Goal: Communication & Community: Answer question/provide support

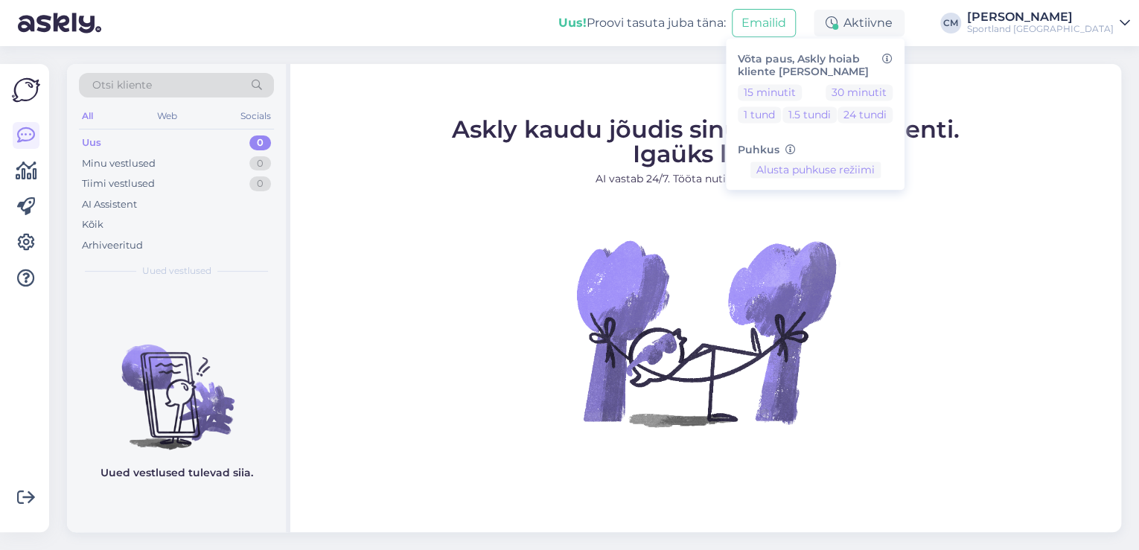
drag, startPoint x: 411, startPoint y: 146, endPoint x: 360, endPoint y: 61, distance: 98.8
click at [411, 138] on figure "Askly kaudu jõudis sinuni juba 5415 klienti. Igaüks loeb. AI vastab 24/7. Tööta…" at bounding box center [706, 292] width 804 height 349
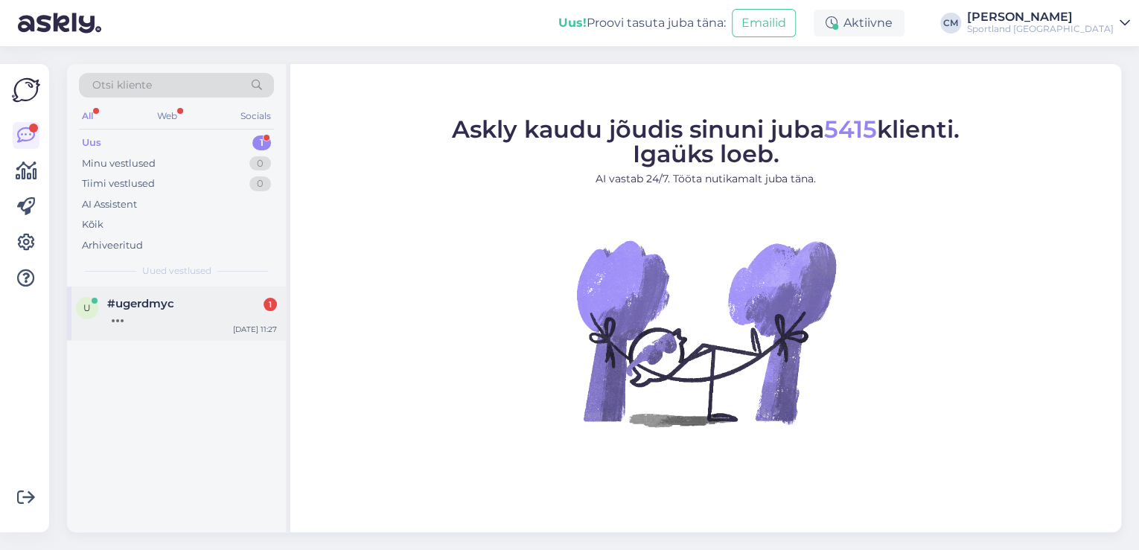
click at [153, 300] on span "#ugerdmyc" at bounding box center [140, 303] width 67 height 13
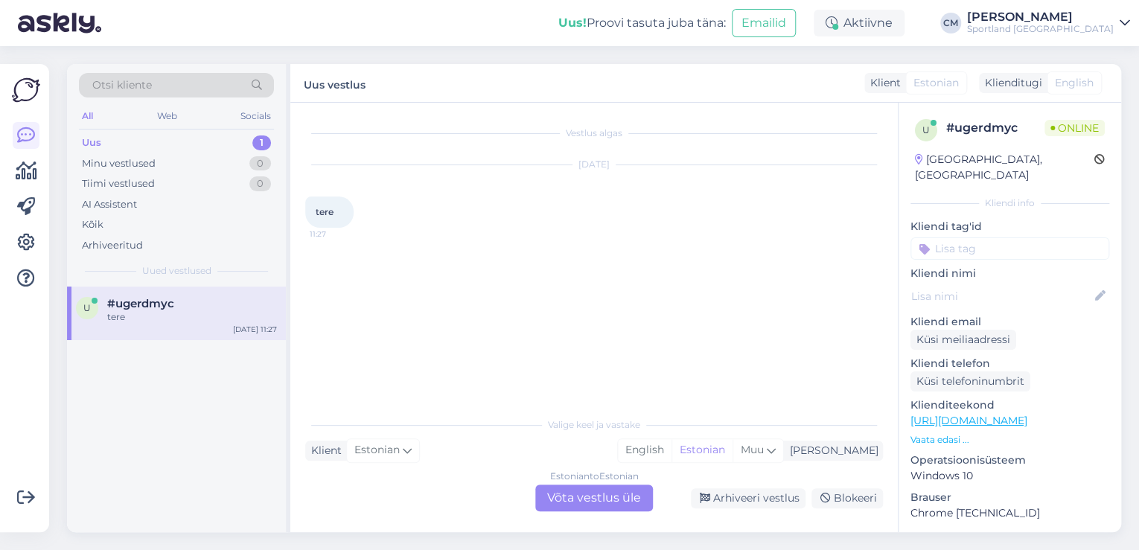
click at [613, 487] on div "Estonian to Estonian Võta vestlus üle" at bounding box center [594, 498] width 118 height 27
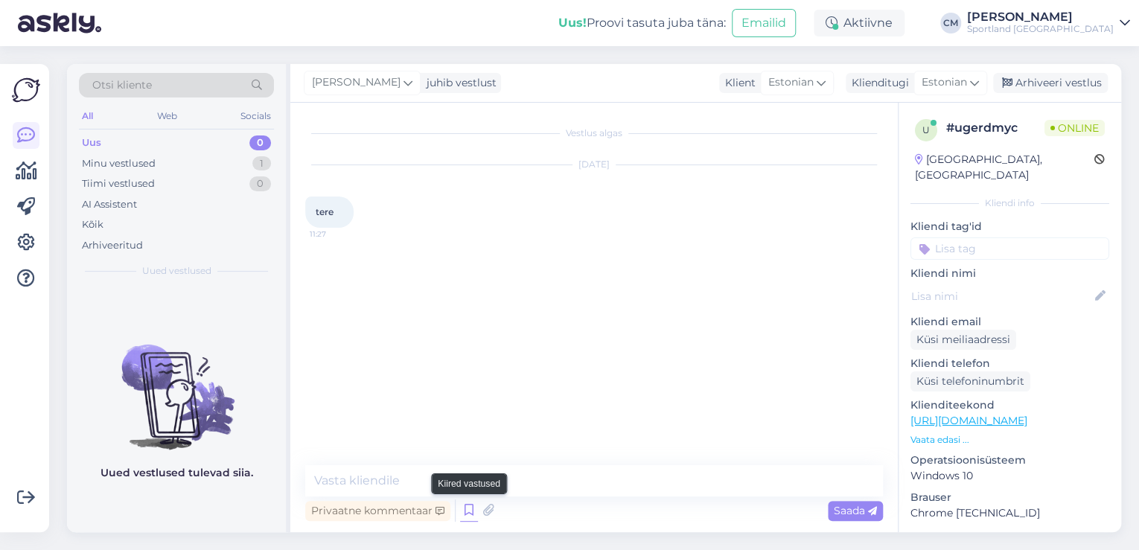
click at [462, 506] on icon at bounding box center [469, 511] width 18 height 22
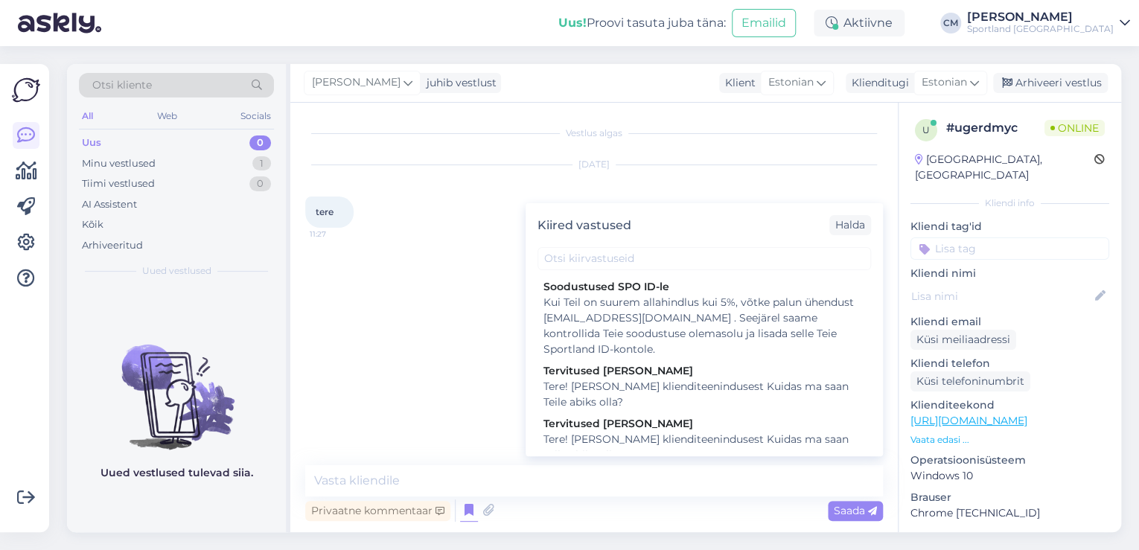
click at [683, 426] on div "Tervitused [PERSON_NAME]" at bounding box center [704, 424] width 322 height 16
type textarea "Tere! [PERSON_NAME] klienditeenindusest Kuidas ma saan Teile abiks olla?"
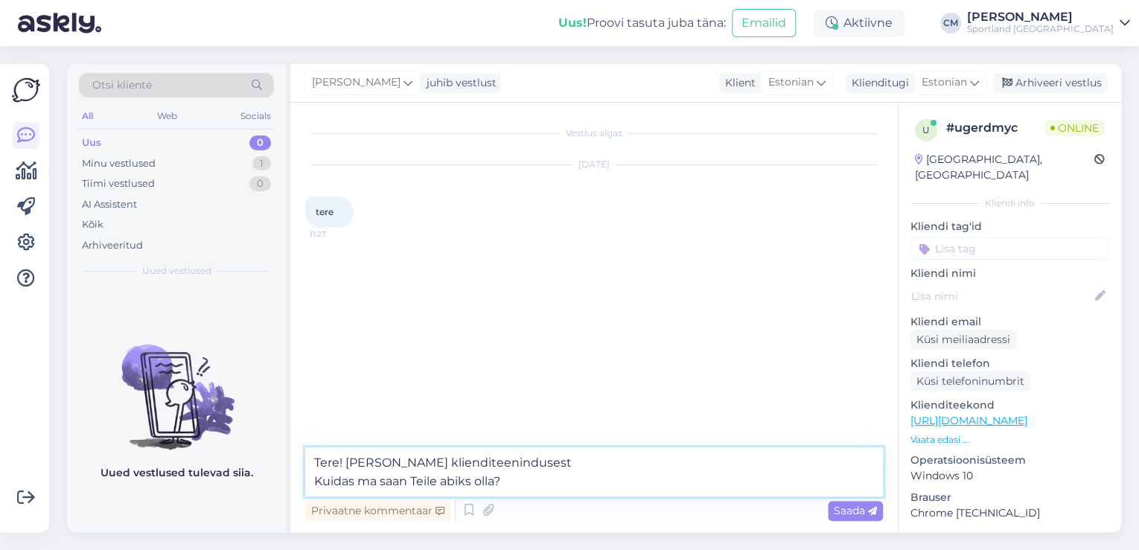
click at [650, 453] on textarea "Tere! [PERSON_NAME] klienditeenindusest Kuidas ma saan Teile abiks olla?" at bounding box center [594, 471] width 578 height 49
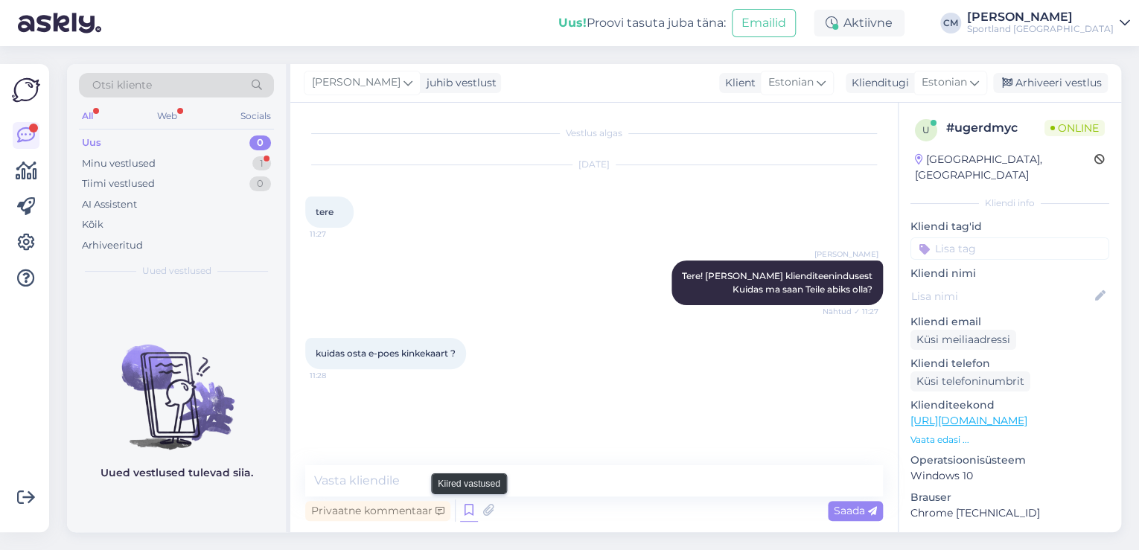
click at [468, 507] on icon at bounding box center [469, 511] width 18 height 22
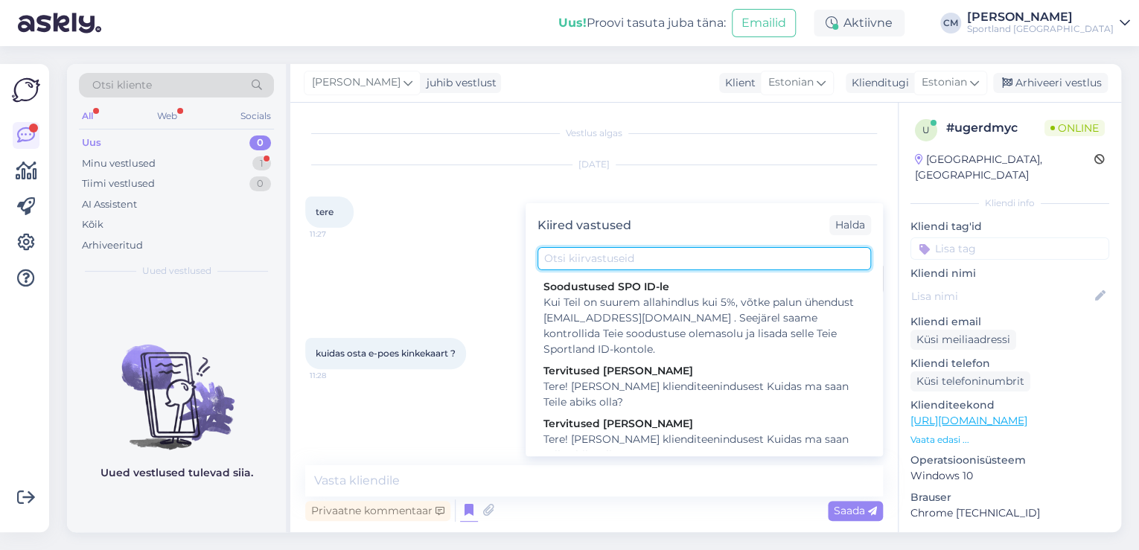
click at [688, 251] on input "text" at bounding box center [705, 258] width 334 height 23
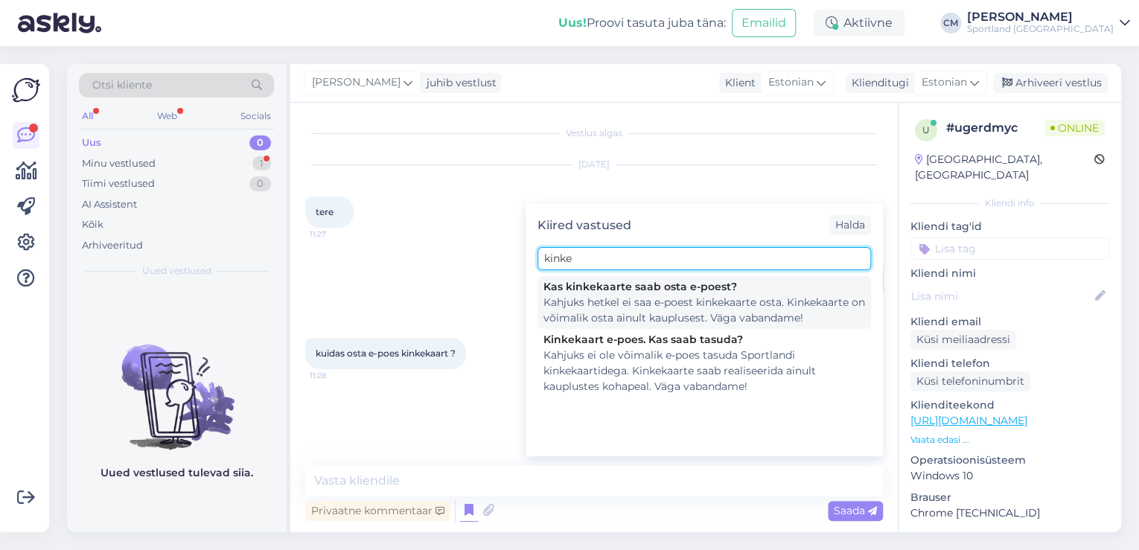
type input "kinke"
click at [658, 287] on div "Kas kinkekaarte saab osta e-poest?" at bounding box center [704, 287] width 322 height 16
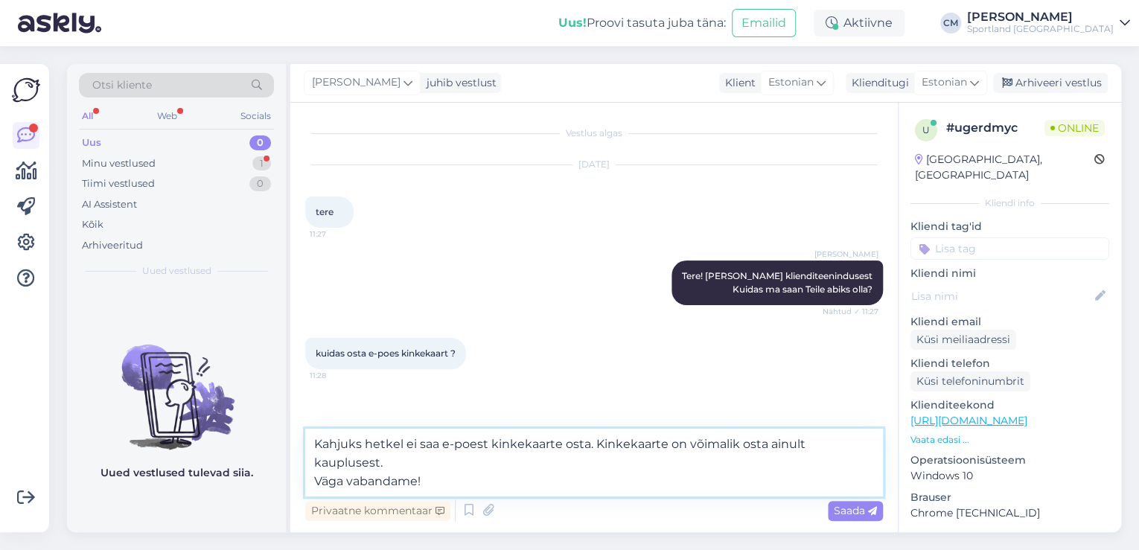
click at [602, 468] on textarea "Kahjuks hetkel ei saa e-poest kinkekaarte osta. Kinkekaarte on võimalik osta ai…" at bounding box center [594, 463] width 578 height 68
click at [581, 478] on textarea "Kahjuks hetkel ei saa e-poest kinkekaarte osta. Kinkekaarte on võimalik osta ai…" at bounding box center [594, 463] width 578 height 68
click at [569, 493] on textarea "Kahjuks hetkel ei saa e-poest kinkekaarte osta. Kinkekaarte on võimalik osta ai…" at bounding box center [594, 463] width 578 height 68
drag, startPoint x: 354, startPoint y: 465, endPoint x: 330, endPoint y: 461, distance: 24.2
click at [330, 461] on textarea "Kahjuks hetkel ei saa e-poest kinkekaarte osta. Kinkekaarte on võimalik osta ai…" at bounding box center [594, 463] width 578 height 68
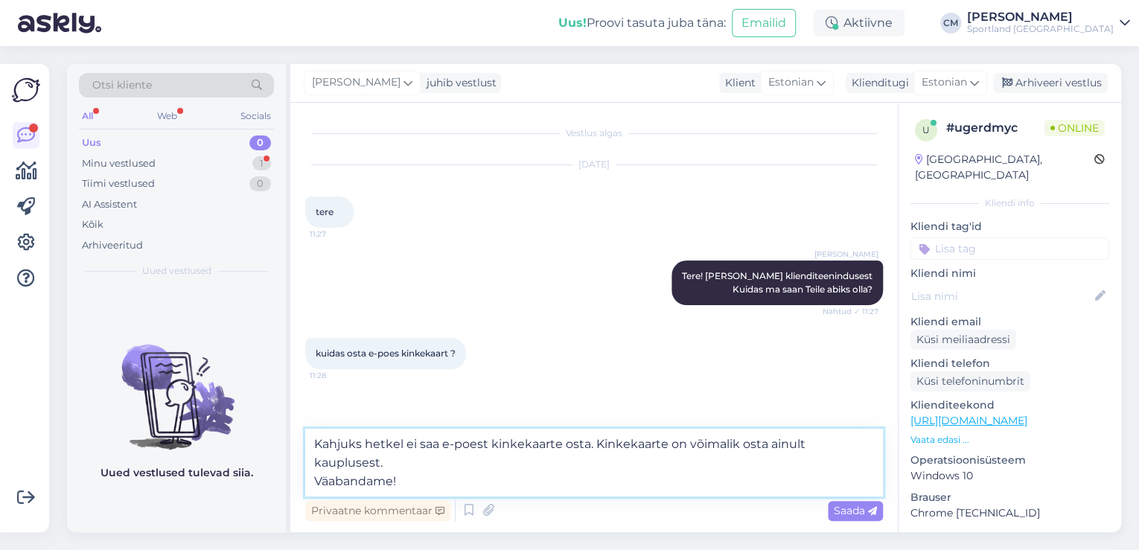
type textarea "Kahjuks hetkel ei saa e-poest kinkekaarte osta. Kinkekaarte on võimalik osta ai…"
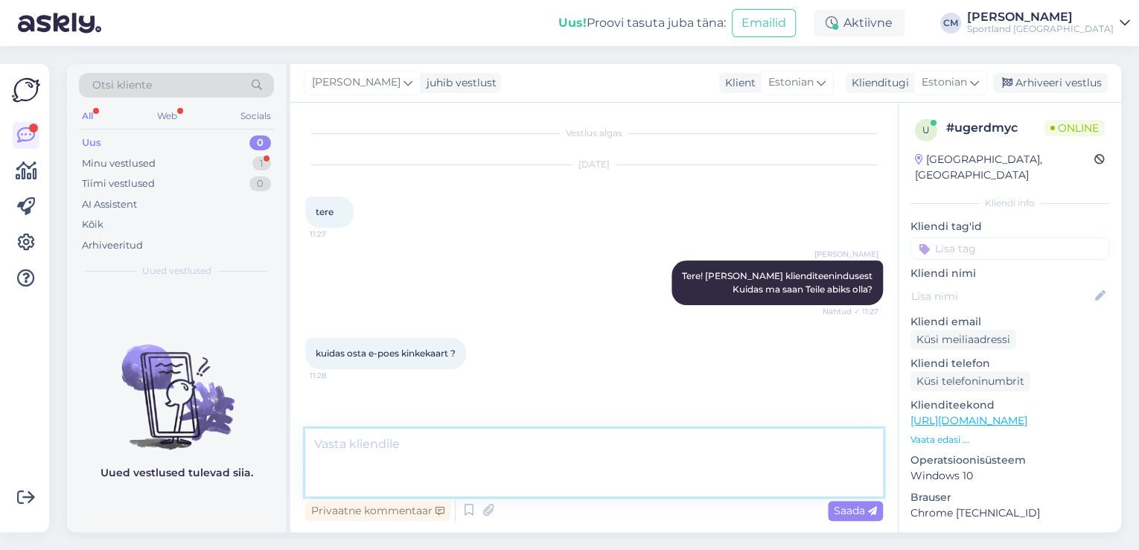
scroll to position [24, 0]
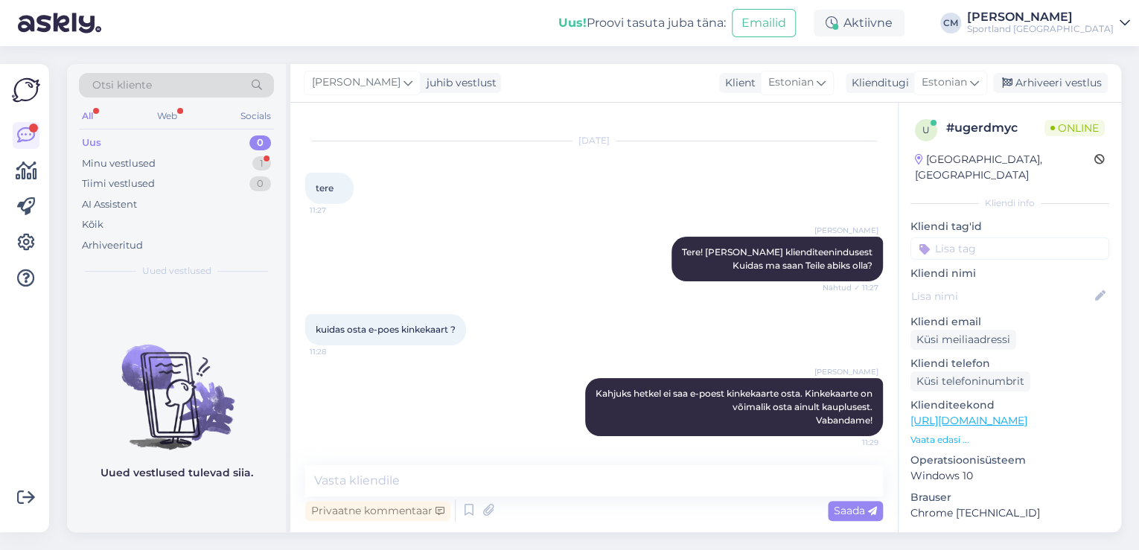
click at [943, 220] on div "Kliendi tag'id" at bounding box center [1010, 239] width 199 height 41
click at [943, 237] on input at bounding box center [1010, 248] width 199 height 22
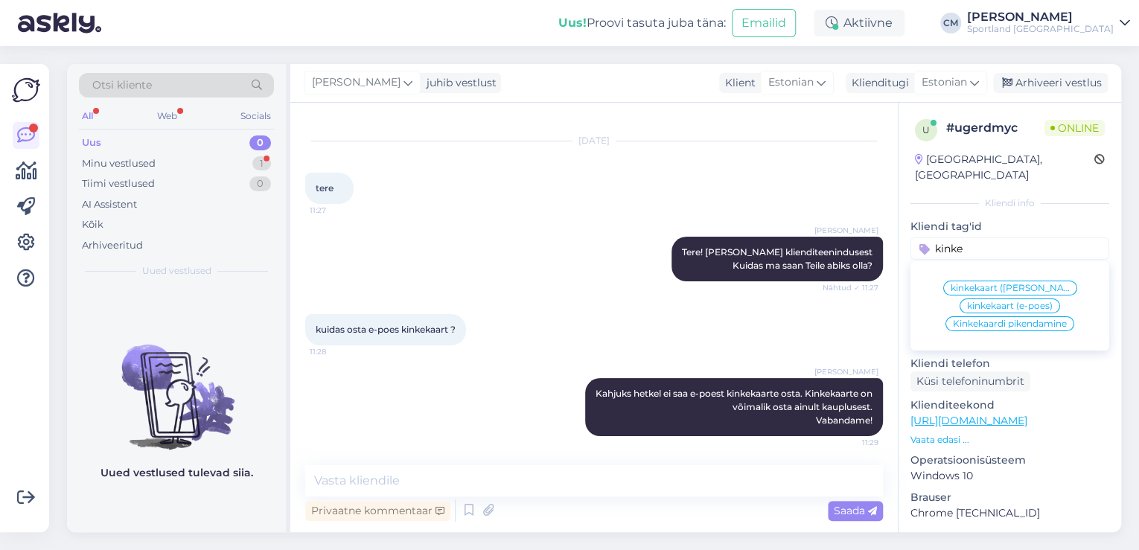
type input "kinke"
click at [1004, 299] on div "kinkekaart (e-poes)" at bounding box center [1010, 306] width 101 height 15
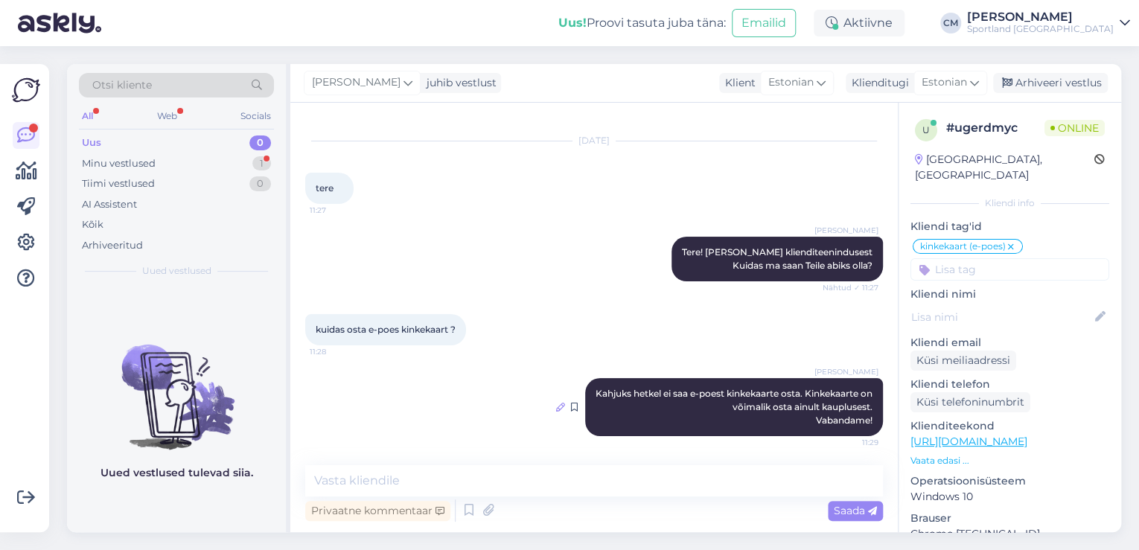
click at [556, 406] on icon at bounding box center [560, 407] width 9 height 9
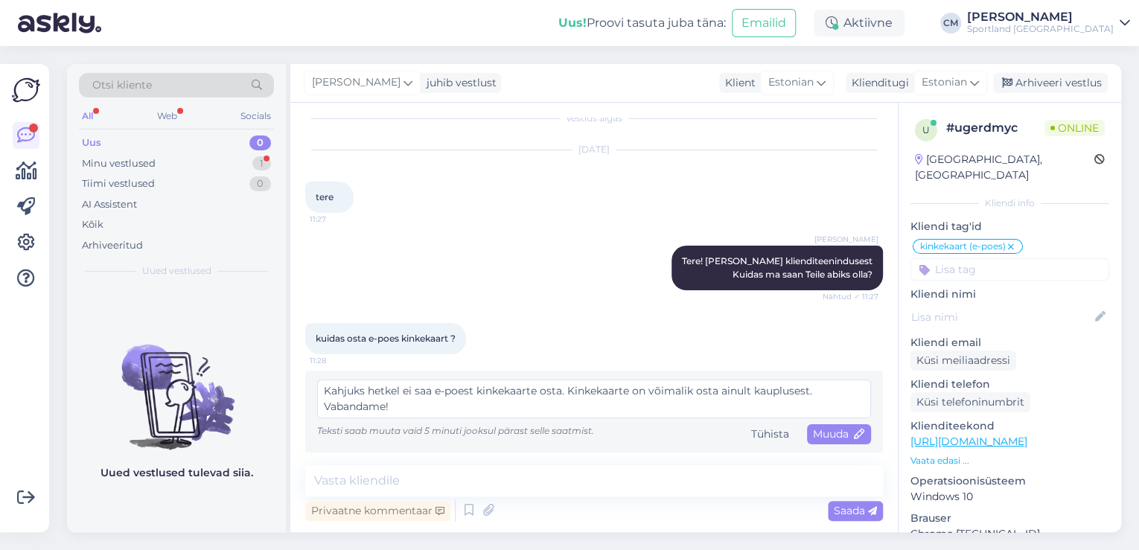
click at [389, 390] on textarea "Kahjuks hetkel ei saa e-poest kinkekaarte osta. Kinkekaarte on võimalik osta ai…" at bounding box center [594, 399] width 554 height 39
type textarea "Kahjuks ei saa e-poest kinkekaarte osta. Kinkekaarte on võimalik osta ainult ka…"
click at [827, 438] on span "Muuda" at bounding box center [839, 433] width 52 height 13
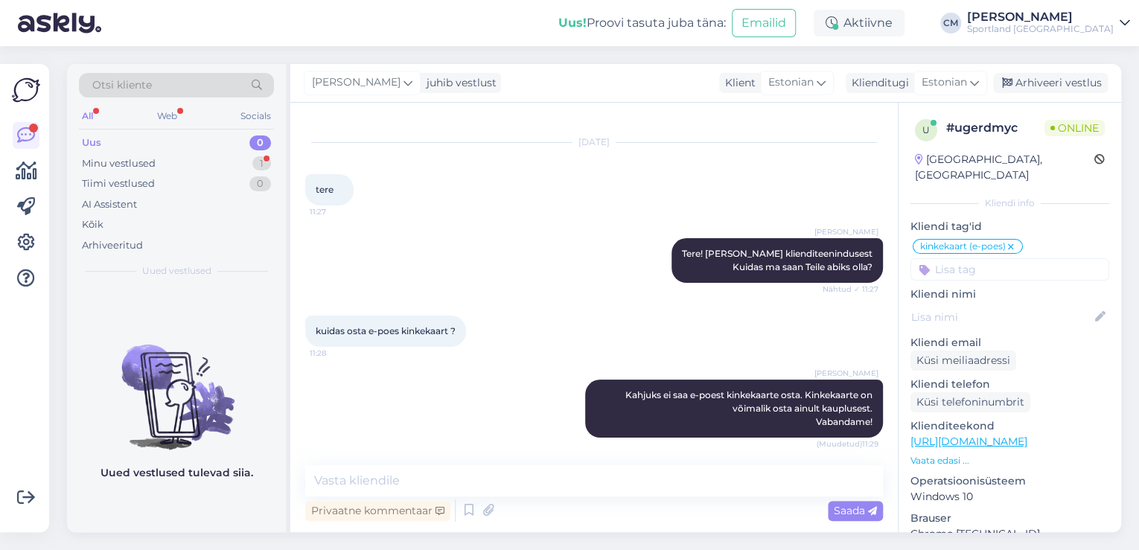
scroll to position [24, 0]
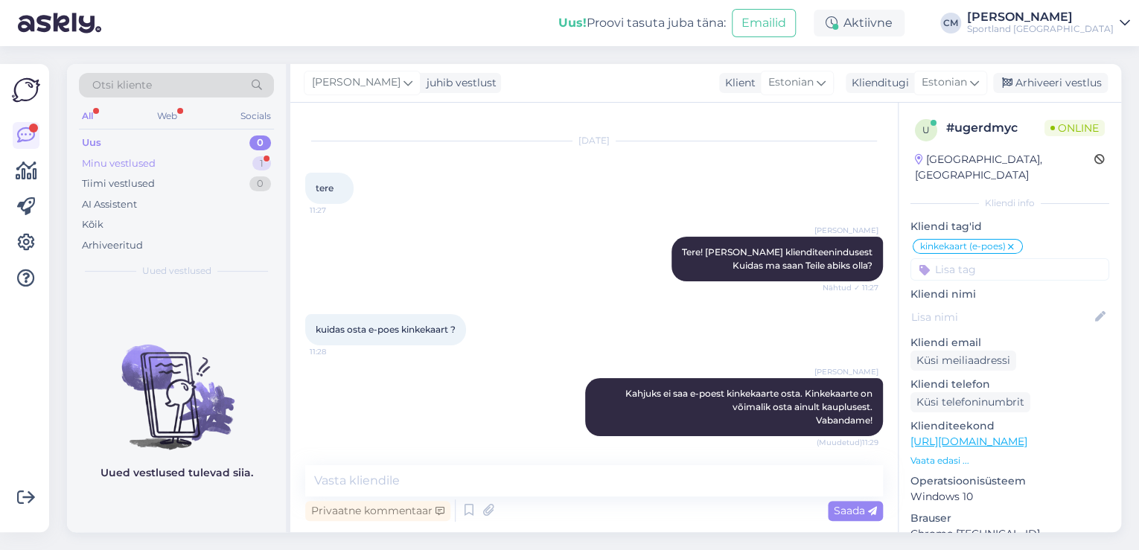
click at [267, 162] on div "1" at bounding box center [261, 163] width 19 height 15
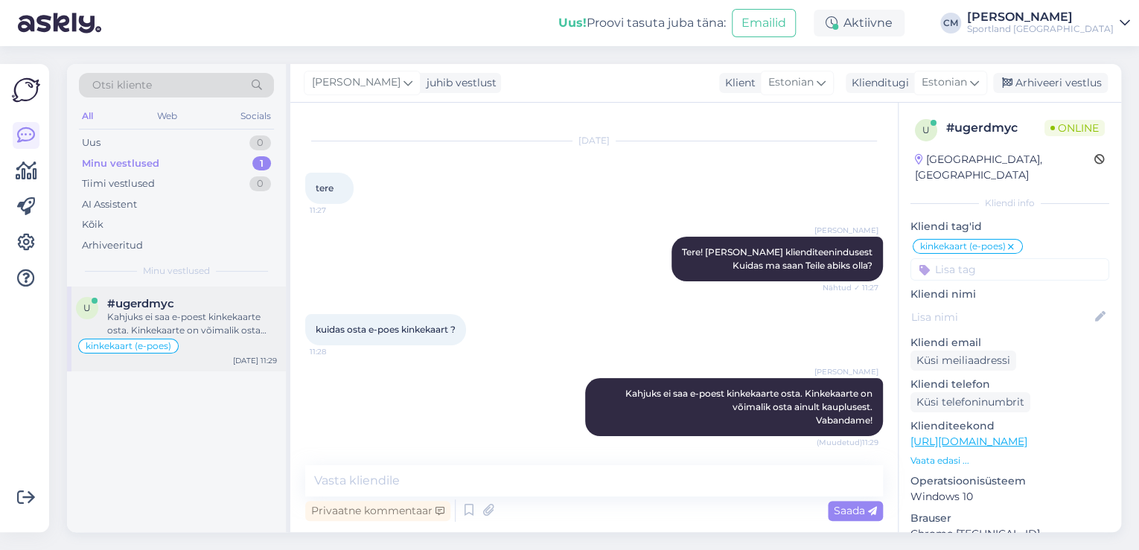
click at [202, 324] on div "Kahjuks ei saa e-poest kinkekaarte osta. Kinkekaarte on võimalik osta ainult ka…" at bounding box center [192, 323] width 170 height 27
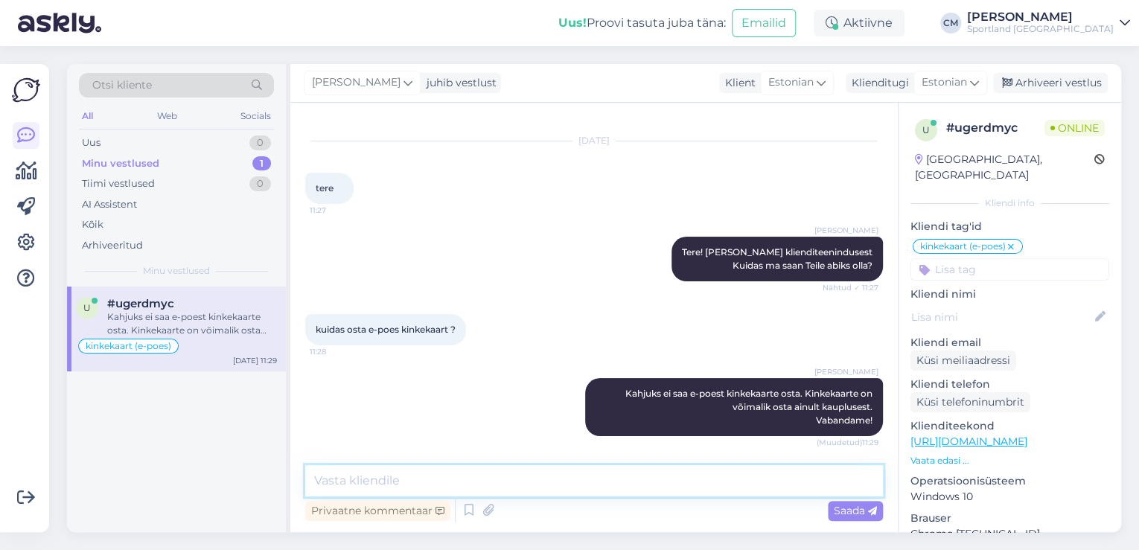
click at [640, 492] on textarea at bounding box center [594, 480] width 578 height 31
type textarea "Kas saan veel abiks olla?"
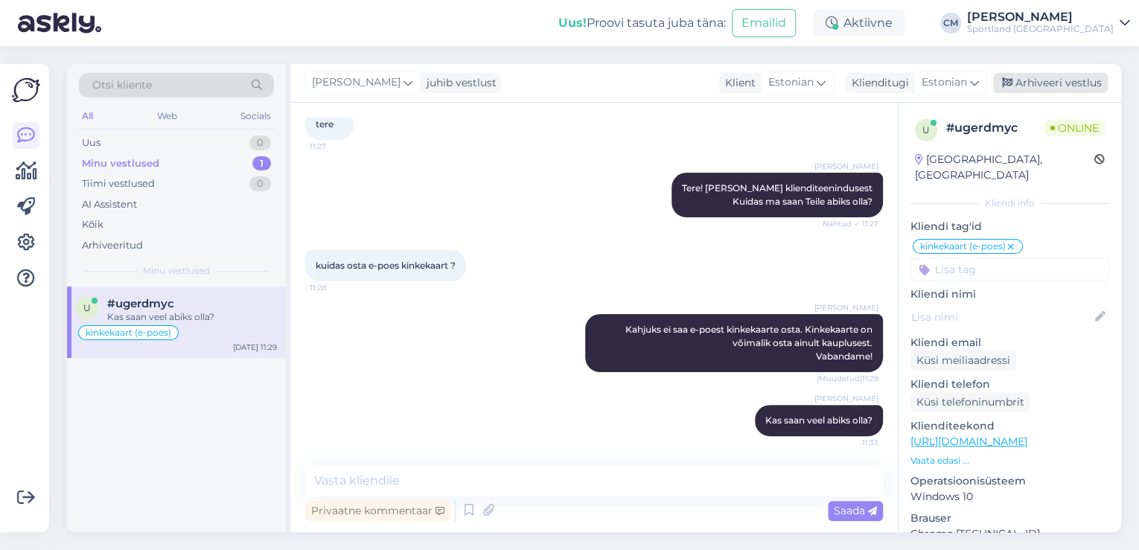
click at [1027, 81] on div "Arhiveeri vestlus" at bounding box center [1050, 83] width 115 height 20
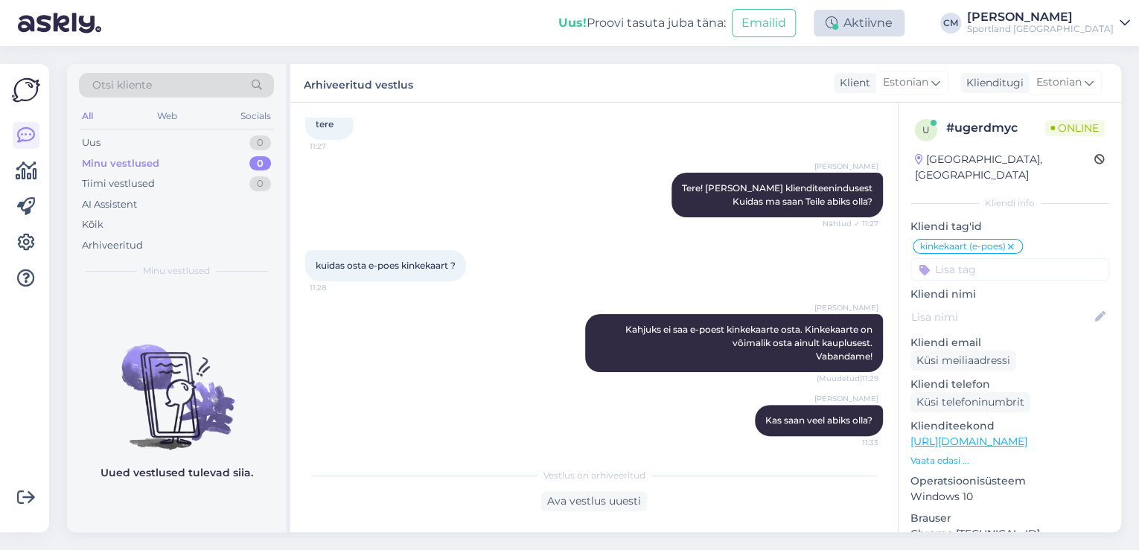
click at [888, 30] on div "Aktiivne" at bounding box center [859, 23] width 91 height 27
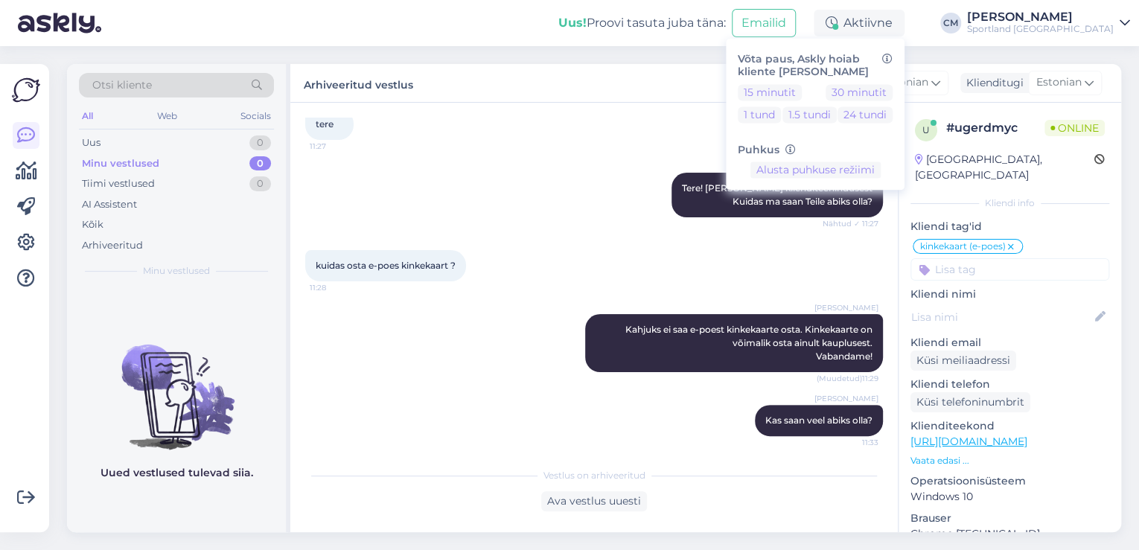
click at [820, 101] on div "15 minutit 30 minutit 1 tund 1.5 tundi 24 tundi" at bounding box center [815, 106] width 155 height 45
click at [802, 97] on button "15 minutit" at bounding box center [770, 92] width 64 height 16
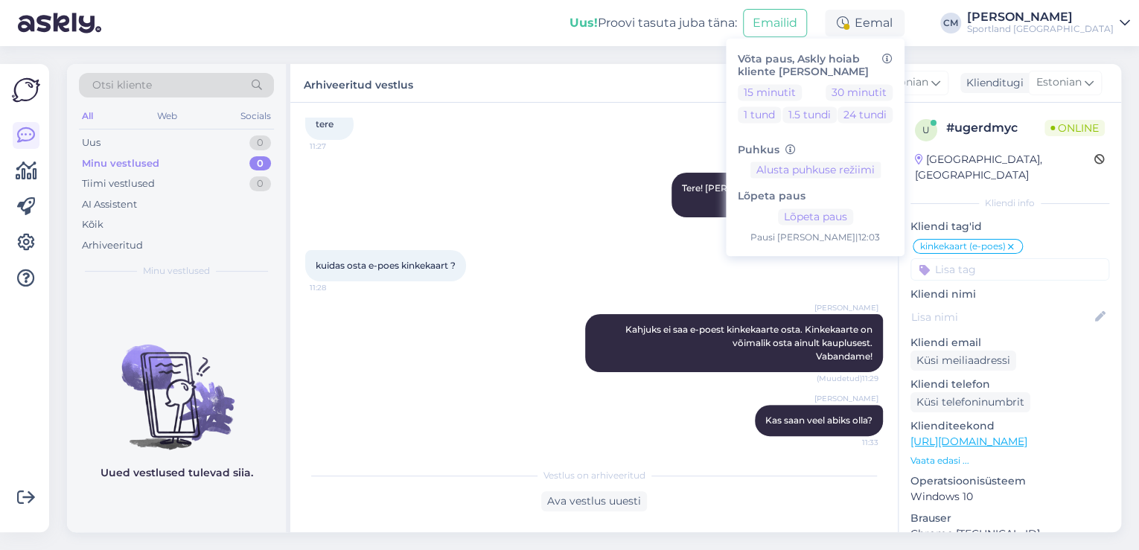
click at [1042, 8] on div "Uus! Proovi tasuta [PERSON_NAME]: Emailid Eemal Võta paus, Askly hoiab kliente …" at bounding box center [569, 23] width 1139 height 46
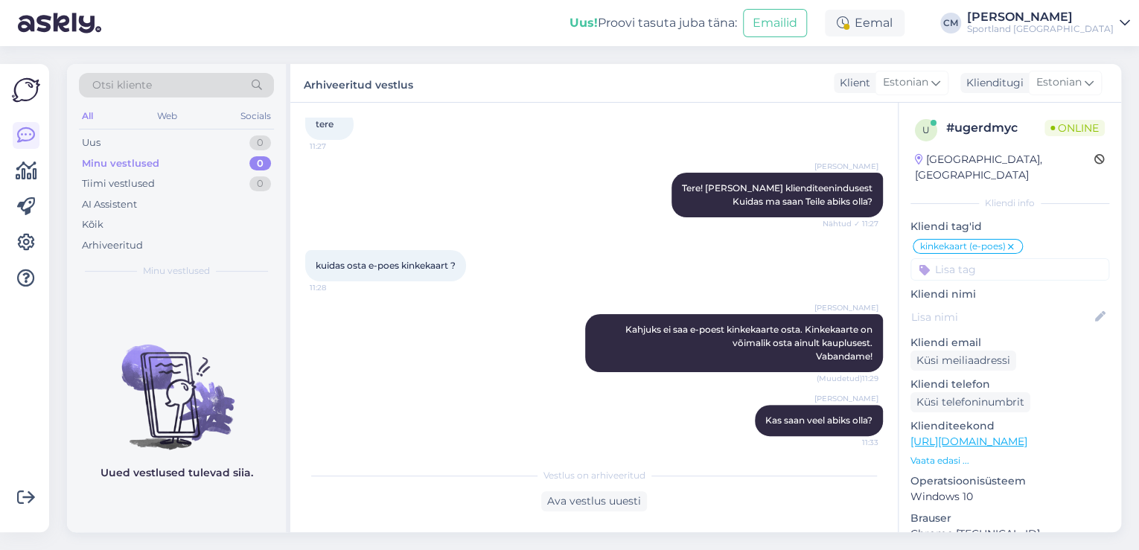
click at [1049, 17] on div "[PERSON_NAME]" at bounding box center [1040, 17] width 147 height 12
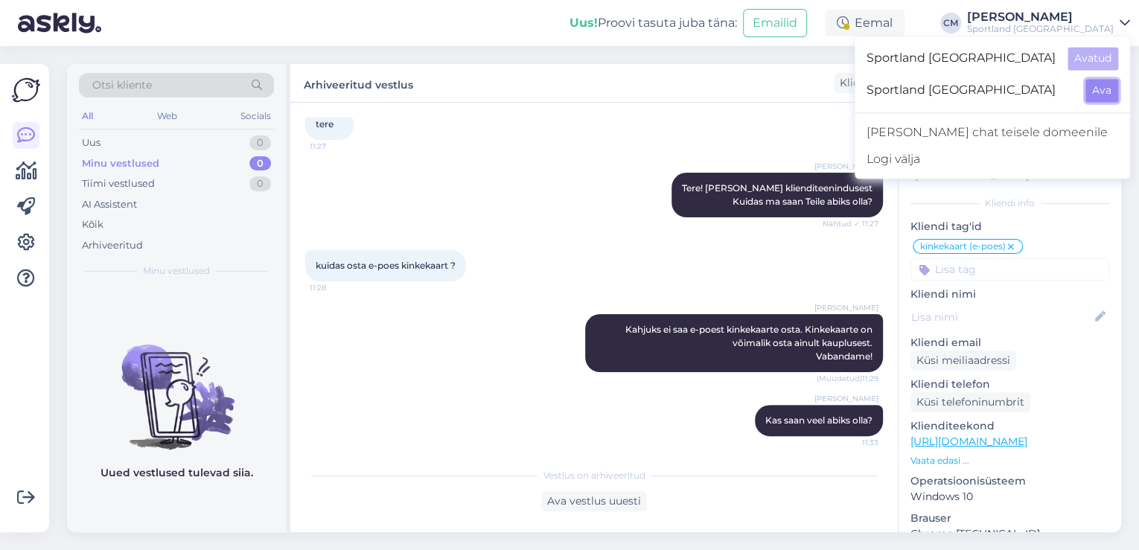
click at [1094, 89] on button "Ava" at bounding box center [1101, 90] width 33 height 23
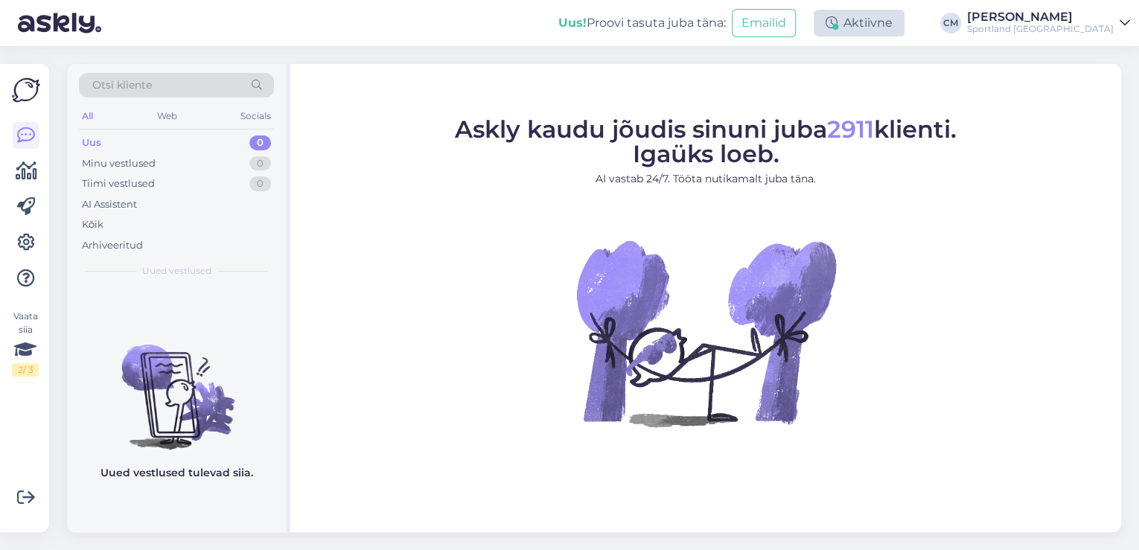
click at [884, 18] on div "Aktiivne" at bounding box center [859, 23] width 91 height 27
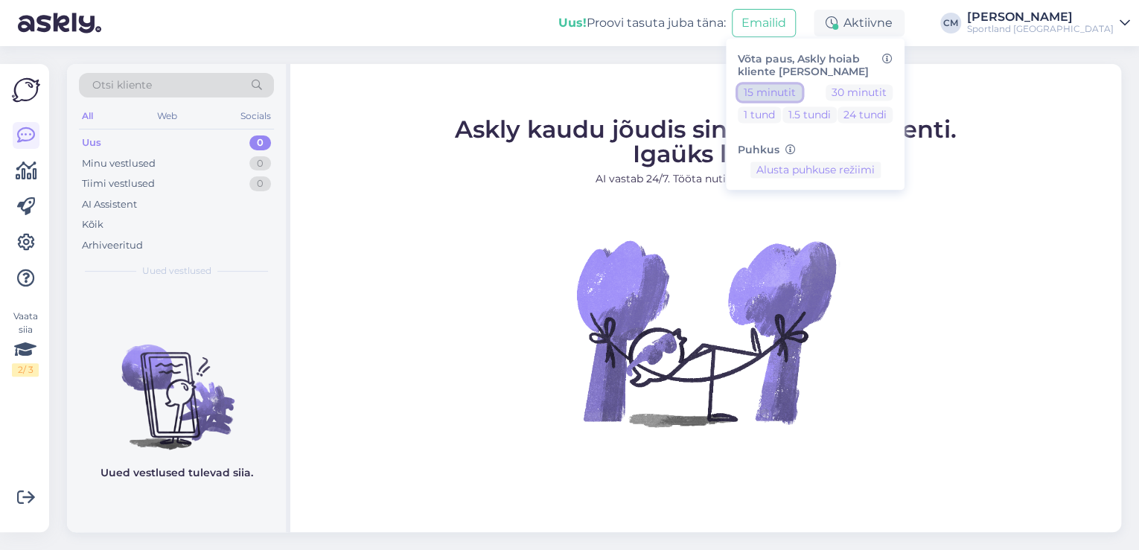
click at [792, 94] on button "15 minutit" at bounding box center [770, 92] width 64 height 16
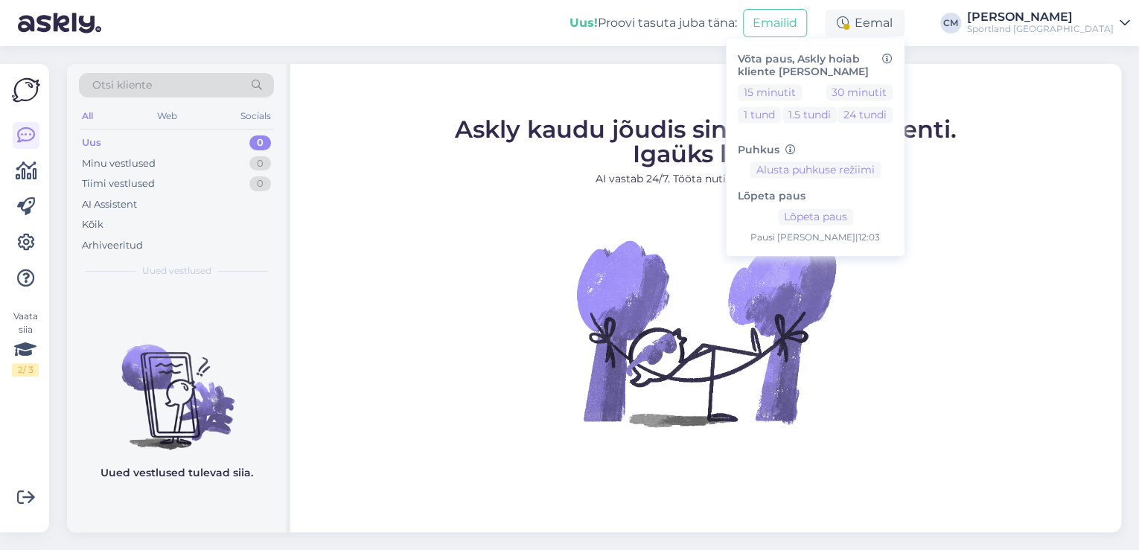
click at [845, 228] on div "Lõpeta paus Lõpeta paus Pausi [PERSON_NAME] | 12:03" at bounding box center [815, 212] width 155 height 66
click at [841, 220] on button "Lõpeta paus" at bounding box center [815, 217] width 75 height 16
click at [1094, 30] on div "Sportland [GEOGRAPHIC_DATA]" at bounding box center [1040, 29] width 147 height 12
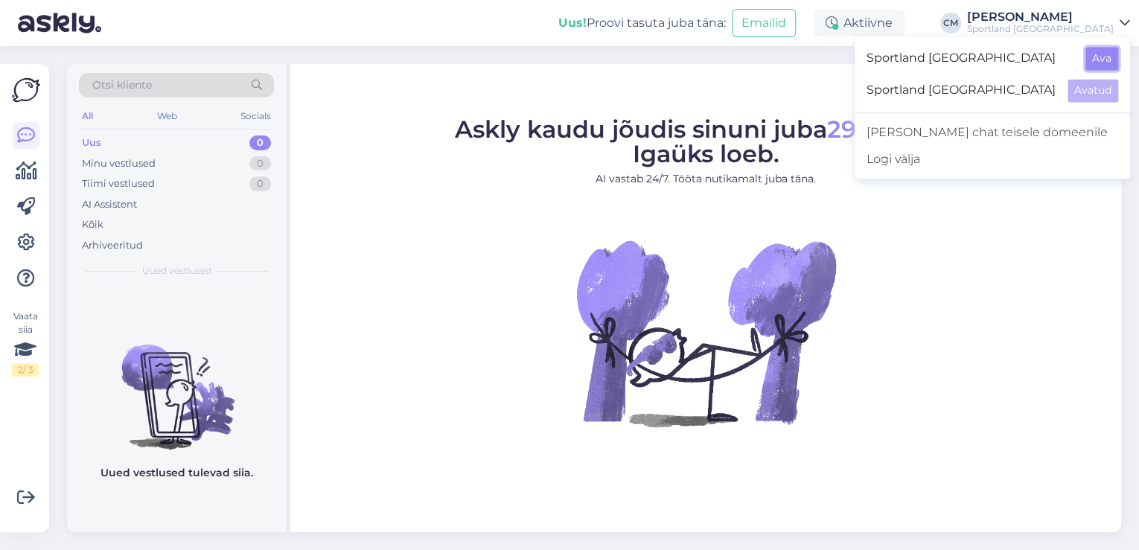
click at [1085, 54] on button "Ava" at bounding box center [1101, 58] width 33 height 23
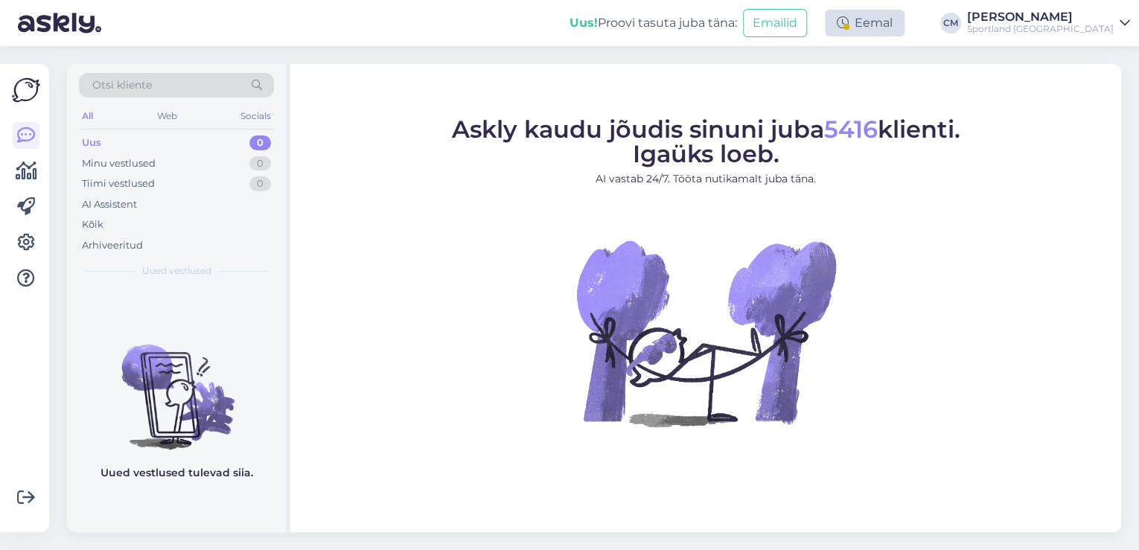
click at [905, 25] on div "Eemal" at bounding box center [865, 23] width 80 height 27
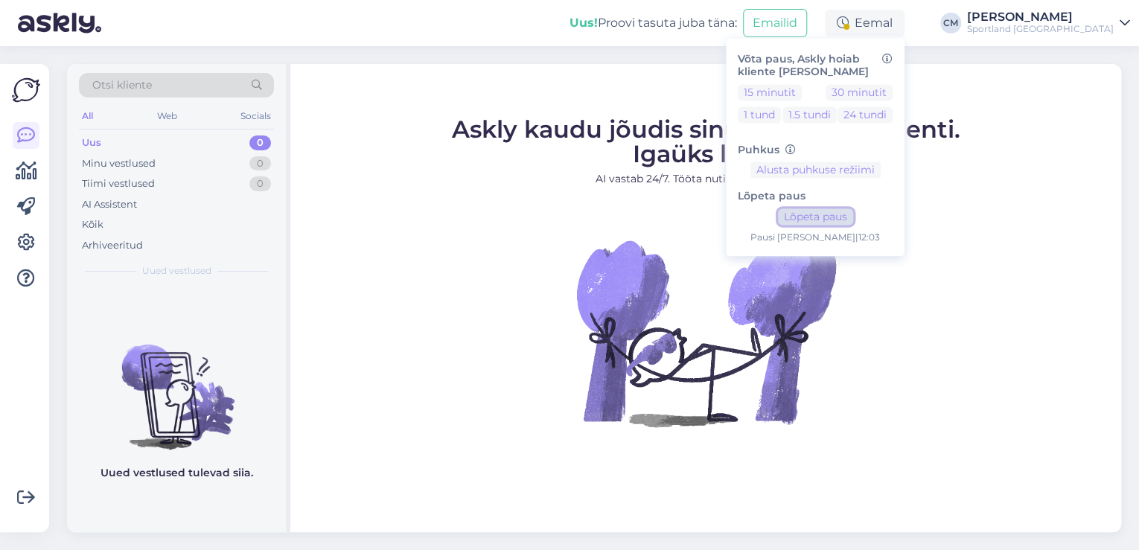
click at [853, 217] on button "Lõpeta paus" at bounding box center [815, 217] width 75 height 16
click at [541, 121] on span "Askly kaudu jõudis sinuni juba 5416 klienti. Igaüks loeb." at bounding box center [706, 142] width 508 height 54
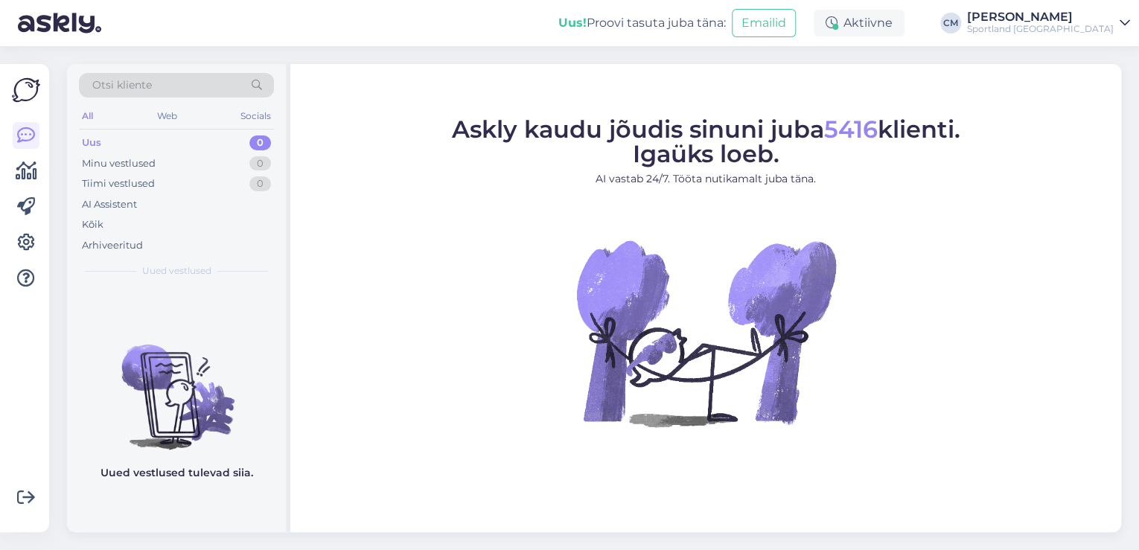
drag, startPoint x: 664, startPoint y: 273, endPoint x: 460, endPoint y: 117, distance: 257.0
click at [664, 273] on img at bounding box center [706, 333] width 268 height 268
click at [1042, 25] on div "Sportland [GEOGRAPHIC_DATA]" at bounding box center [1040, 29] width 147 height 12
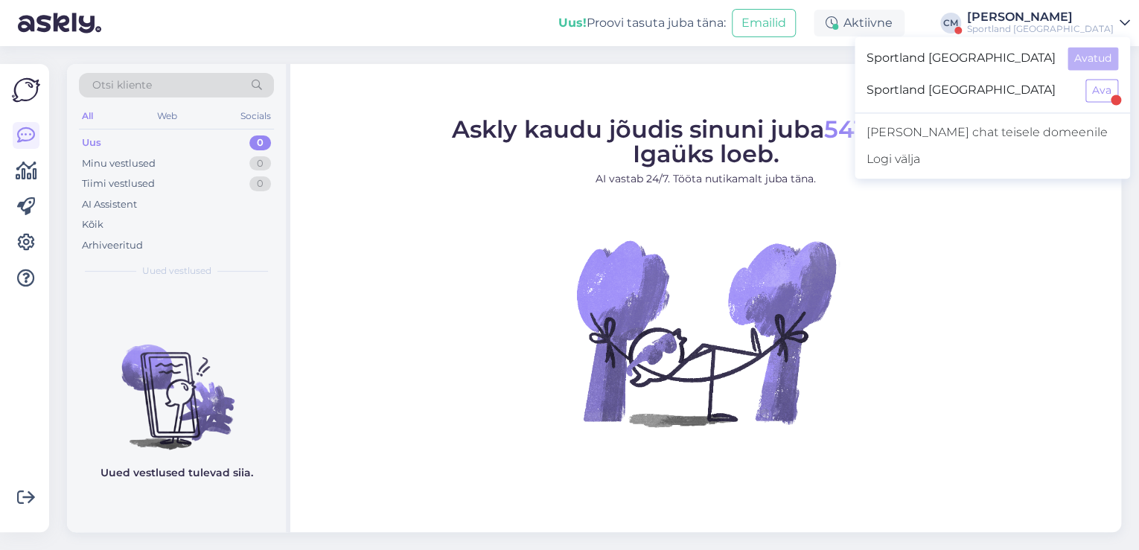
click at [1085, 80] on div "Sportland [GEOGRAPHIC_DATA] Ava" at bounding box center [992, 90] width 275 height 32
click at [1093, 91] on button "Ava" at bounding box center [1101, 90] width 33 height 23
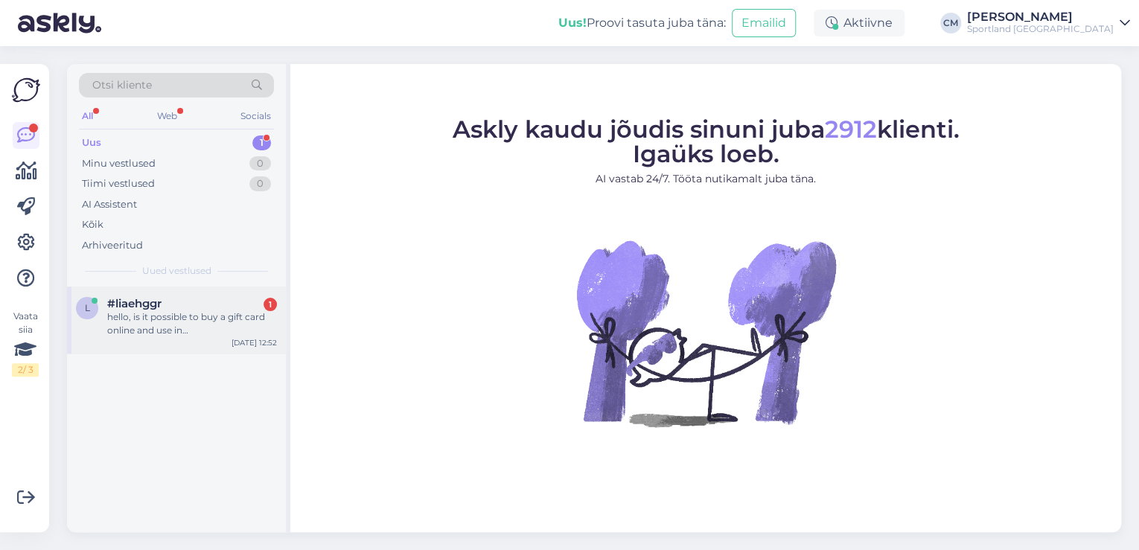
click at [190, 348] on div "l #liaehggr 1 hello, is it possible to buy a gift card online and use in [GEOGR…" at bounding box center [176, 320] width 219 height 67
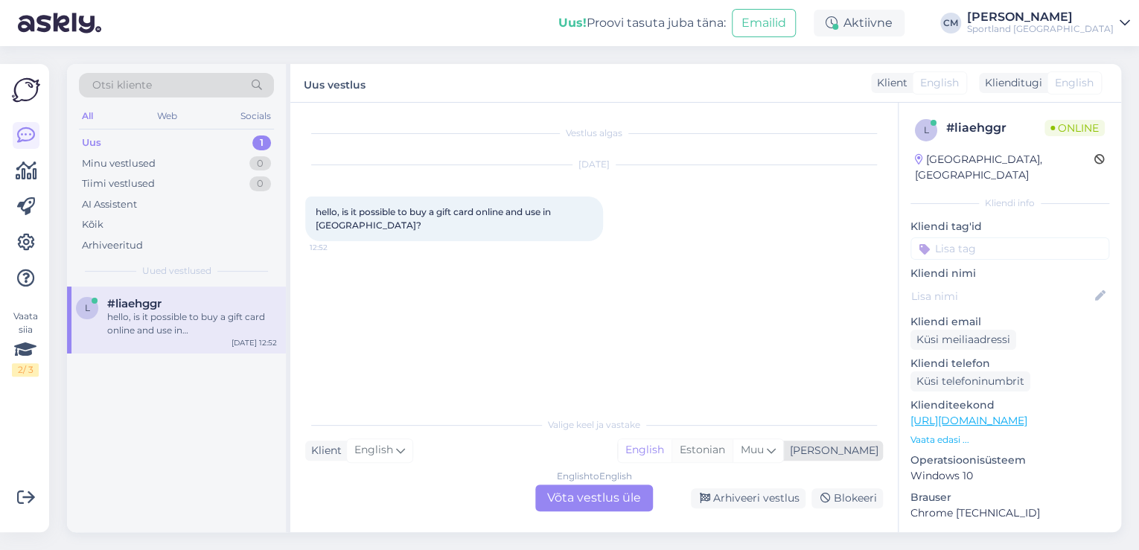
click at [733, 451] on div "Estonian" at bounding box center [702, 450] width 61 height 22
click at [624, 487] on div "English to Estonian Võta vestlus üle" at bounding box center [594, 498] width 118 height 27
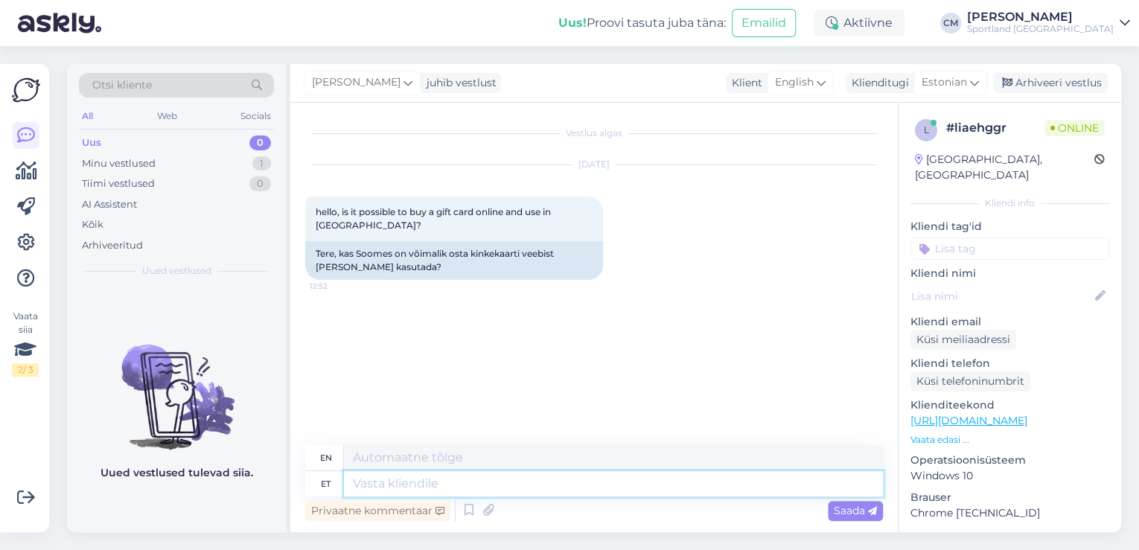
click at [587, 482] on textarea at bounding box center [613, 483] width 539 height 25
type textarea "Tere!"
type textarea "Hello!"
type textarea "Tere! [PERSON_NAME] C"
type textarea "Hello! I am"
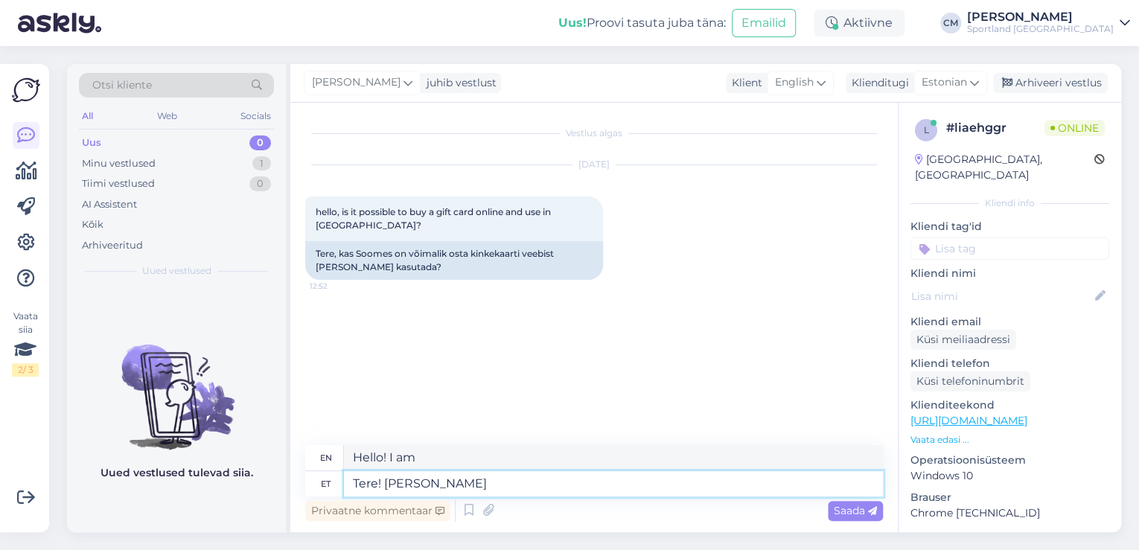
type textarea "Tere! [PERSON_NAME]"
type textarea "Hello! I'm [PERSON_NAME]"
type textarea "Tere! [PERSON_NAME] klienditeenindusest."
type textarea "Hello! I'm [PERSON_NAME] from customer service."
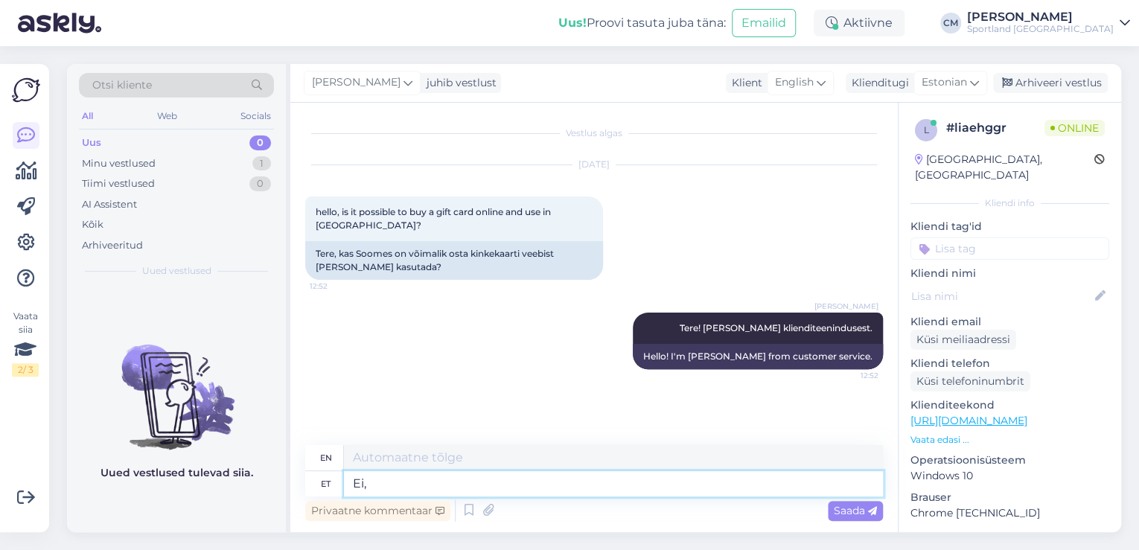
type textarea "Ei,"
type textarea "No,"
type textarea "Ei, kinkekaarte s"
type textarea "No, gift cards"
type textarea "Ei, kinkekaarte saab os"
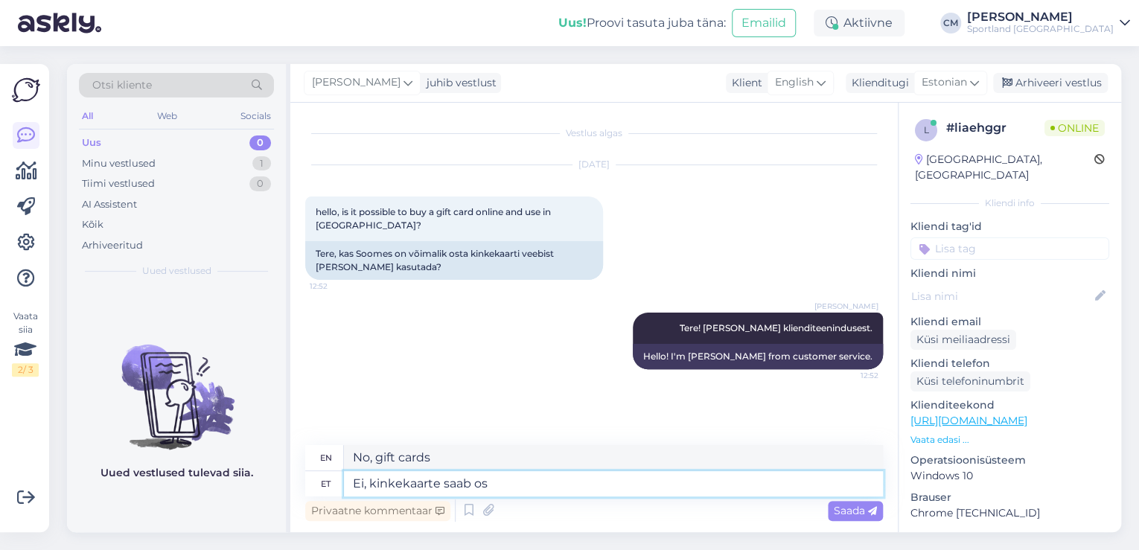
type textarea "No, gift cards are available."
type textarea "Ei, kinkekaarte saab osta v"
type textarea "No, gift cards can be purchased"
type textarea "Ei, kinkekaarte saab osta vaid"
type textarea "No, gift cards can only be purchased"
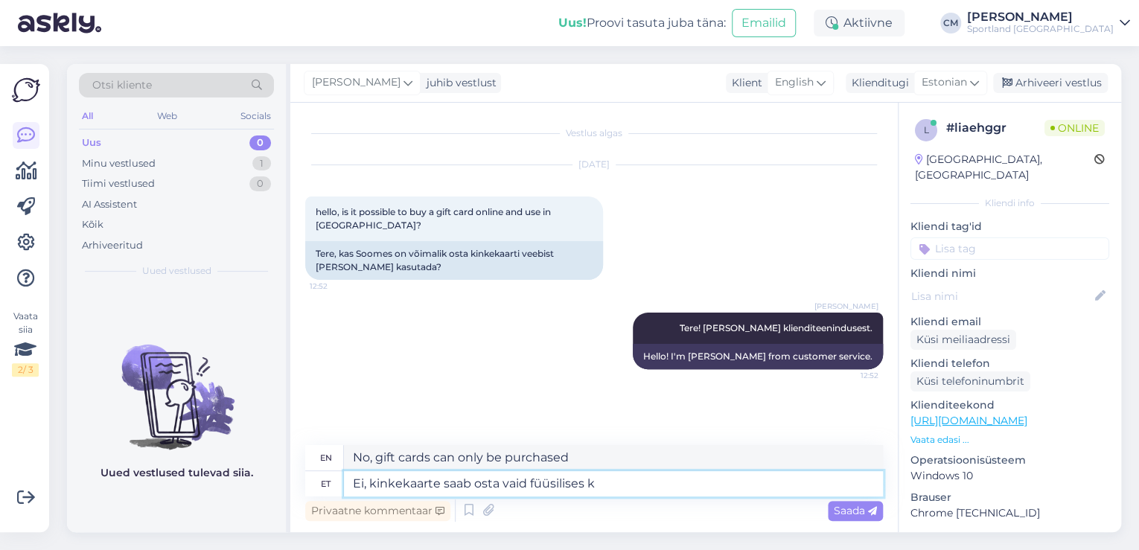
type textarea "Ei, kinkekaarte saab osta vaid füüsilises ka"
type textarea "No, gift cards can only be purchased in a physical store."
type textarea "Ei, kinkekaarte saab osta vaid füüsilises kauplusest ja k"
type textarea "No, gift cards can only be purchased in a physical store and"
type textarea "Ei, kinkekaarte saab osta vaid füüsilises kauplusest ja kasutada s"
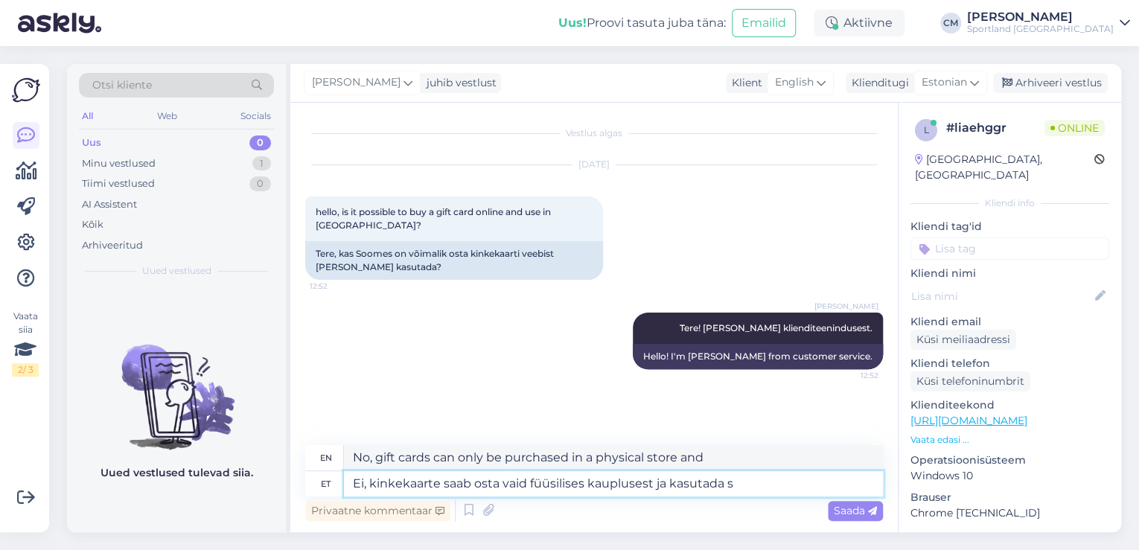
type textarea "No, gift cards can only be purchased and used in a physical store."
type textarea "Ei, kinkekaarte saab osta vaid füüsilises kauplusest ja kasutada samuti a"
type textarea "No, gift cards can only be purchased in a physical store and can also be used"
type textarea "Ei, kinkekaarte saab osta vaid füüsilises kauplusest ja kasutada samuti ainult p"
type textarea "No, gift cards can only be purchased in a physical store and can only be used in"
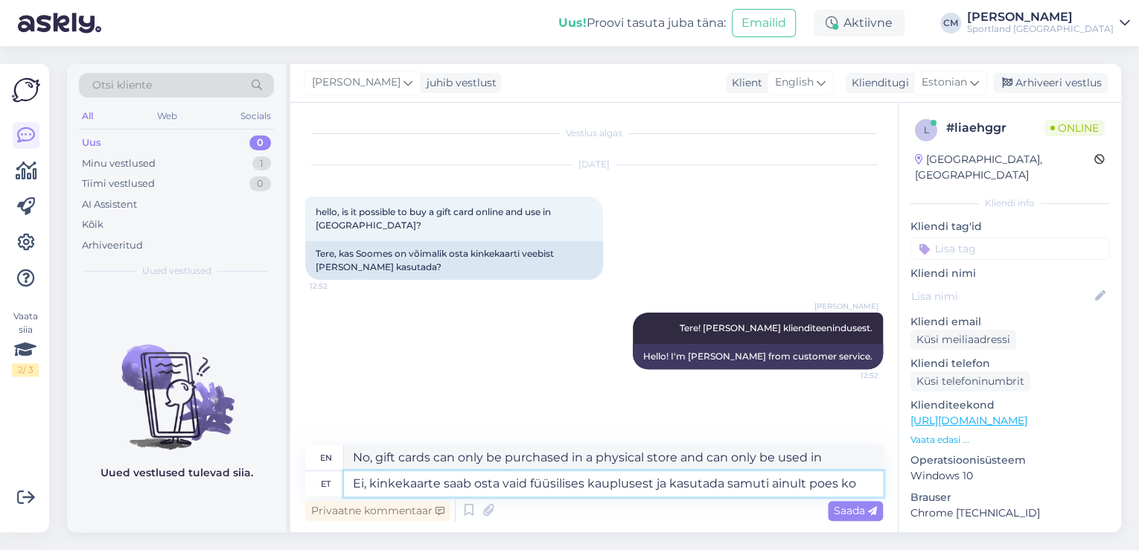
type textarea "Ei, kinkekaarte saab osta vaid füüsilises kauplusest ja kasutada samuti ainult …"
type textarea "No, gift cards can only be purchased in a physical store and can only be used i…"
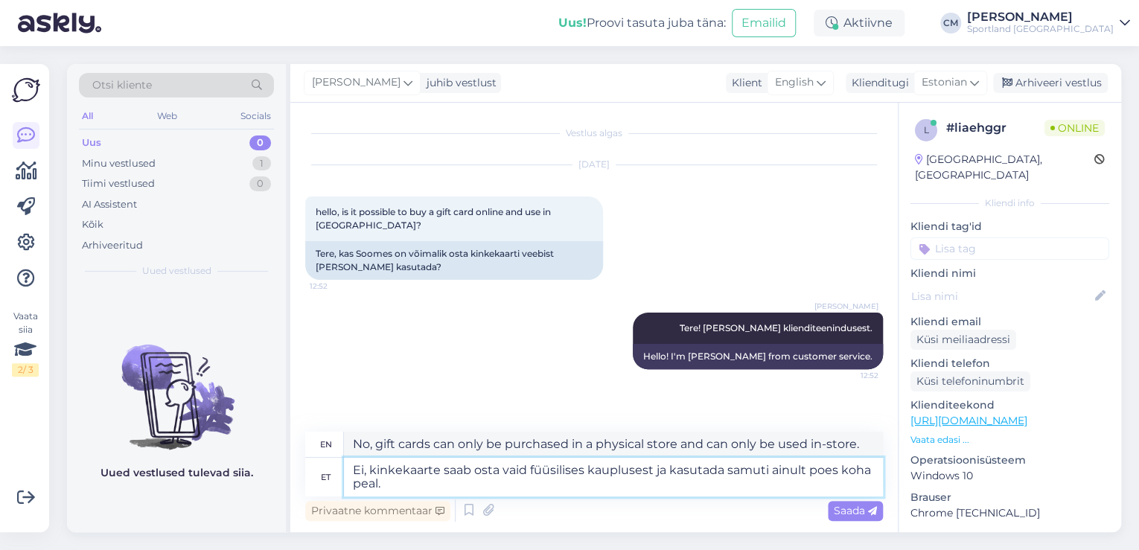
click at [805, 465] on textarea "Ei, kinkekaarte saab osta vaid füüsilises kauplusest ja kasutada samuti ainult …" at bounding box center [613, 477] width 539 height 39
type textarea "Ei, kinkekaarte saab osta vaid füüsilises kauplusest ja kasutada samuti ainult …"
type textarea "No, gift cards can only be purchased in a physical store and can only be used p…"
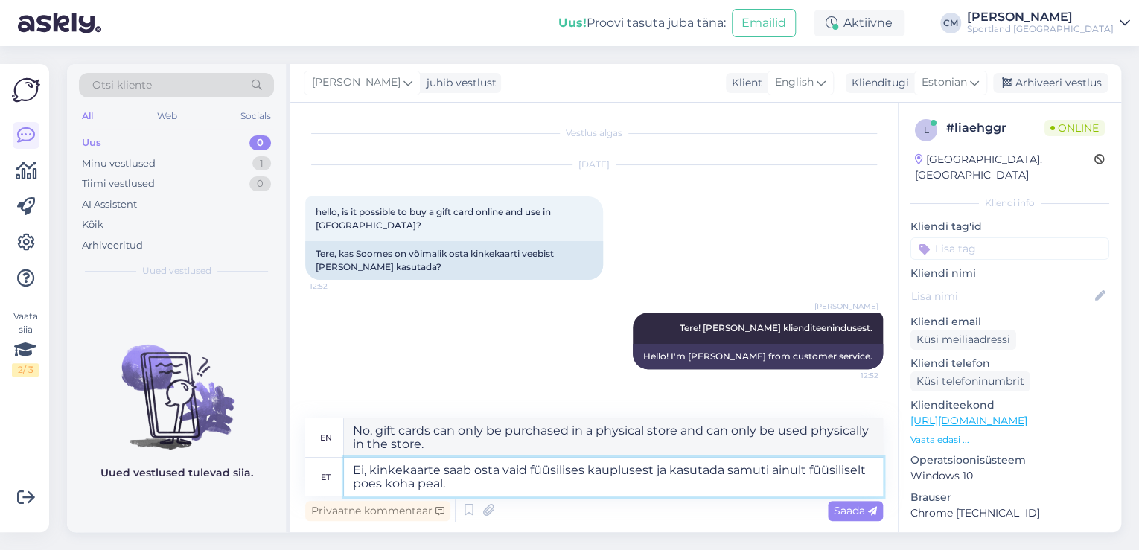
click at [622, 494] on textarea "Ei, kinkekaarte saab osta vaid füüsilises kauplusest ja kasutada samuti ainult …" at bounding box center [613, 477] width 539 height 39
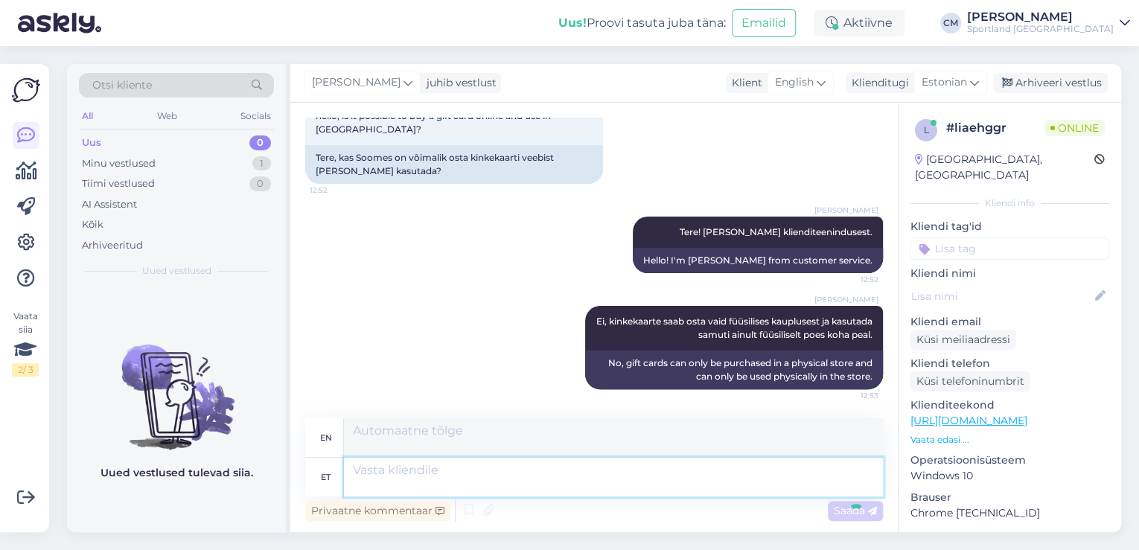
scroll to position [69, 0]
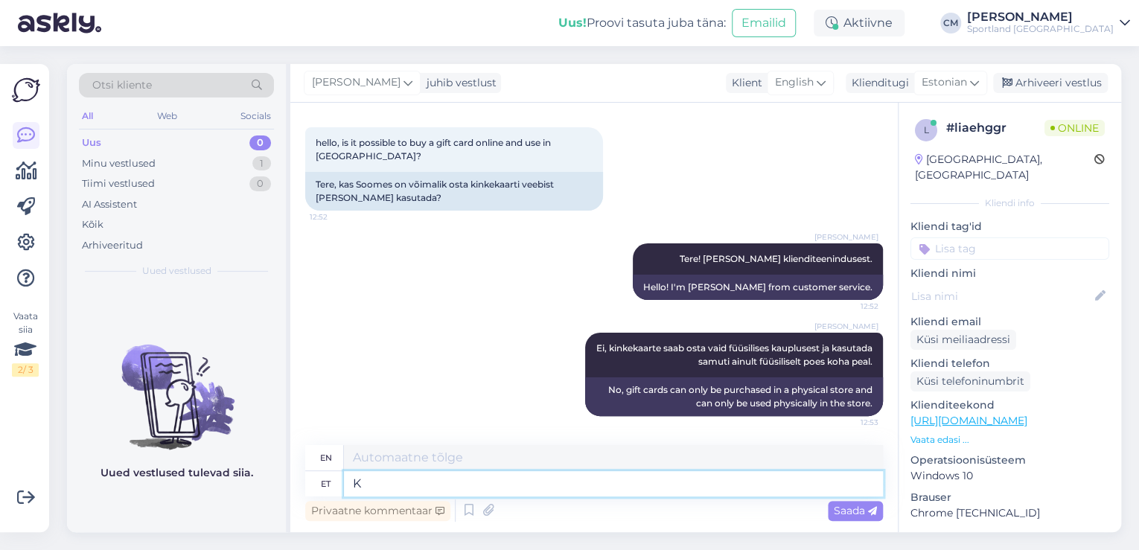
type textarea "Ka"
type textarea "Also"
type textarea "K"
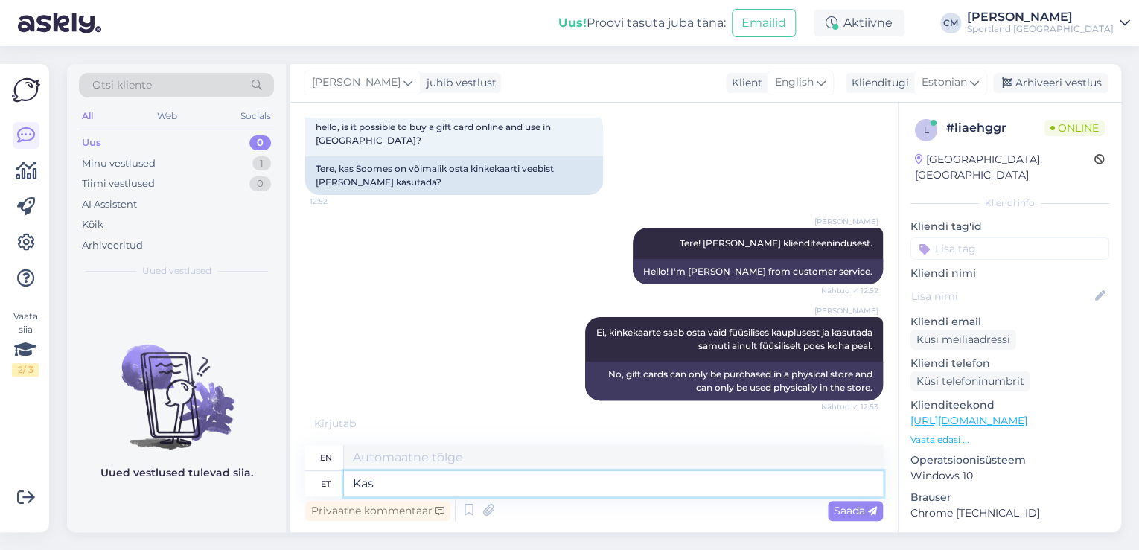
type textarea "Kas"
type textarea "Is"
type textarea "Kas saan v"
type textarea "Can I"
type textarea "Kas saan veel a"
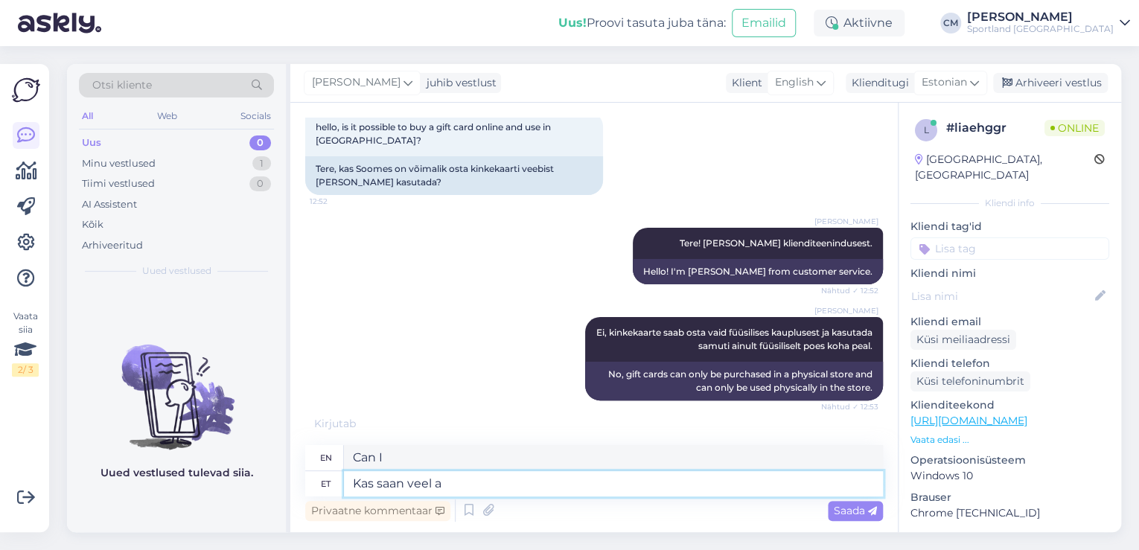
type textarea "Can I have more?"
type textarea "Kas saan veel abiks o"
type textarea "Can I still help?"
type textarea "Kas saan veel abiks olla millegagi?"
type textarea "Is there anything else I can help with?"
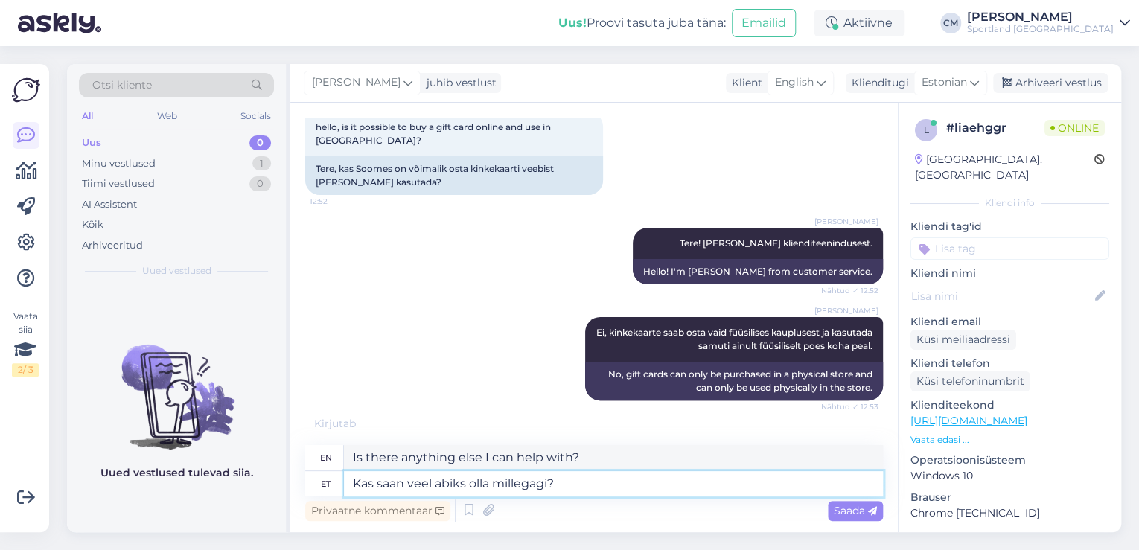
click at [359, 483] on textarea "Kas saan veel abiks olla millegagi?" at bounding box center [613, 483] width 539 height 25
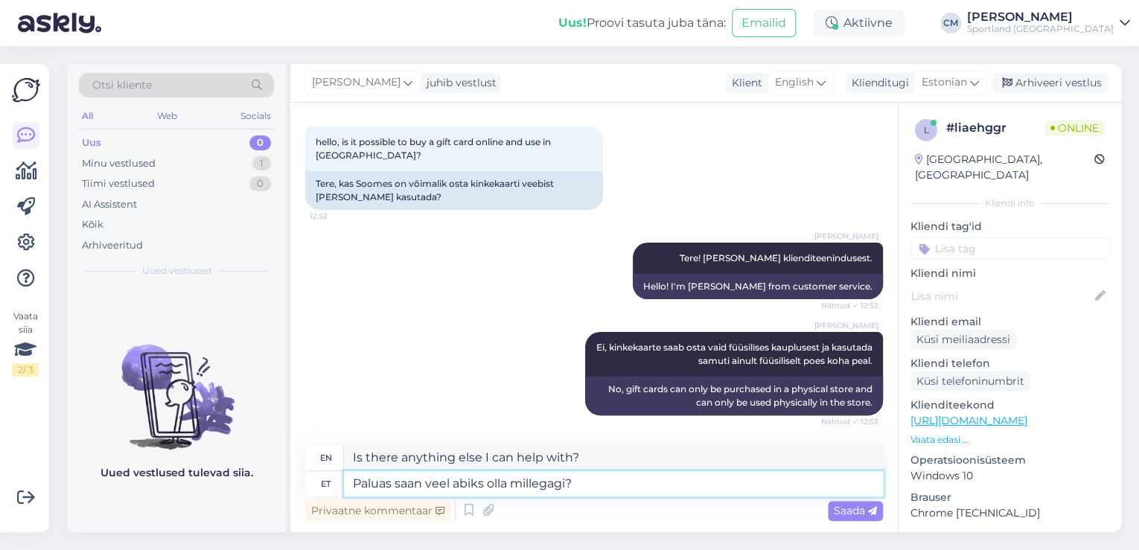
scroll to position [69, 0]
type textarea "Palun. Kas saan veel abiks olla millegagi?"
type textarea "Please. Is there anything else I can help you with?"
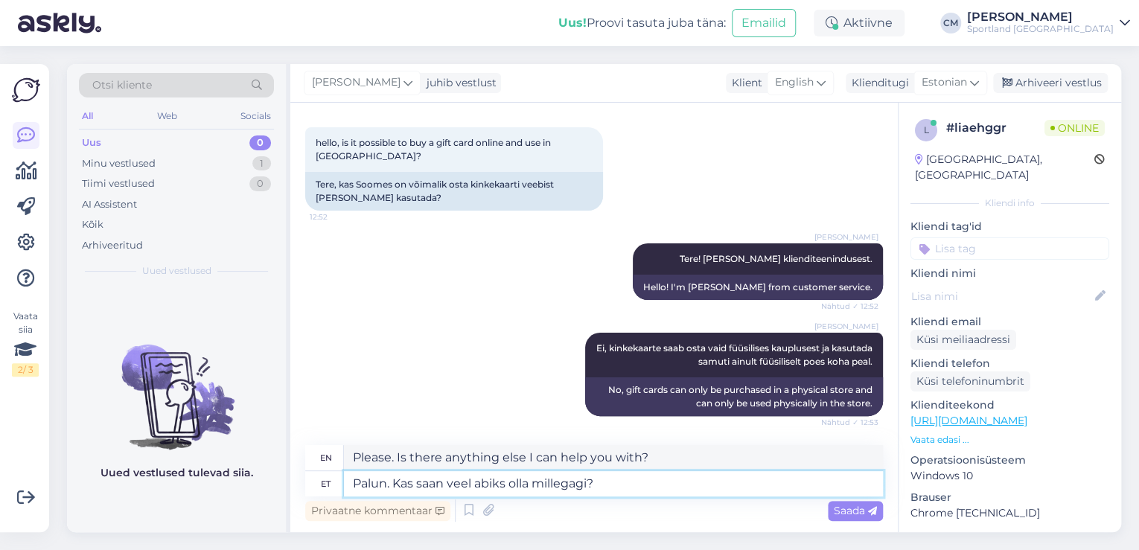
click at [386, 482] on textarea "Palun. Kas saan veel abiks olla millegagi?" at bounding box center [613, 483] width 539 height 25
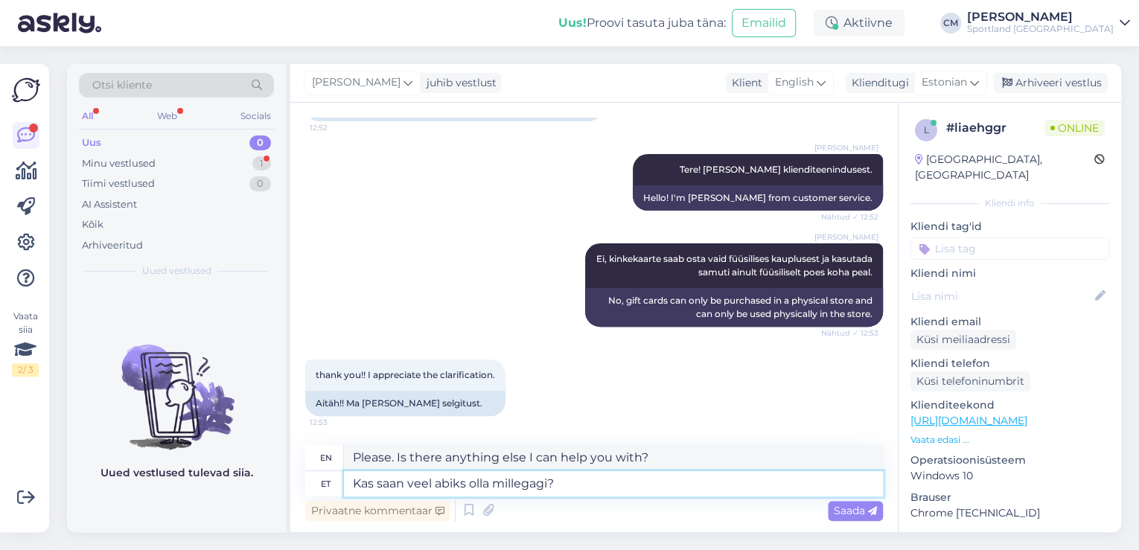
type textarea "Kas saan veel abiks olla millegagi?"
type textarea "Is there anything else I can help with?"
click at [614, 479] on textarea "Kas saan veel abiks olla millegagi?" at bounding box center [613, 483] width 539 height 25
type textarea "Kas saan veel abiks olla millegagi? :)"
type textarea "Can I help with anything else? :)"
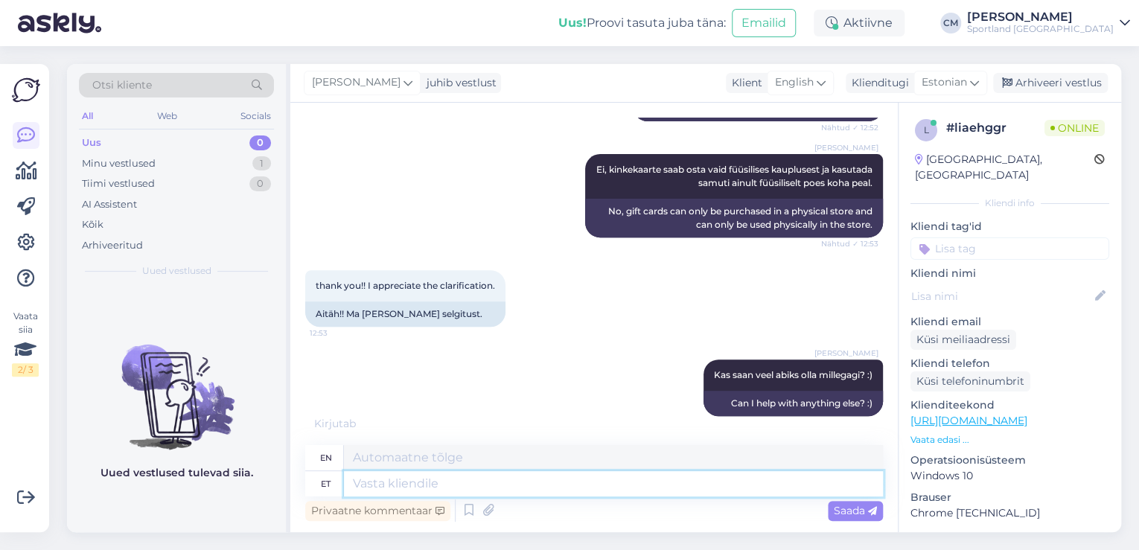
scroll to position [337, 0]
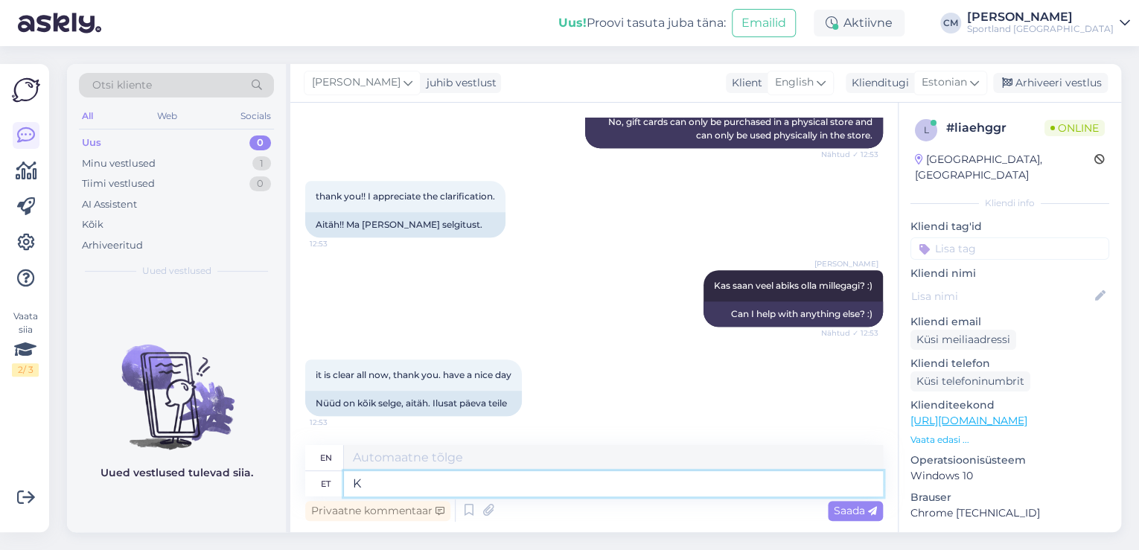
type textarea "Ke"
type textarea "K"
type textarea "Kena p"
type textarea "Nice"
type textarea "Kena päeva j"
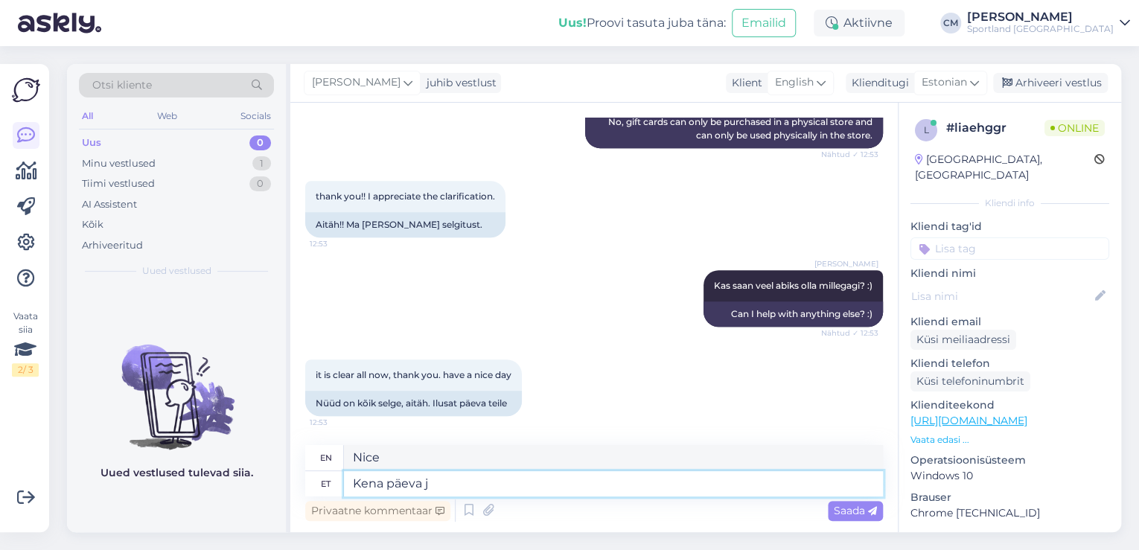
type textarea "Have a nice day"
type textarea "Kena päeva j'"
type textarea "Have a nice day."
type textarea "Kena päeva jätku!"
type textarea "Have a nice day!"
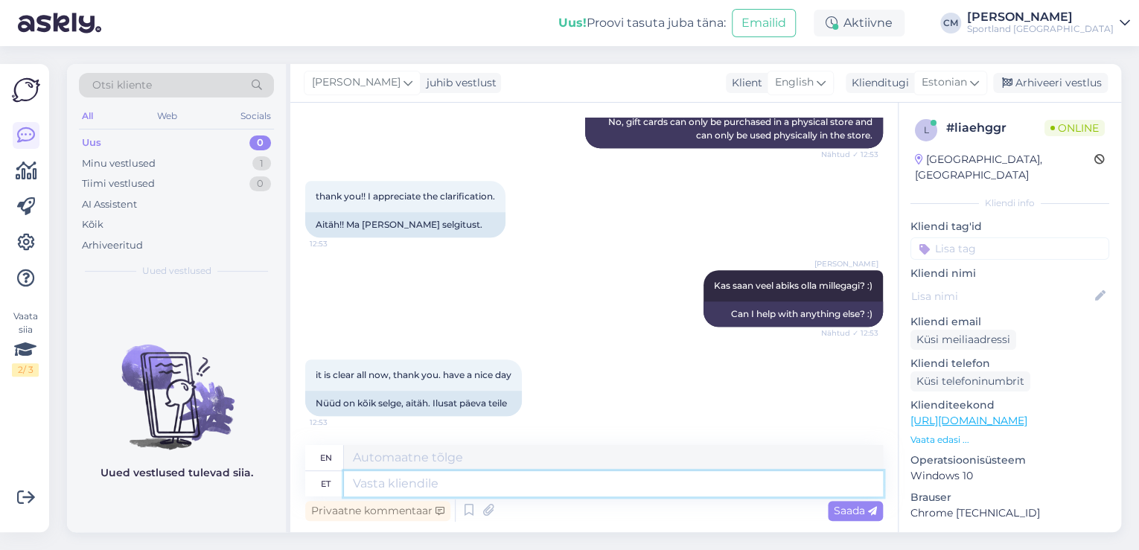
scroll to position [427, 0]
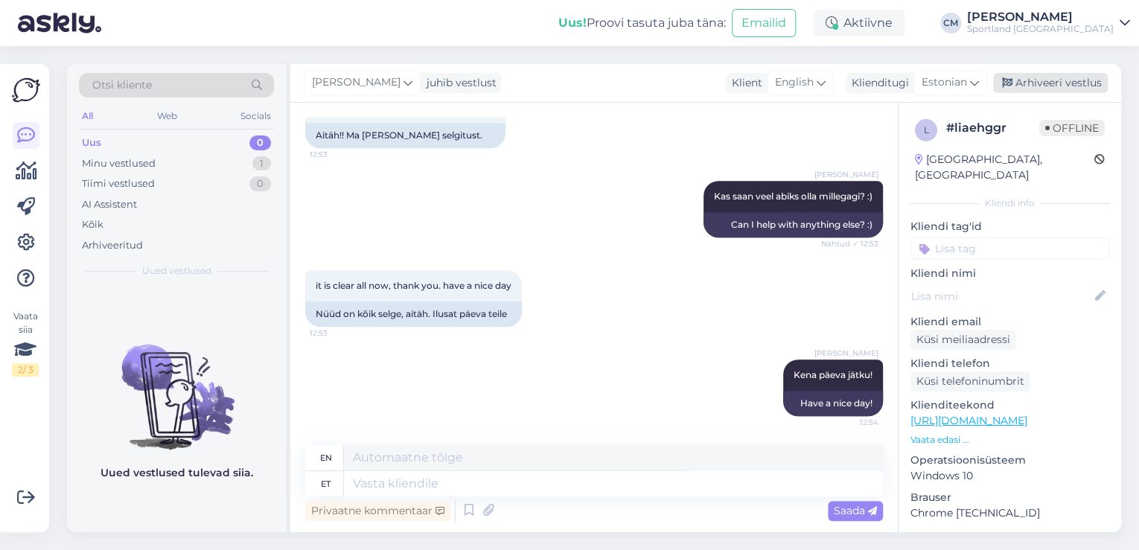
click at [1052, 88] on div "Arhiveeri vestlus" at bounding box center [1050, 83] width 115 height 20
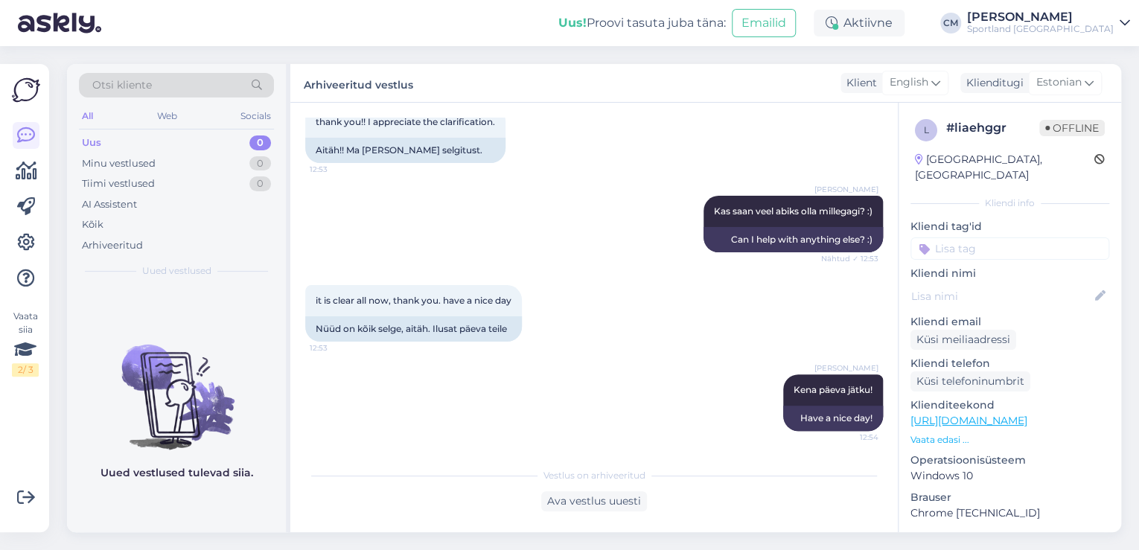
click at [1069, 23] on div "Sportland [GEOGRAPHIC_DATA]" at bounding box center [1040, 29] width 147 height 12
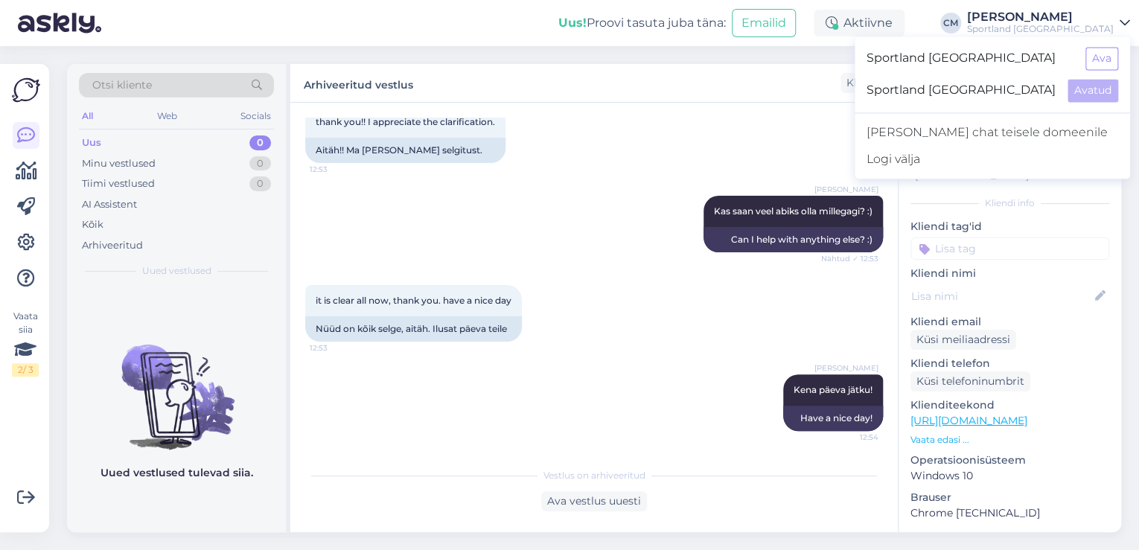
click at [1032, 237] on input at bounding box center [1010, 248] width 199 height 22
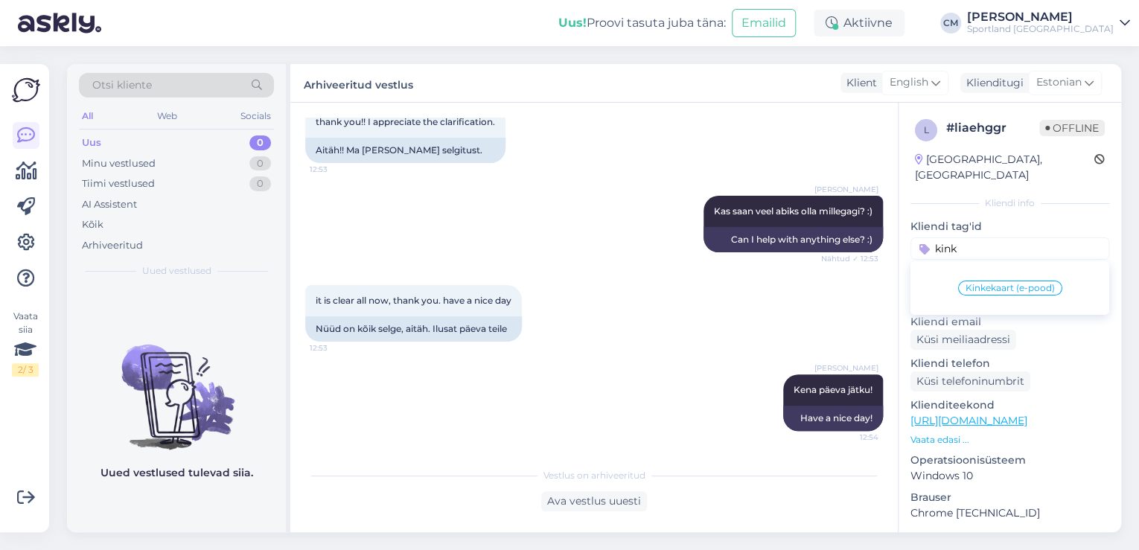
type input "kink"
click at [1015, 281] on div "Kinkekaart (e-pood)" at bounding box center [1010, 288] width 104 height 15
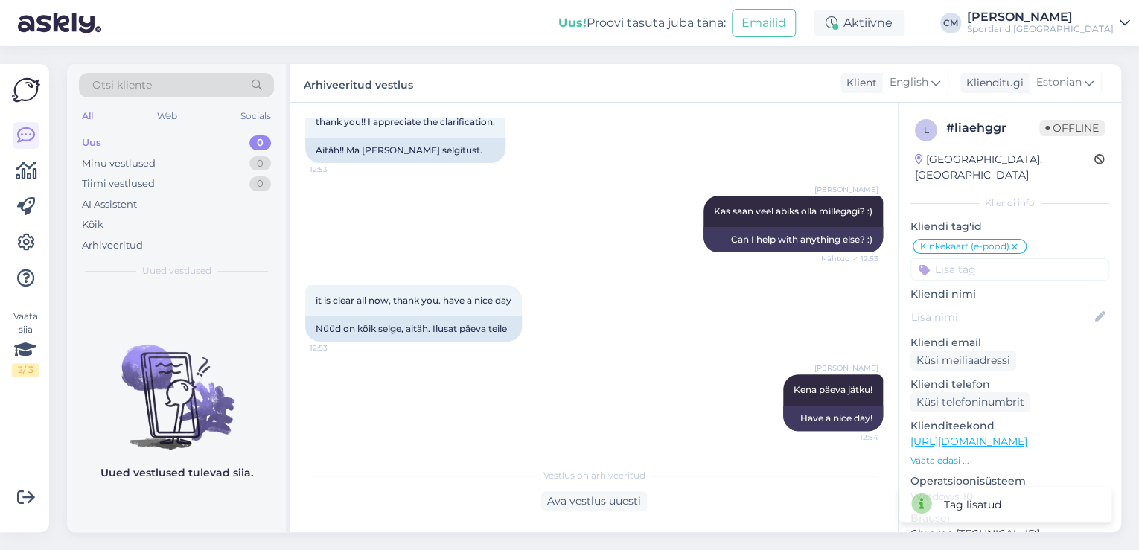
click at [1078, 34] on div "Sportland [GEOGRAPHIC_DATA]" at bounding box center [1040, 29] width 147 height 12
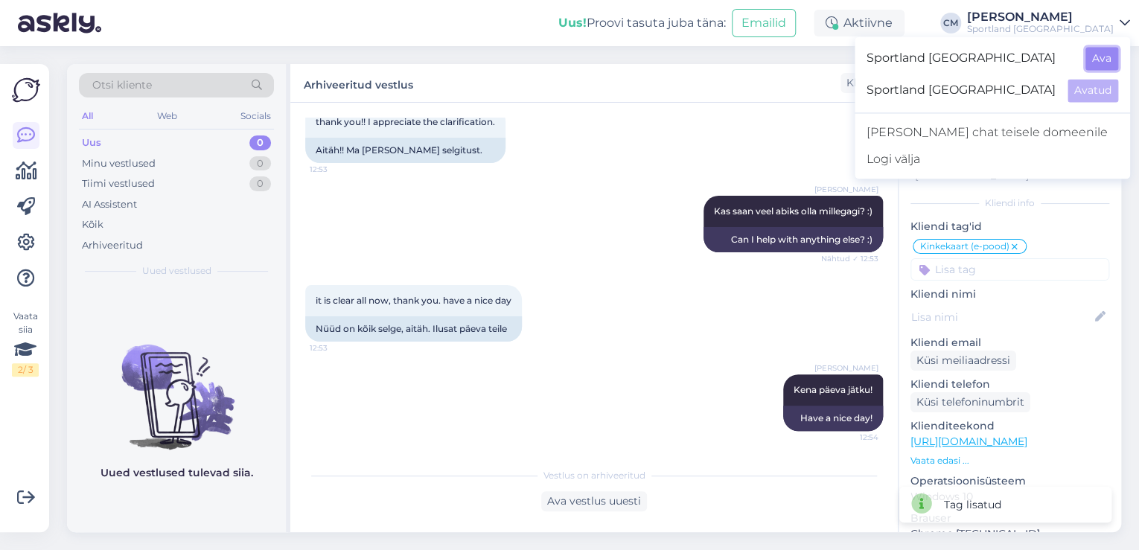
click at [1094, 54] on button "Ava" at bounding box center [1101, 58] width 33 height 23
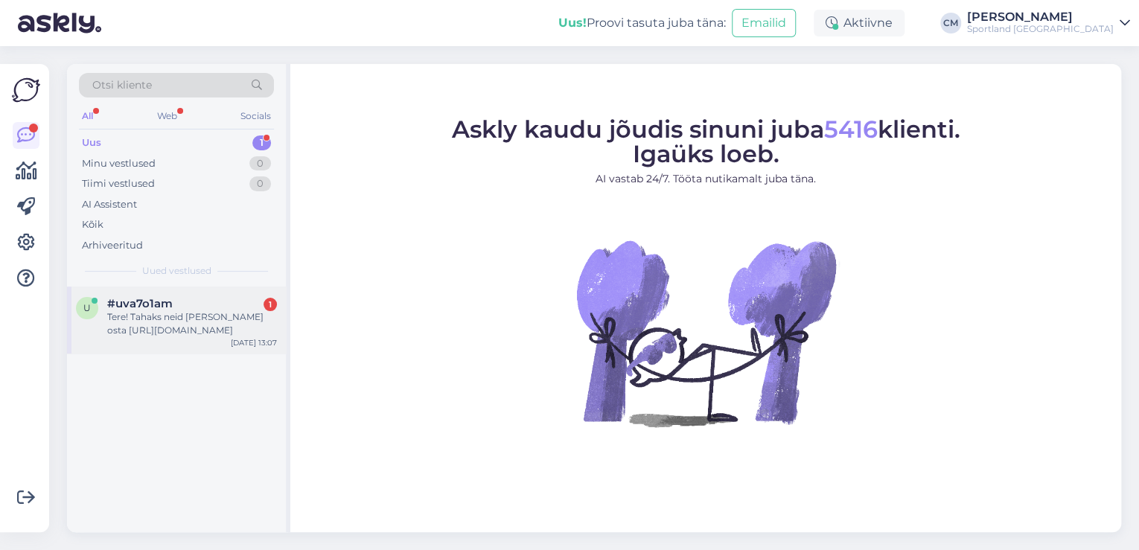
click at [180, 327] on div "Tere! Tahaks neid [PERSON_NAME] osta [URL][DOMAIN_NAME]" at bounding box center [192, 323] width 170 height 27
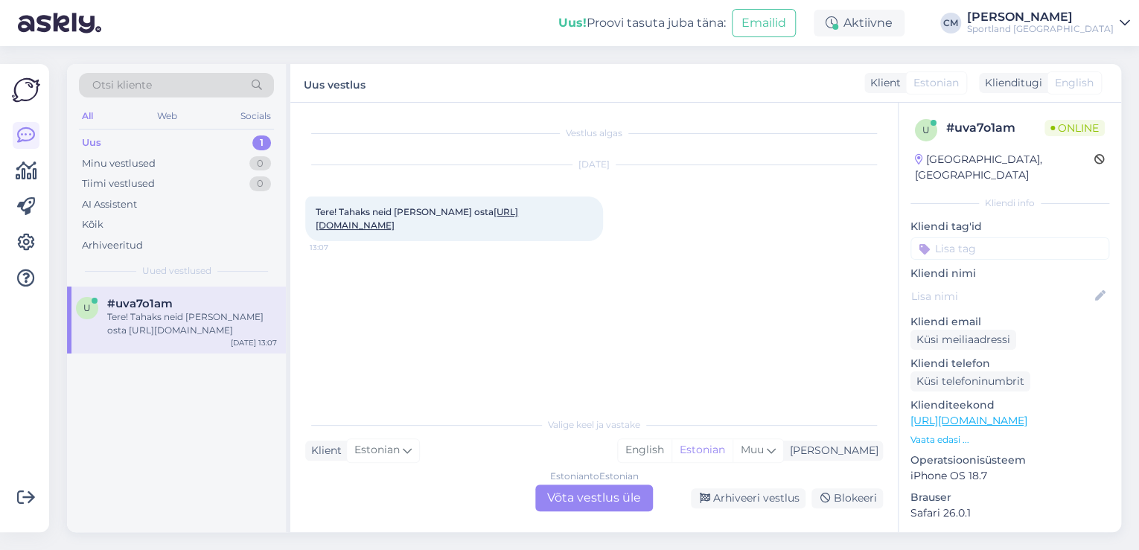
click at [602, 490] on div "Estonian to Estonian Võta vestlus üle" at bounding box center [594, 498] width 118 height 27
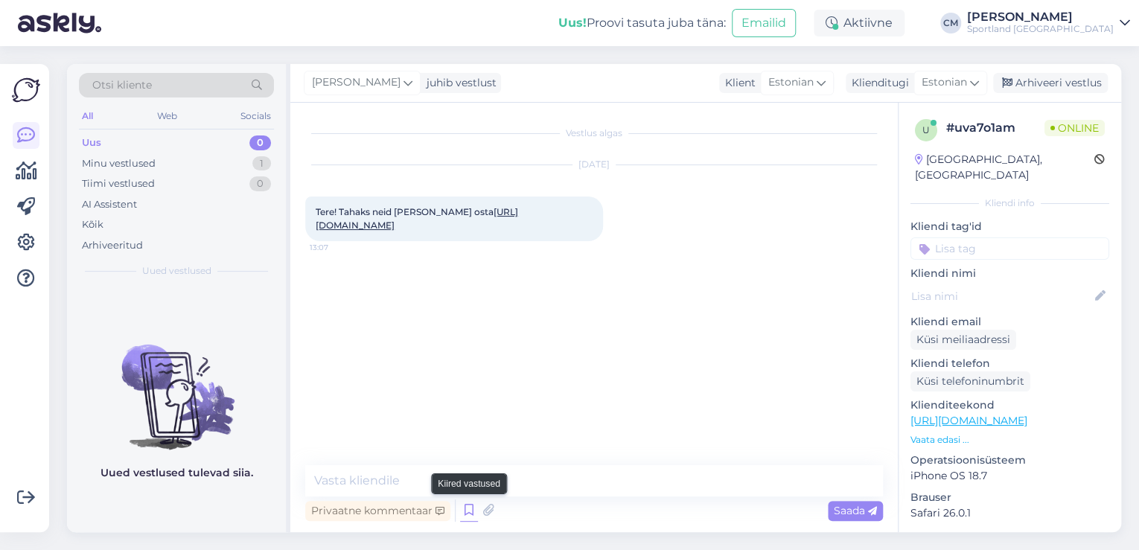
click at [476, 506] on icon at bounding box center [469, 511] width 18 height 22
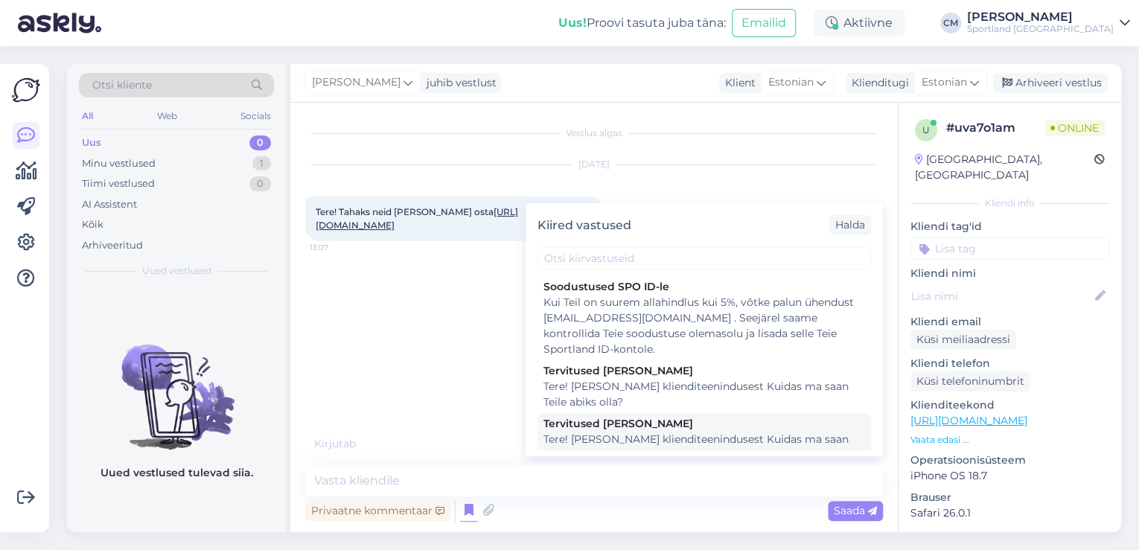
click at [661, 436] on div "Tere! [PERSON_NAME] klienditeenindusest Kuidas ma saan Teile abiks olla?" at bounding box center [704, 447] width 322 height 31
type textarea "Tere! [PERSON_NAME] klienditeenindusest Kuidas ma saan Teile abiks olla?"
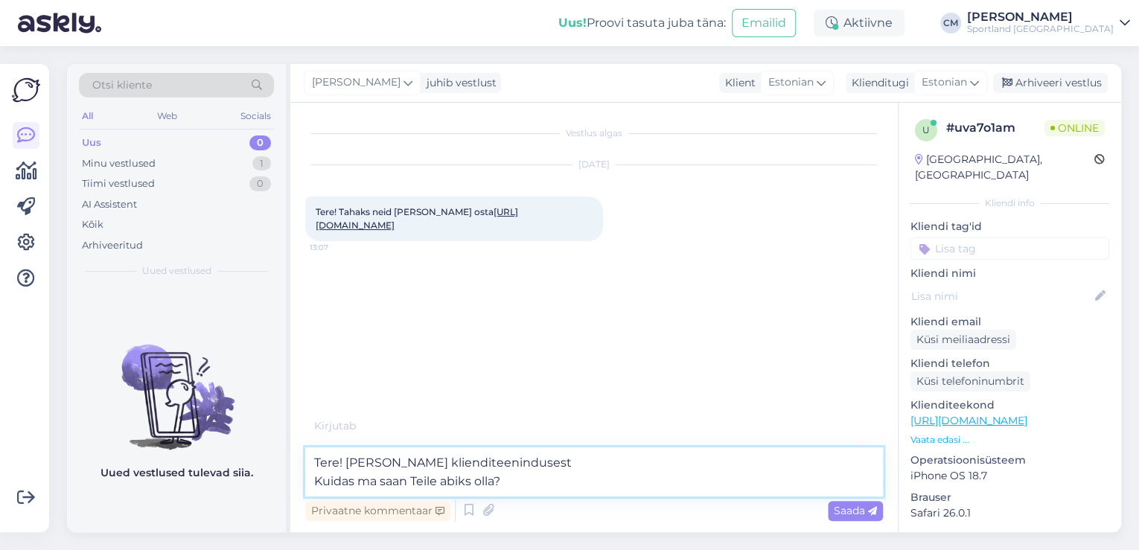
click at [603, 473] on textarea "Tere! [PERSON_NAME] klienditeenindusest Kuidas ma saan Teile abiks olla?" at bounding box center [594, 471] width 578 height 49
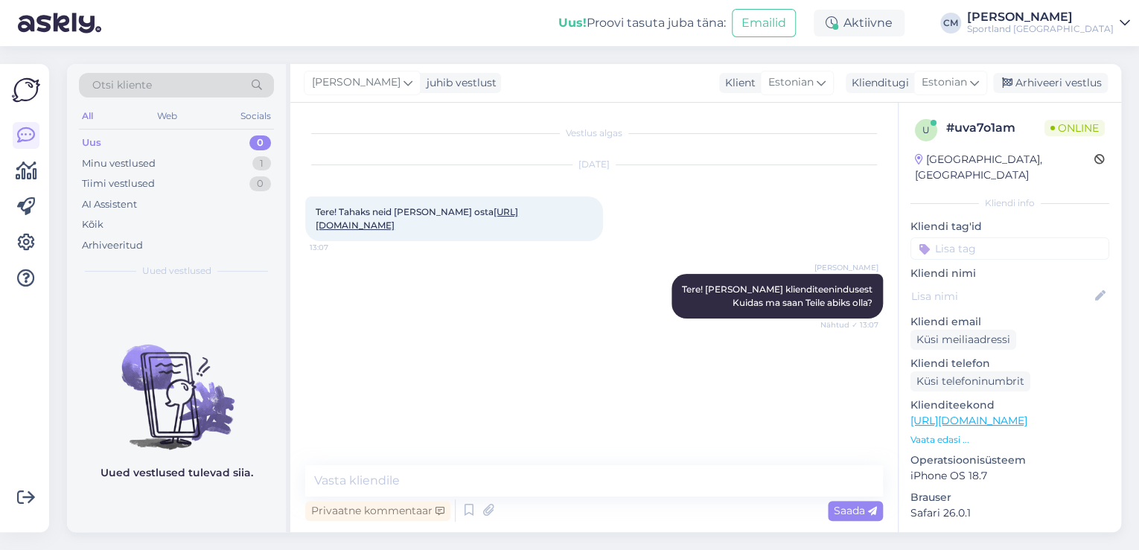
click at [381, 220] on link "[URL][DOMAIN_NAME]" at bounding box center [417, 218] width 202 height 25
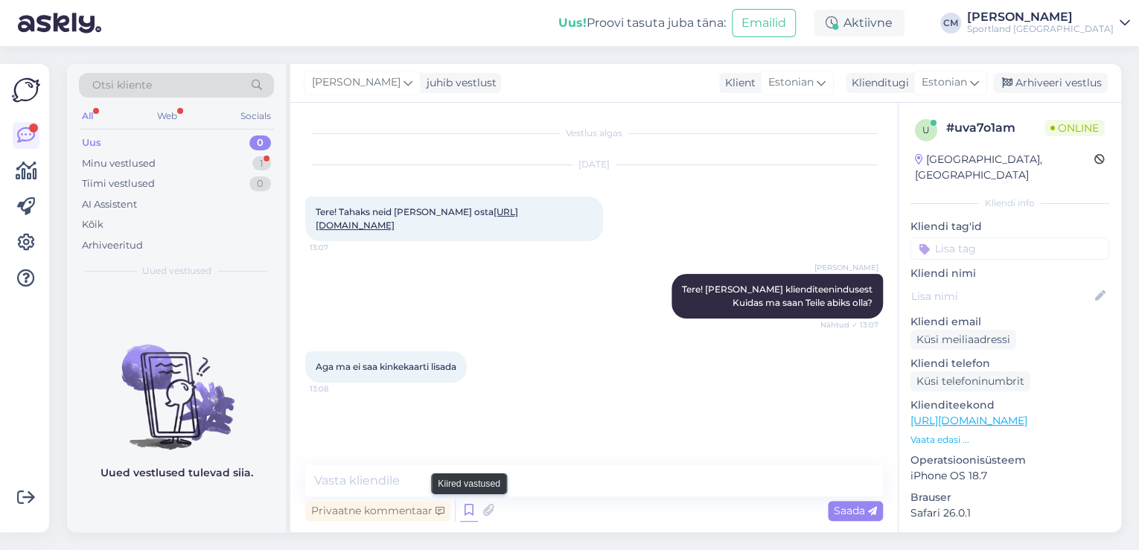
click at [464, 506] on icon at bounding box center [469, 511] width 18 height 22
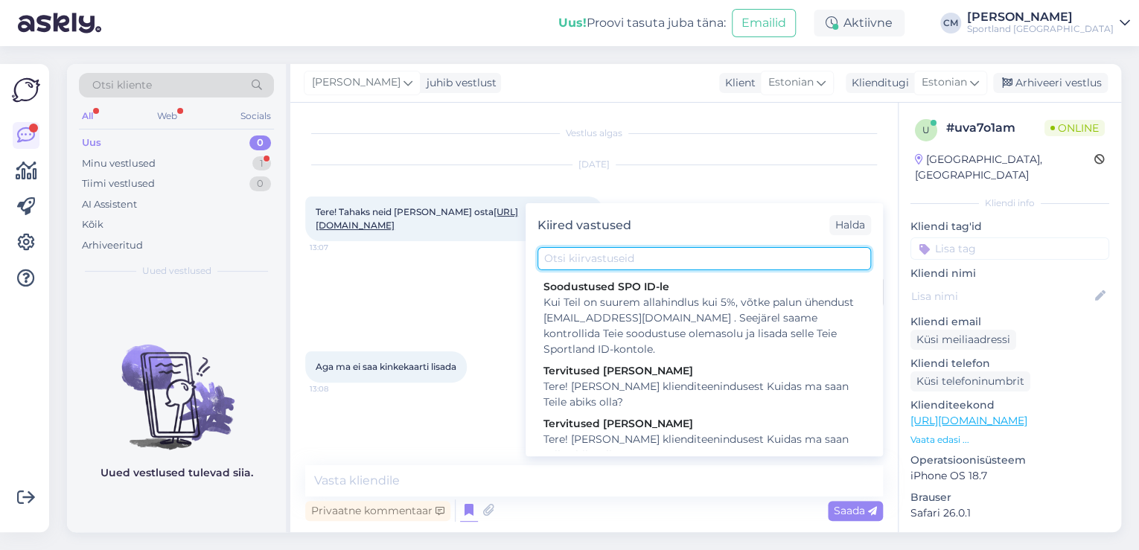
click at [654, 255] on input "text" at bounding box center [705, 258] width 334 height 23
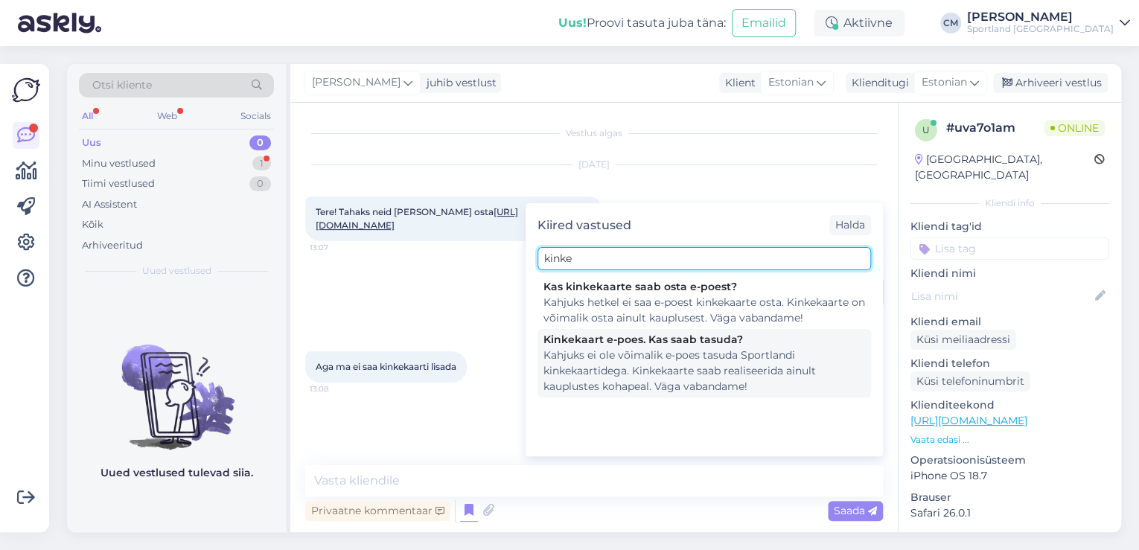
type input "kinke"
click at [700, 369] on div "Kahjuks ei ole võimalik e-poes tasuda Sportlandi kinkekaartidega. Kinkekaarte s…" at bounding box center [704, 371] width 322 height 47
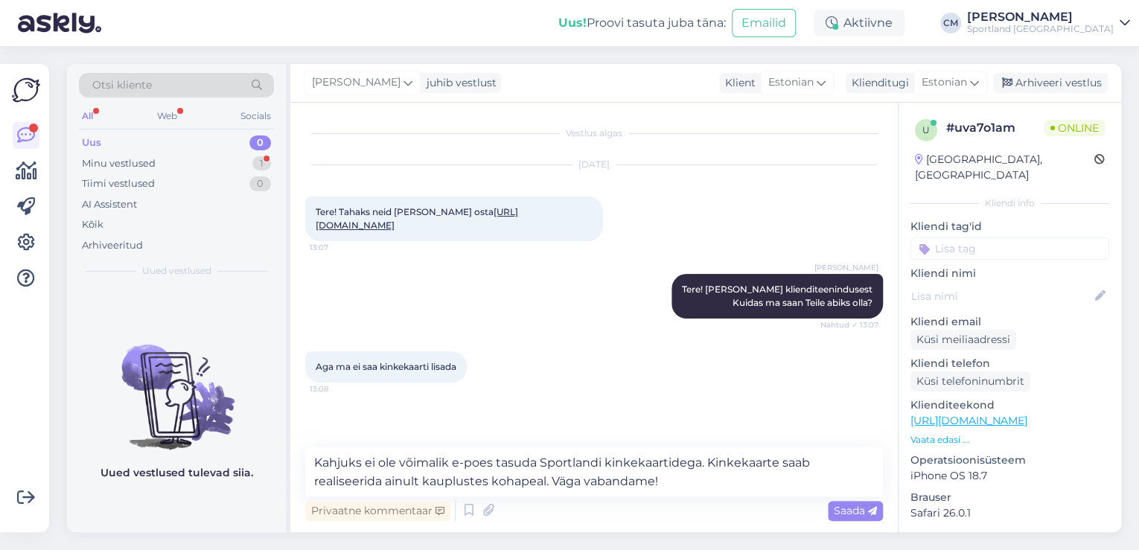
scroll to position [42, 0]
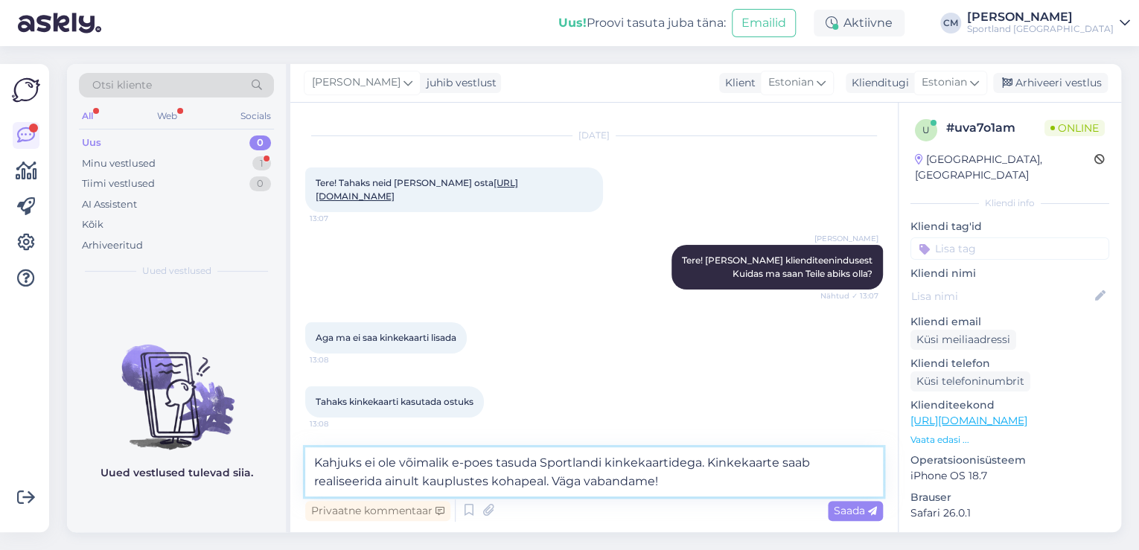
drag, startPoint x: 683, startPoint y: 482, endPoint x: 558, endPoint y: 482, distance: 125.1
click at [558, 482] on textarea "Kahjuks ei ole võimalik e-poes tasuda Sportlandi kinkekaartidega. Kinkekaarte s…" at bounding box center [594, 471] width 578 height 49
type textarea "Kahjuks ei ole võimalik e-poes tasuda Sportlandi kinkekaartidega. Kinkekaarte s…"
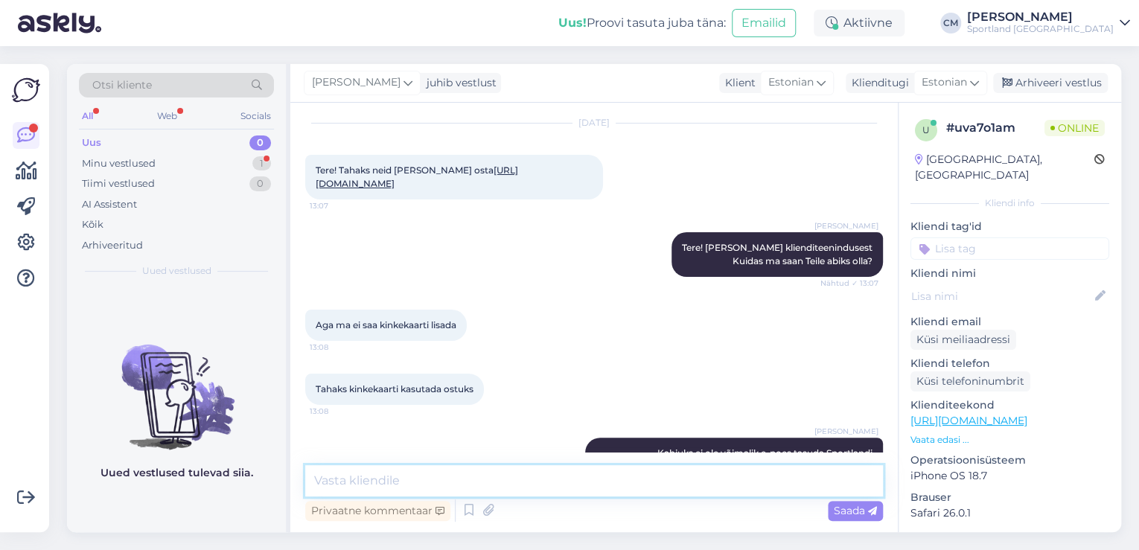
scroll to position [115, 0]
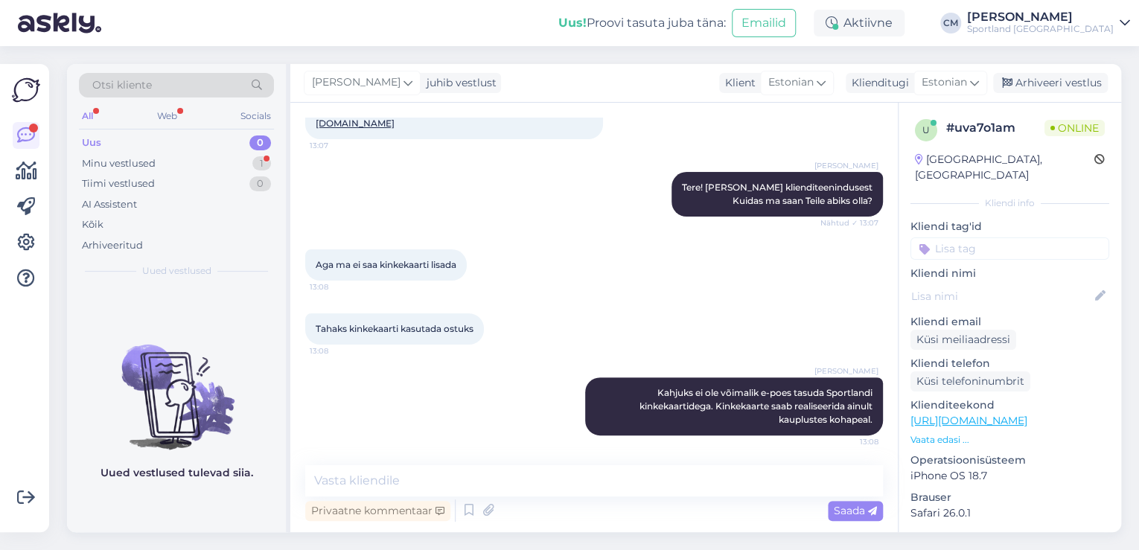
click at [981, 240] on input at bounding box center [1010, 248] width 199 height 22
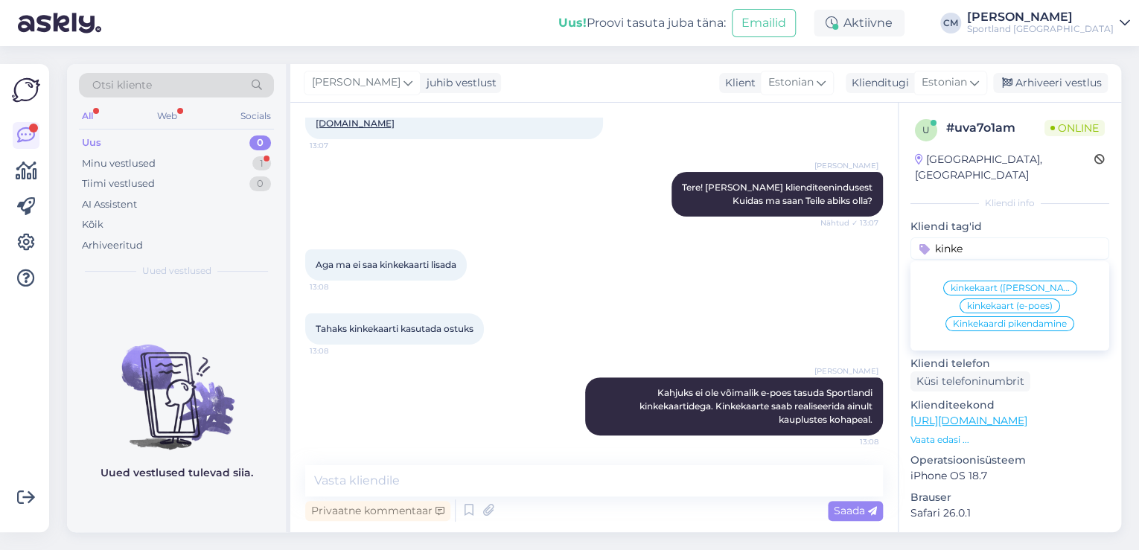
type input "kinke"
click at [989, 299] on div "kinkekaart (e-poes)" at bounding box center [1010, 306] width 101 height 15
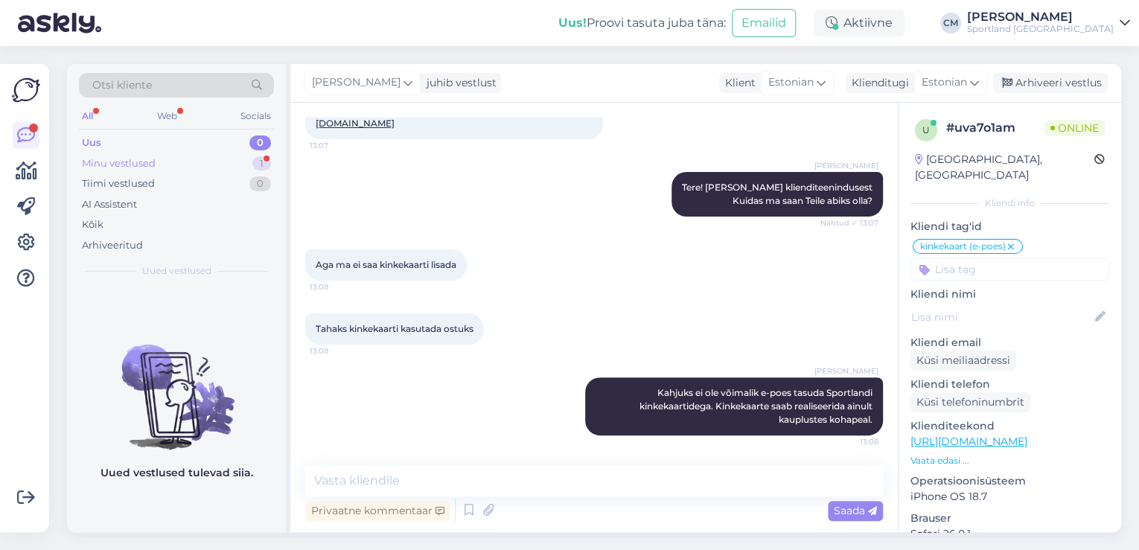
click at [249, 167] on div "Minu vestlused 1" at bounding box center [176, 163] width 195 height 21
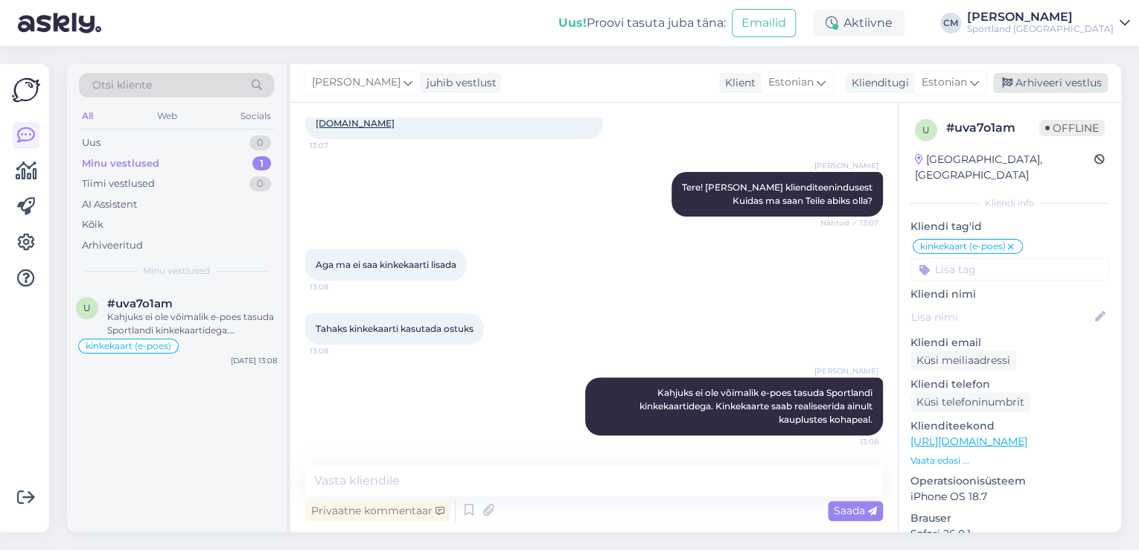
click at [1062, 75] on div "Arhiveeri vestlus" at bounding box center [1050, 83] width 115 height 20
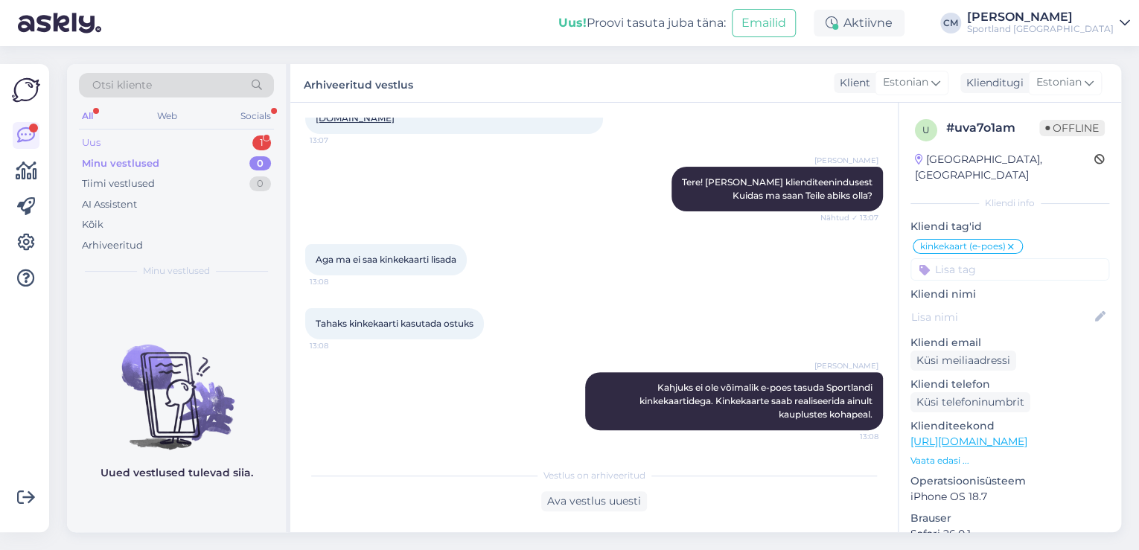
click at [254, 151] on div "Uus 1" at bounding box center [176, 143] width 195 height 21
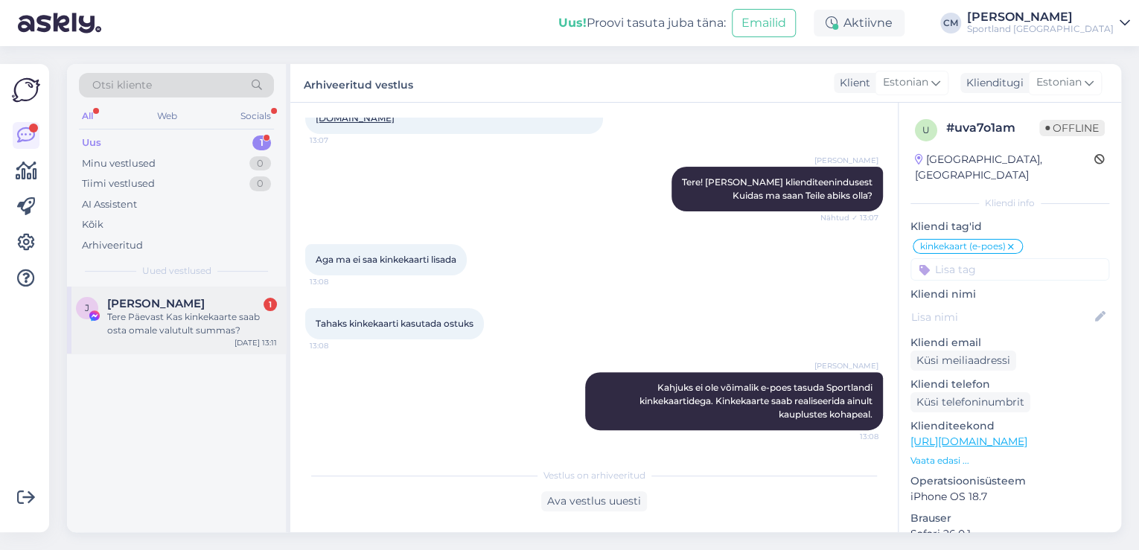
click at [220, 293] on div "J [PERSON_NAME] 1 Tere Päevast Kas kinkekaarte saab osta omale valutult summas?…" at bounding box center [176, 320] width 219 height 67
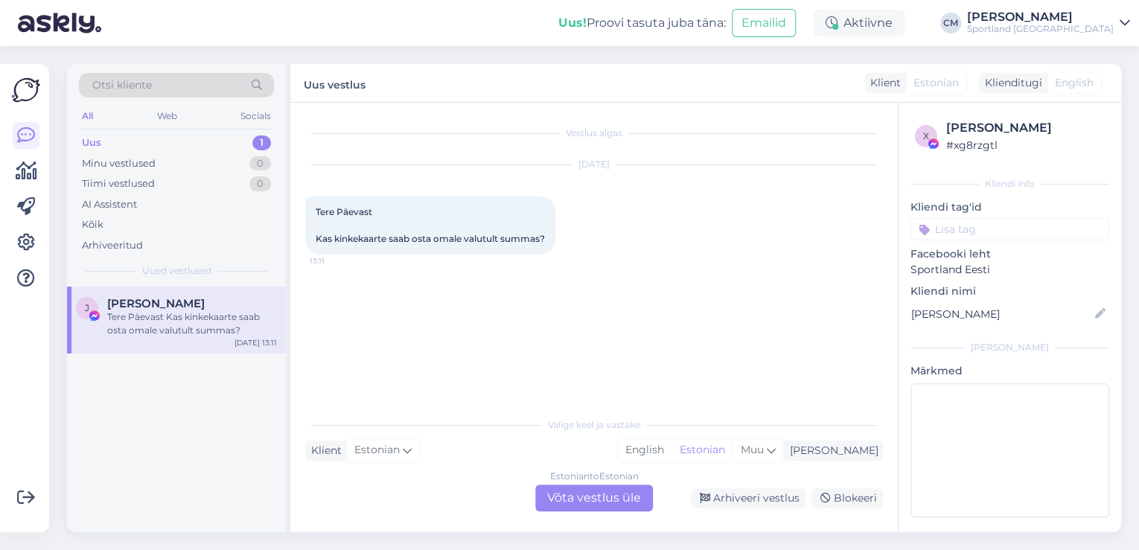
click at [649, 498] on div "Estonian to Estonian Võta vestlus üle" at bounding box center [594, 498] width 118 height 27
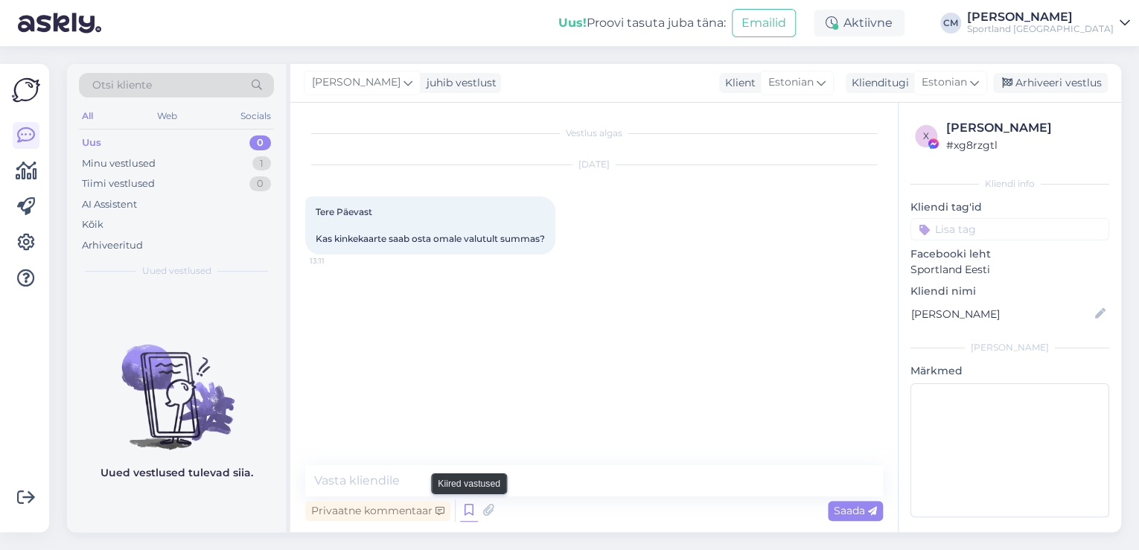
click at [460, 510] on icon at bounding box center [469, 511] width 18 height 22
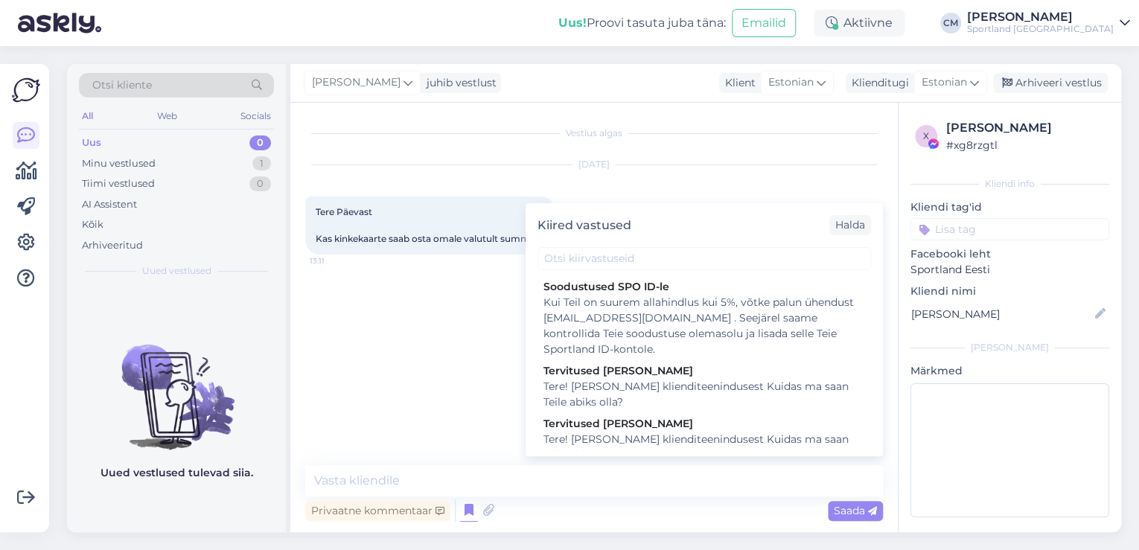
click at [691, 441] on div "Tere! [PERSON_NAME] klienditeenindusest Kuidas ma saan Teile abiks olla?" at bounding box center [704, 447] width 322 height 31
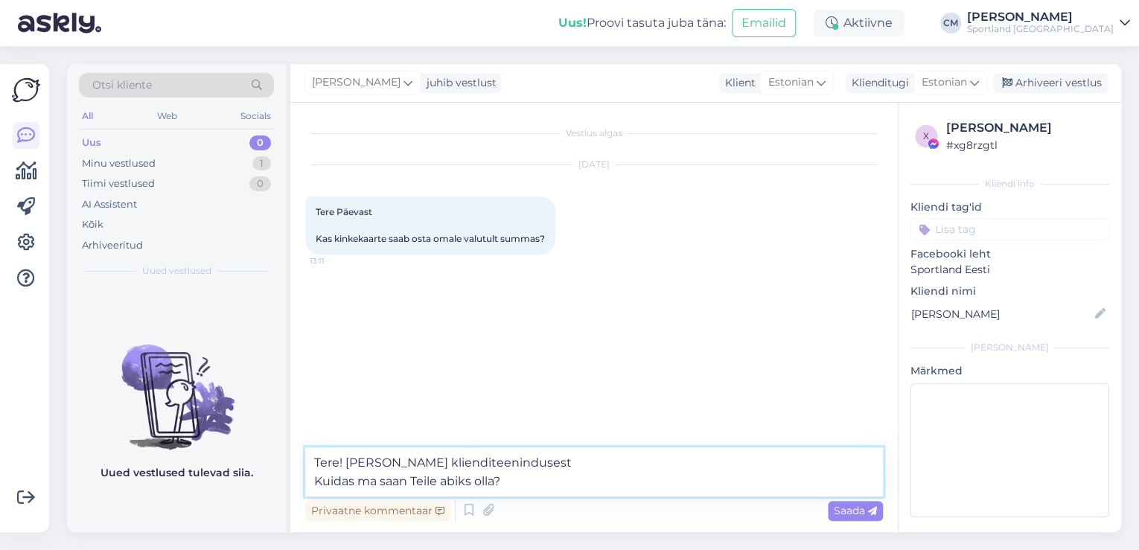
drag, startPoint x: 624, startPoint y: 474, endPoint x: 276, endPoint y: 491, distance: 348.1
click at [276, 491] on div "Otsi kliente All Web Socials Uus 0 Minu vestlused 1 Tiimi vestlused 0 AI Assist…" at bounding box center [594, 298] width 1054 height 468
type textarea "Tere! [PERSON_NAME] klienditeenindusest"
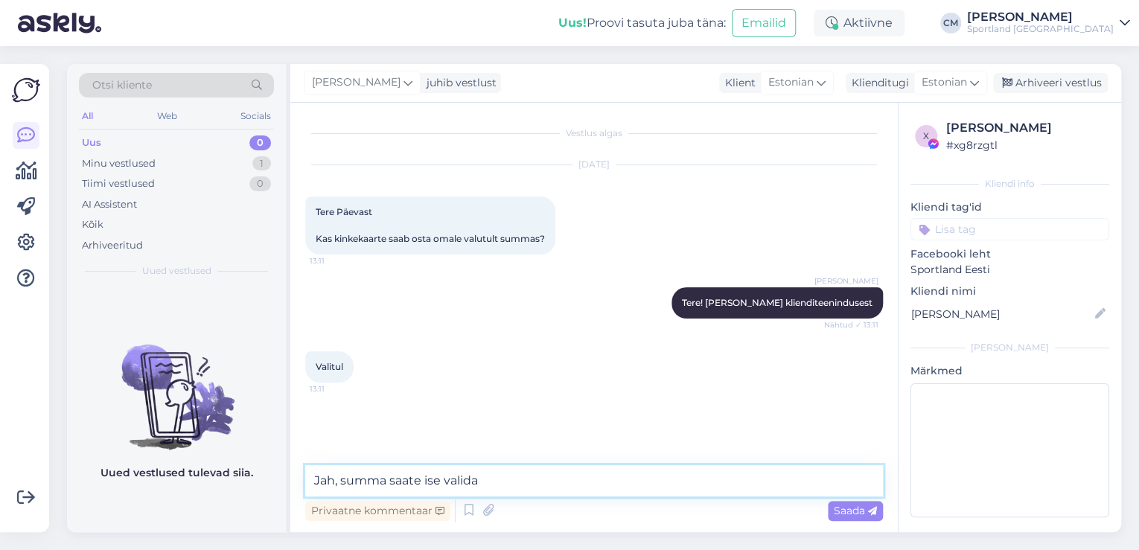
type textarea "Jah, summa saate ise valida."
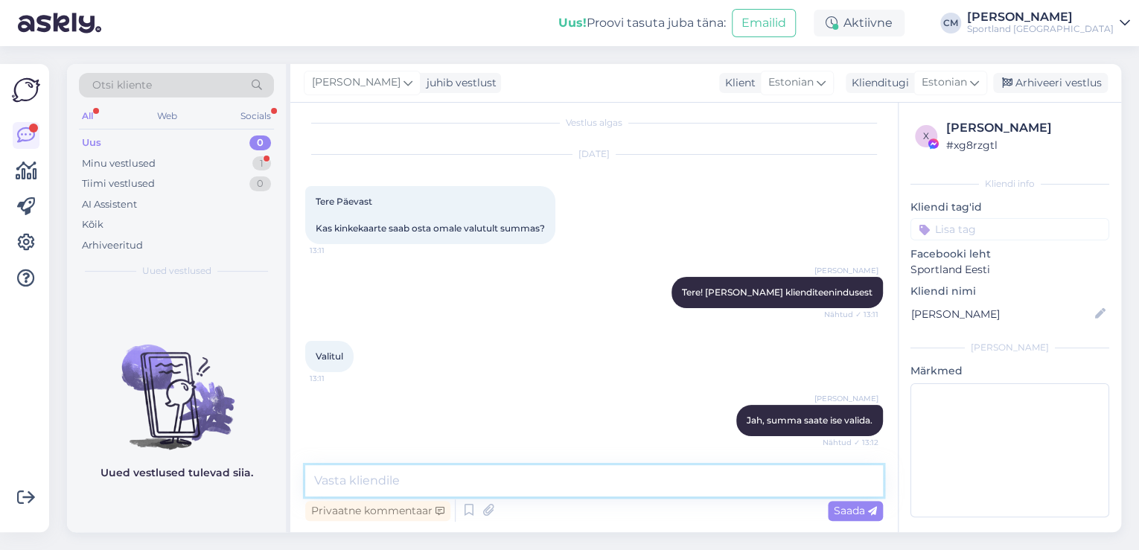
scroll to position [74, 0]
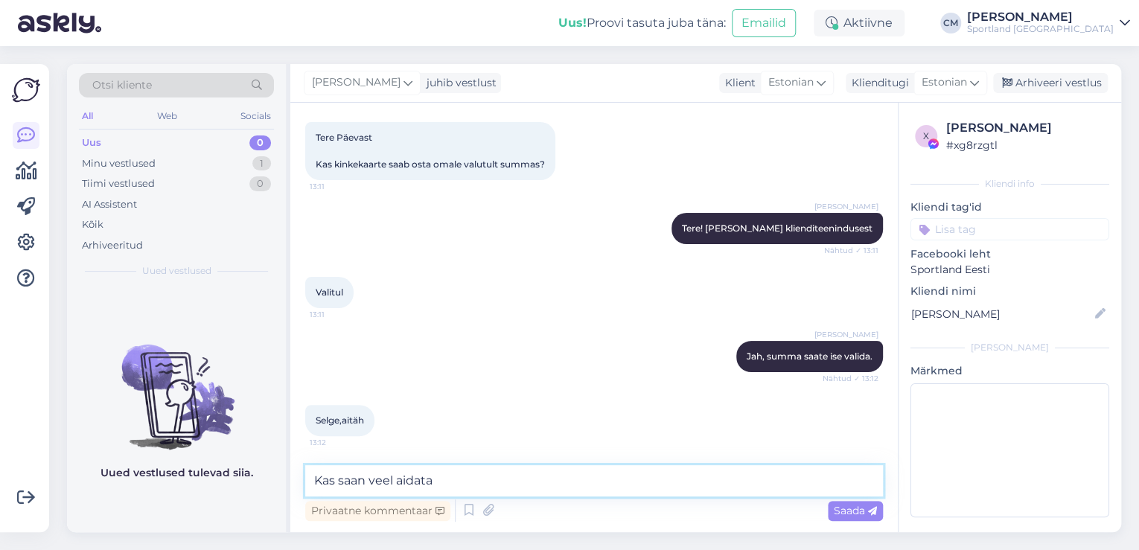
type textarea "Kas saan veel aidata?"
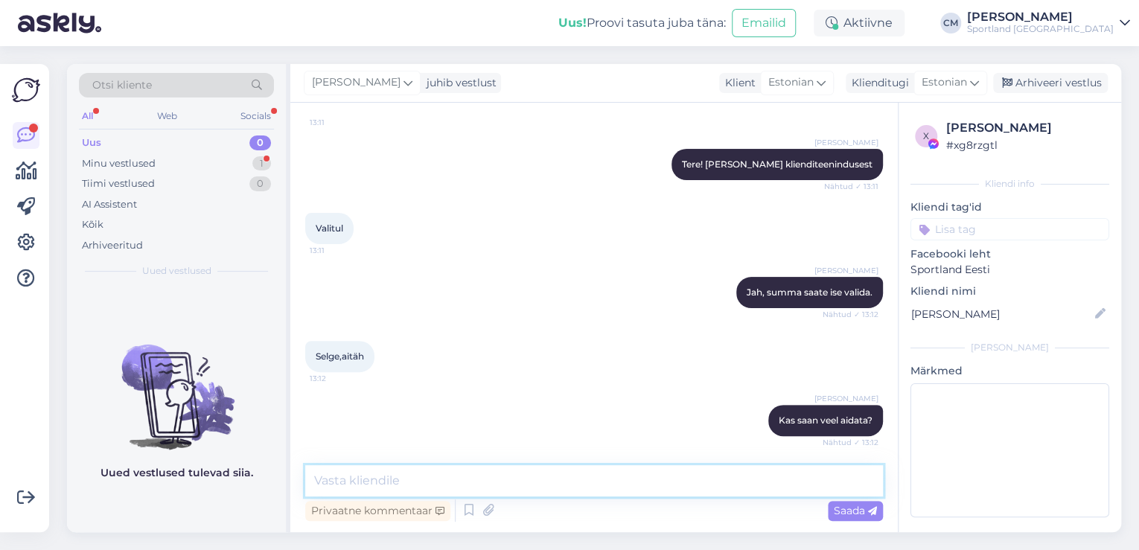
scroll to position [216, 0]
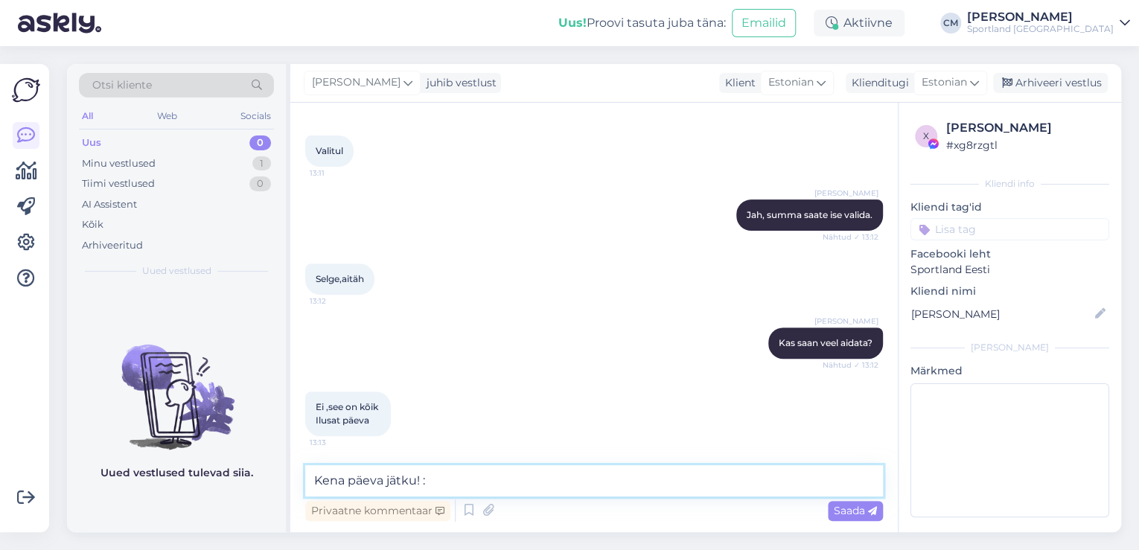
type textarea "Kena päeva jätku! :)"
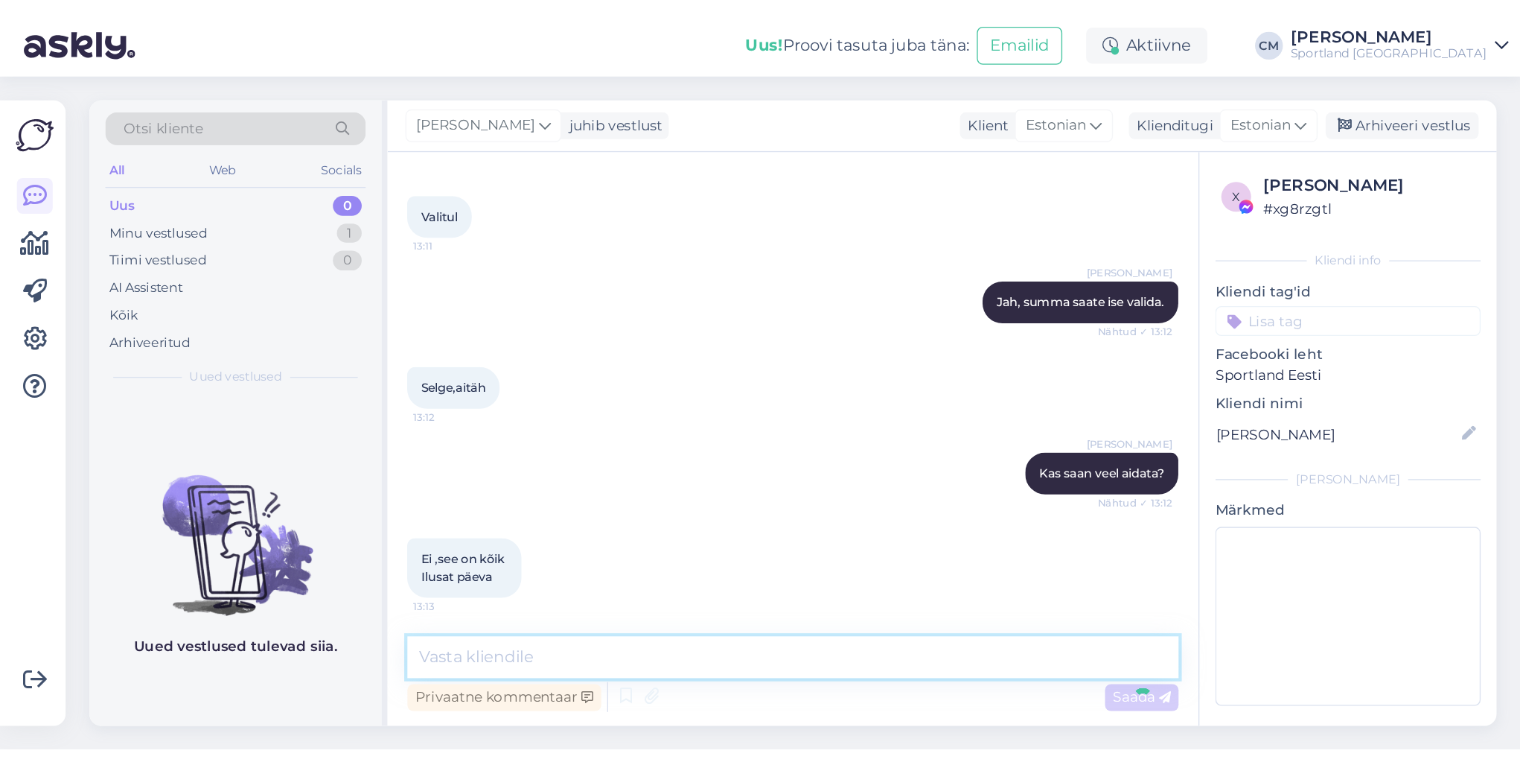
scroll to position [280, 0]
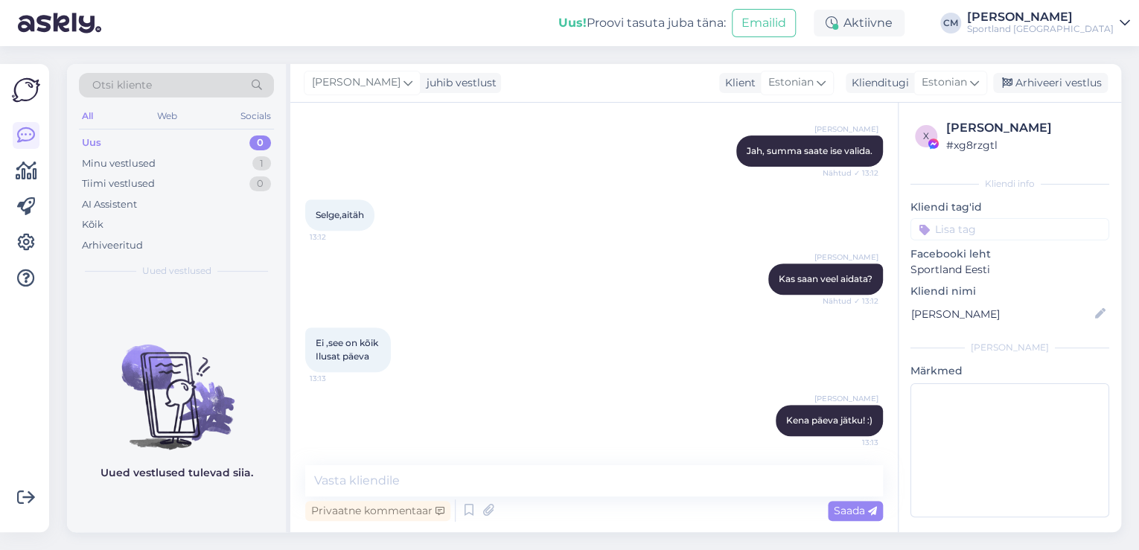
click at [916, 254] on p "Facebooki leht" at bounding box center [1010, 254] width 199 height 16
click at [986, 226] on input at bounding box center [1010, 229] width 199 height 22
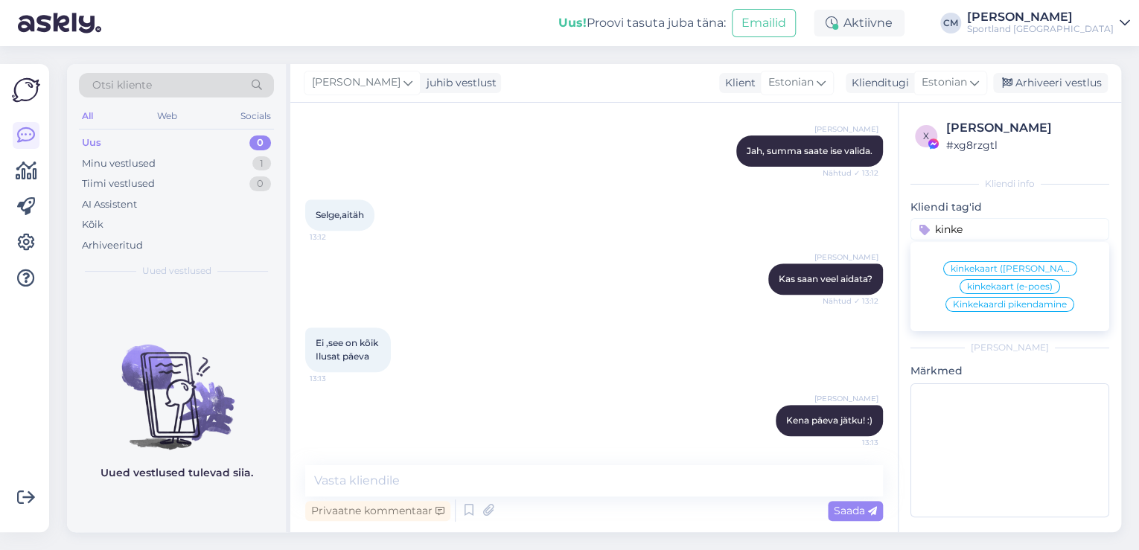
type input "kinke"
click at [989, 265] on span "kinkekaart ([PERSON_NAME])" at bounding box center [1010, 268] width 119 height 9
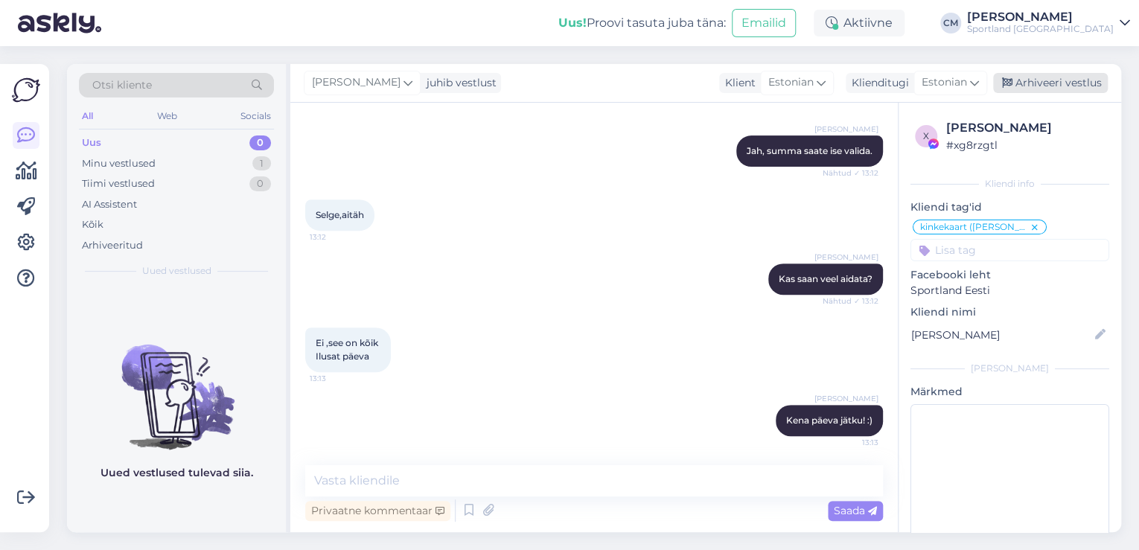
click at [1021, 86] on div "Arhiveeri vestlus" at bounding box center [1050, 83] width 115 height 20
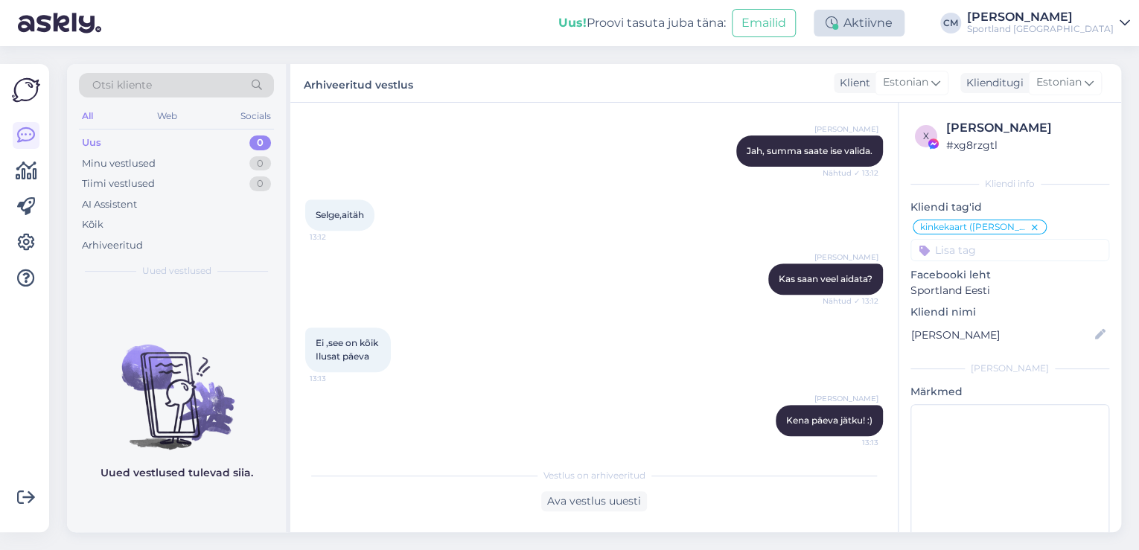
click at [873, 15] on div "Aktiivne" at bounding box center [859, 23] width 91 height 27
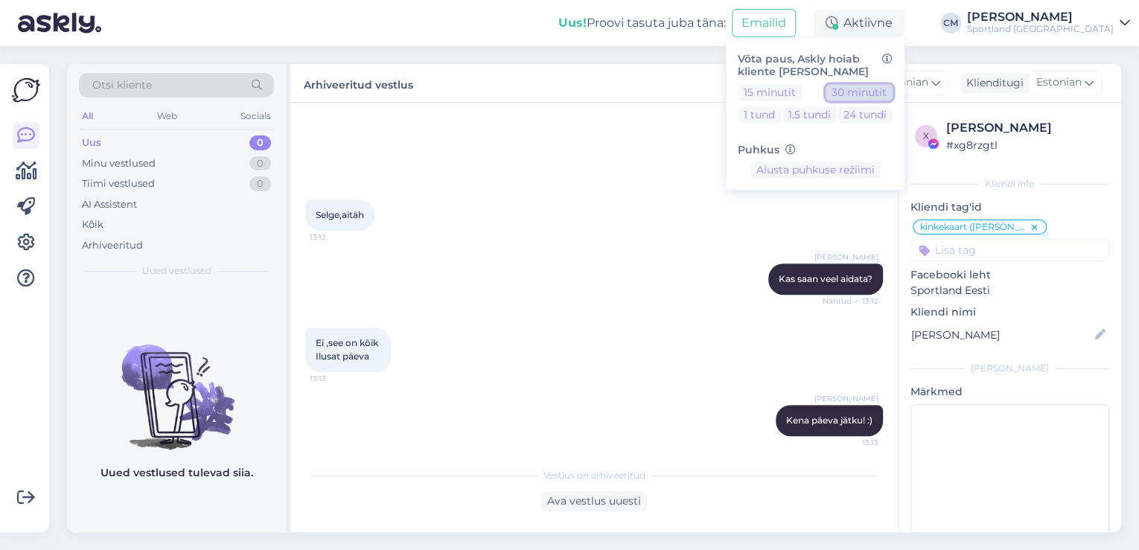
click at [889, 95] on button "30 minutit" at bounding box center [859, 92] width 67 height 16
click at [1036, 37] on div "Uus! Proovi tasuta [PERSON_NAME]: Emailid Eemal Võta paus, Askly hoiab kliente …" at bounding box center [569, 23] width 1139 height 46
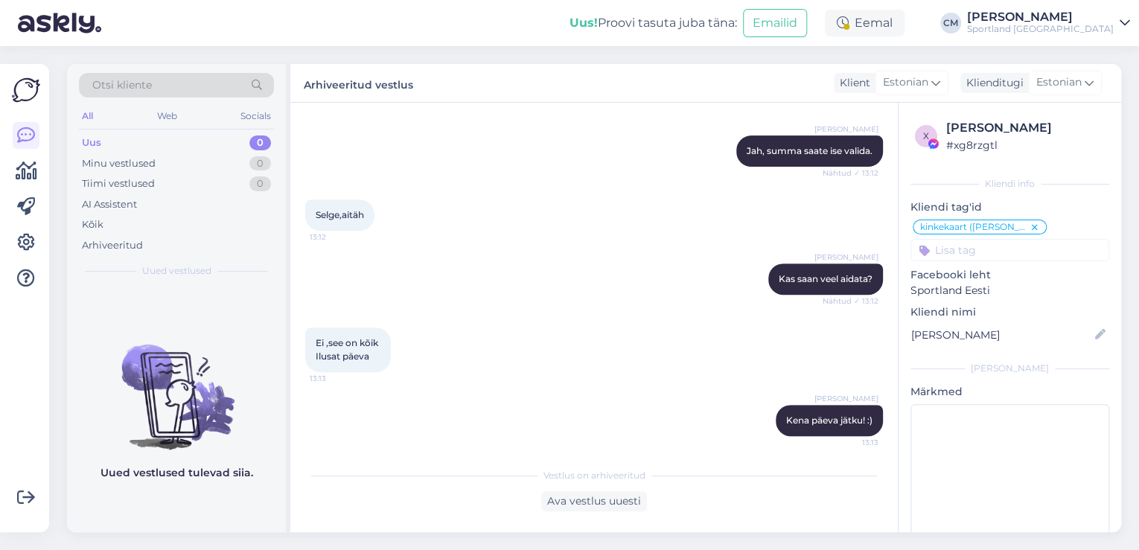
click at [1048, 33] on div "Sportland [GEOGRAPHIC_DATA]" at bounding box center [1040, 29] width 147 height 12
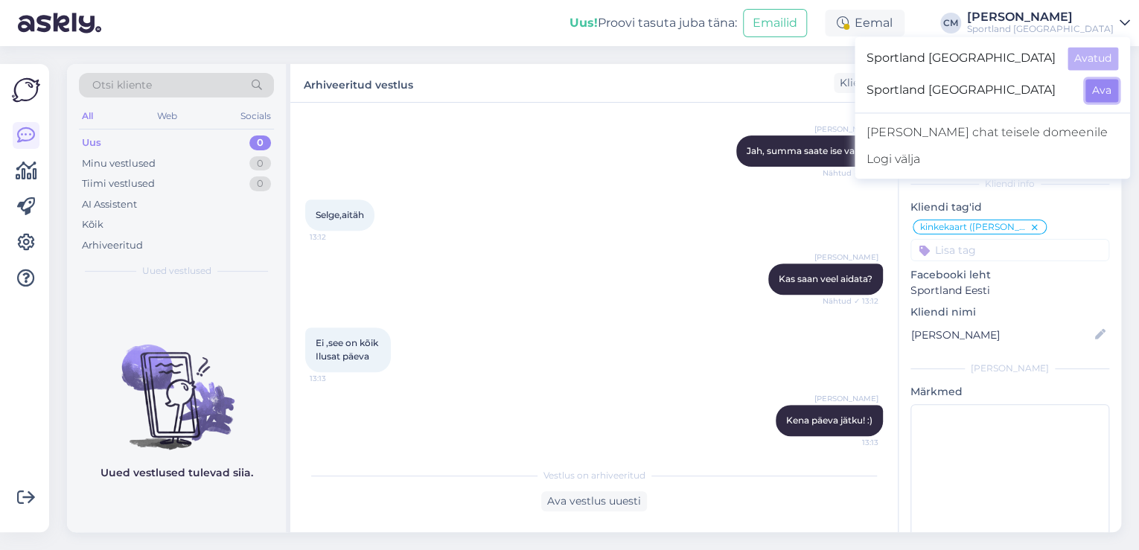
click at [1107, 80] on button "Ava" at bounding box center [1101, 90] width 33 height 23
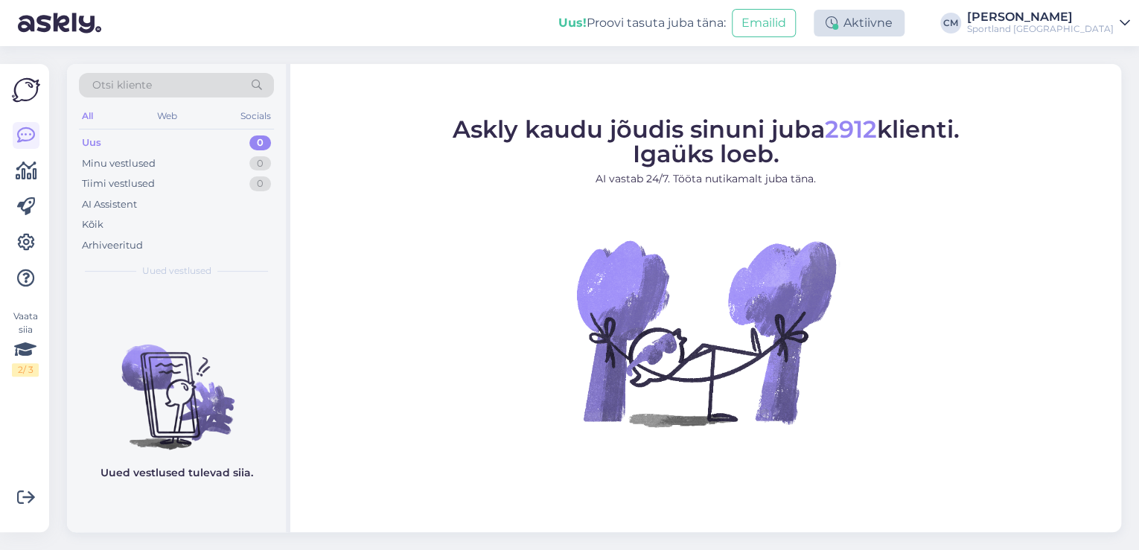
click at [905, 23] on div "Aktiivne" at bounding box center [859, 23] width 91 height 27
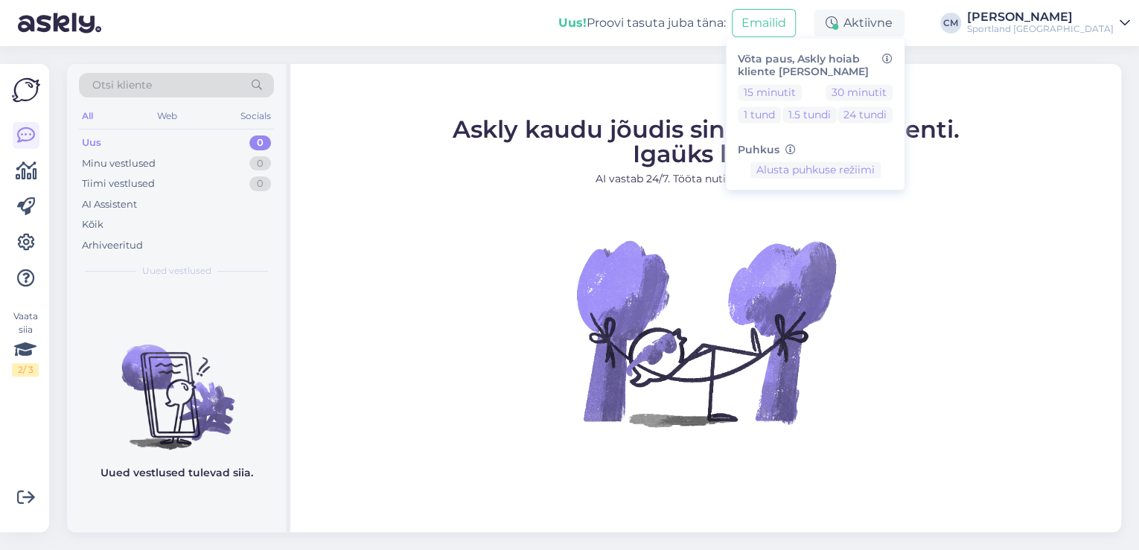
click at [860, 83] on div "Võta paus, Askly hoiab kliente [PERSON_NAME] 15 minutit 30 minutit 1 tund 1.5 t…" at bounding box center [815, 114] width 179 height 152
click at [873, 86] on button "30 minutit" at bounding box center [859, 92] width 67 height 16
click at [424, 401] on figure "Askly kaudu jõudis sinuni juba 2912 klienti. Igaüks loeb. AI vastab 24/7. Tööta…" at bounding box center [706, 292] width 804 height 349
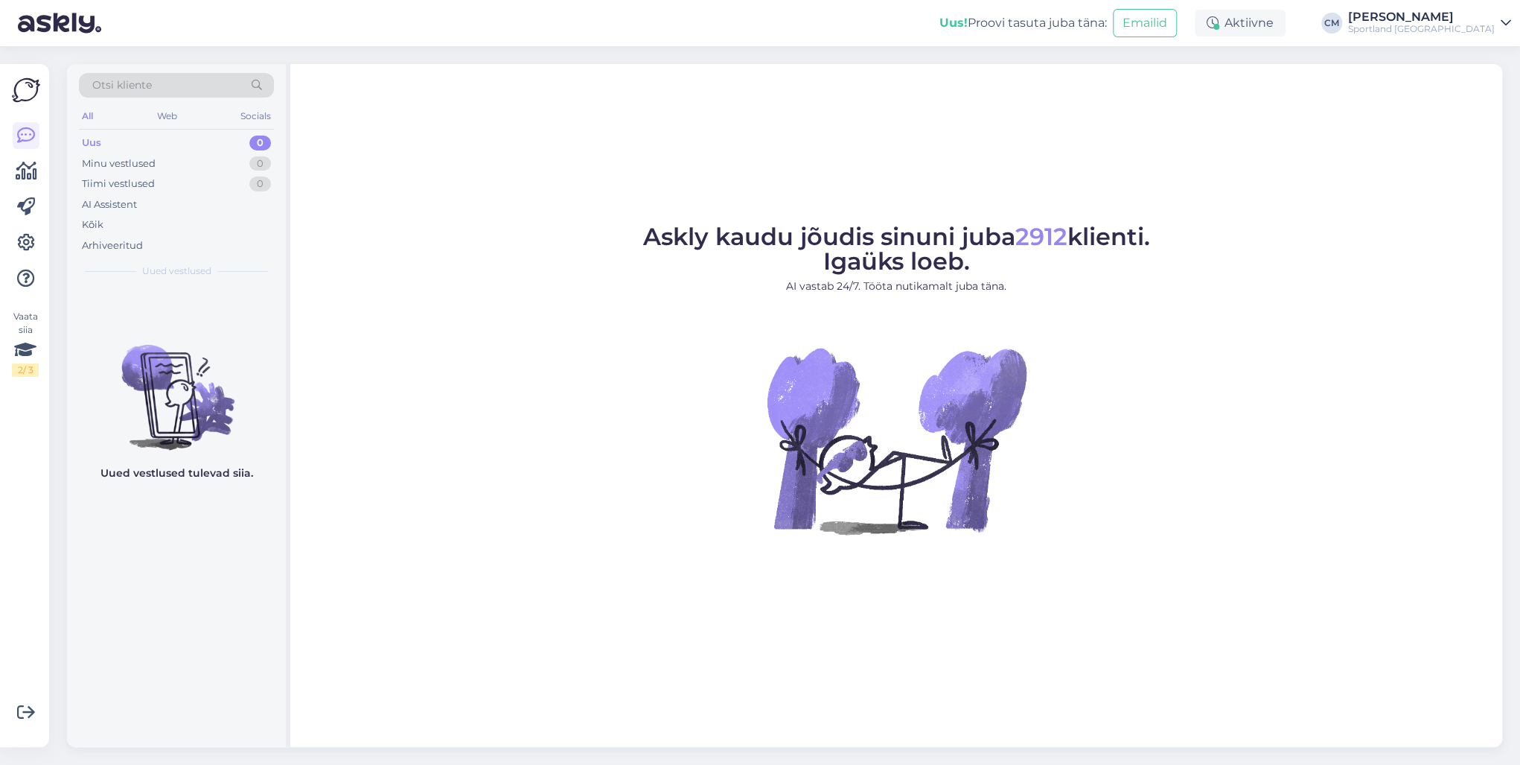
click at [1138, 23] on div "Sportland [GEOGRAPHIC_DATA]" at bounding box center [1421, 29] width 147 height 12
click at [1138, 54] on button "Ava" at bounding box center [1483, 58] width 33 height 23
click at [156, 208] on div "AI Assistent" at bounding box center [176, 204] width 195 height 21
click at [151, 226] on div "Kõik" at bounding box center [176, 224] width 195 height 21
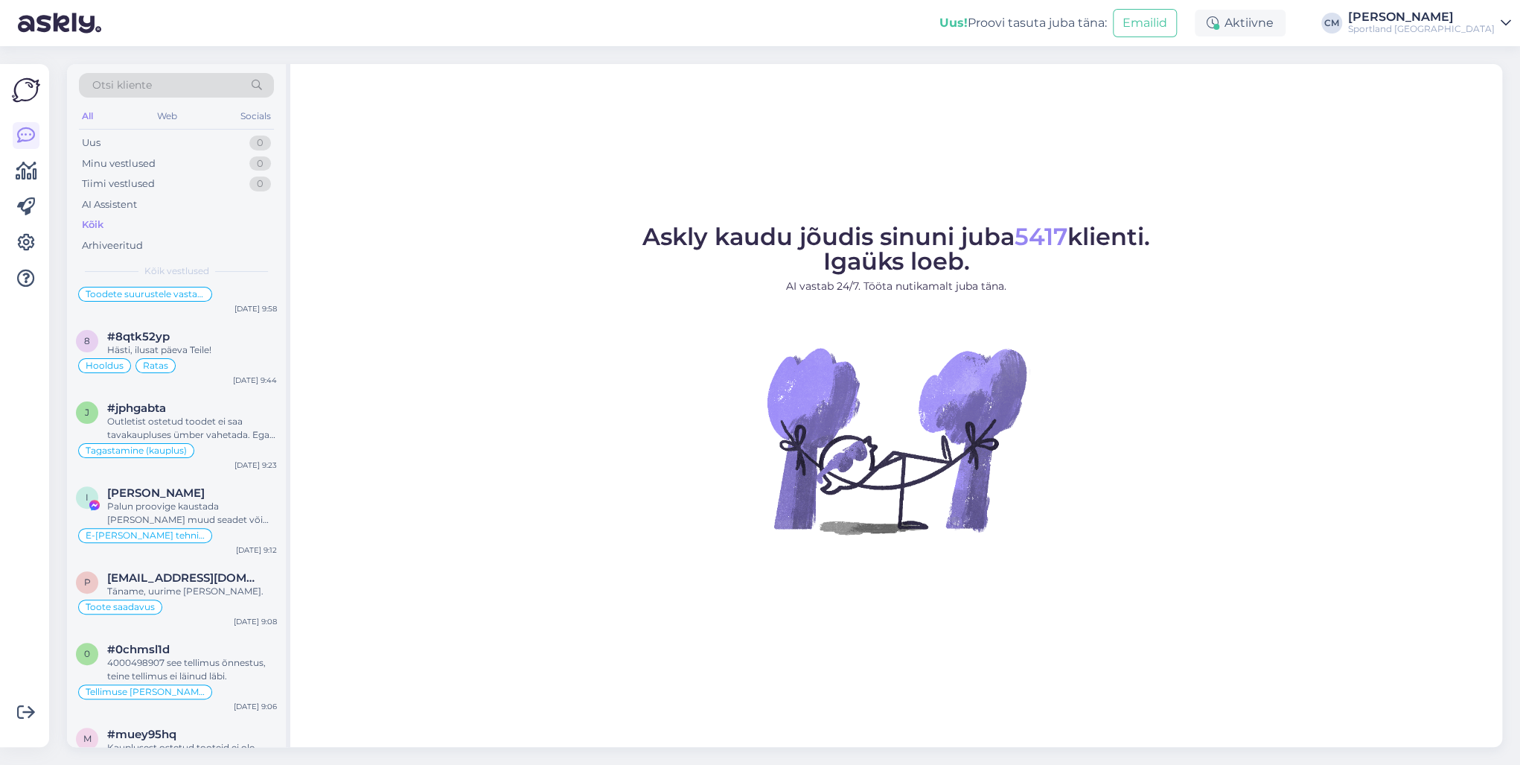
scroll to position [298, 0]
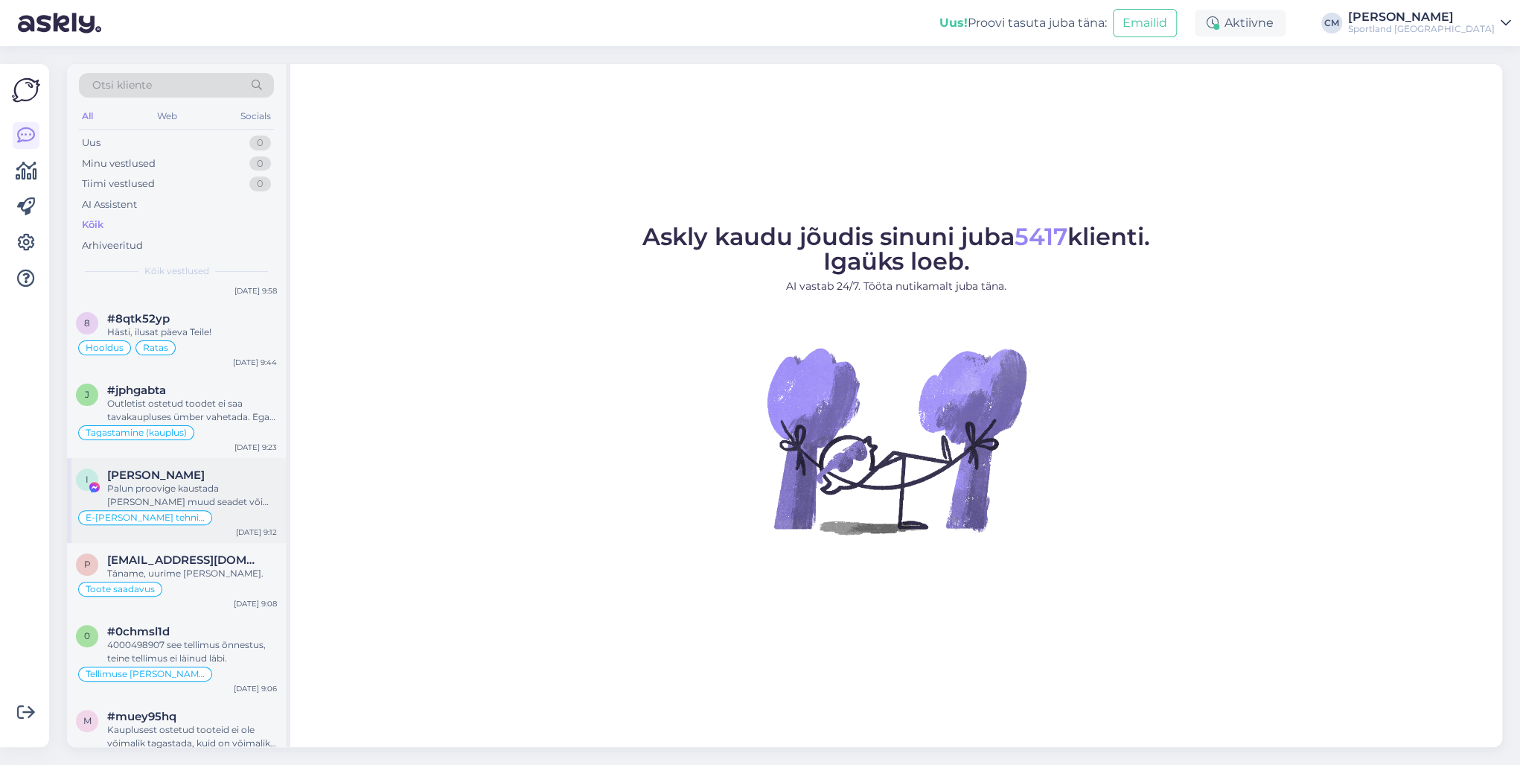
click at [210, 497] on div "Palun proovige kaustada [PERSON_NAME] muud seadet või teist veebibrauserit." at bounding box center [192, 495] width 170 height 27
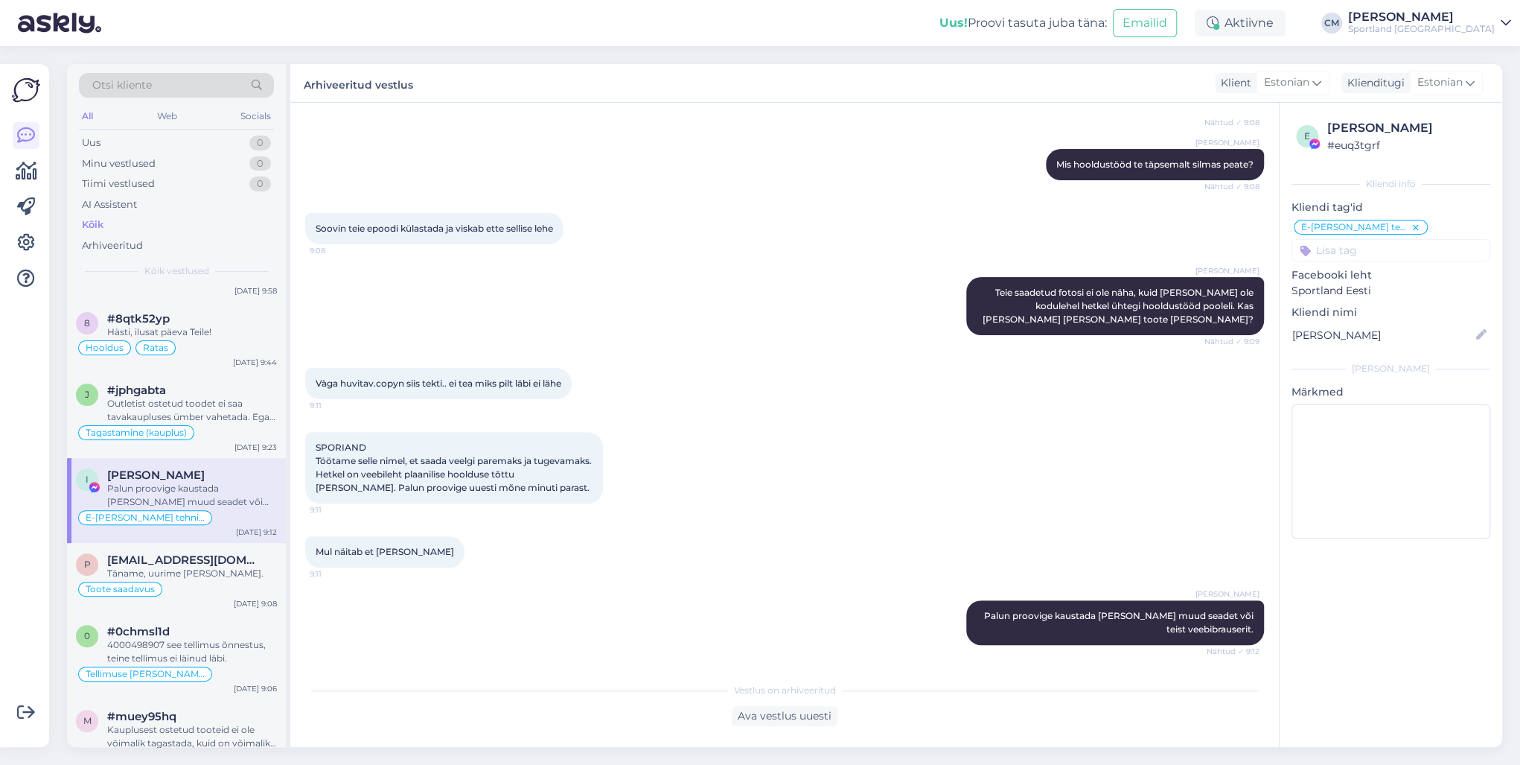
scroll to position [188, 0]
click at [322, 245] on span "9:08" at bounding box center [338, 250] width 56 height 11
click at [257, 501] on div "Palun proovige kaustada [PERSON_NAME] muud seadet või teist veebibrauserit." at bounding box center [192, 495] width 170 height 27
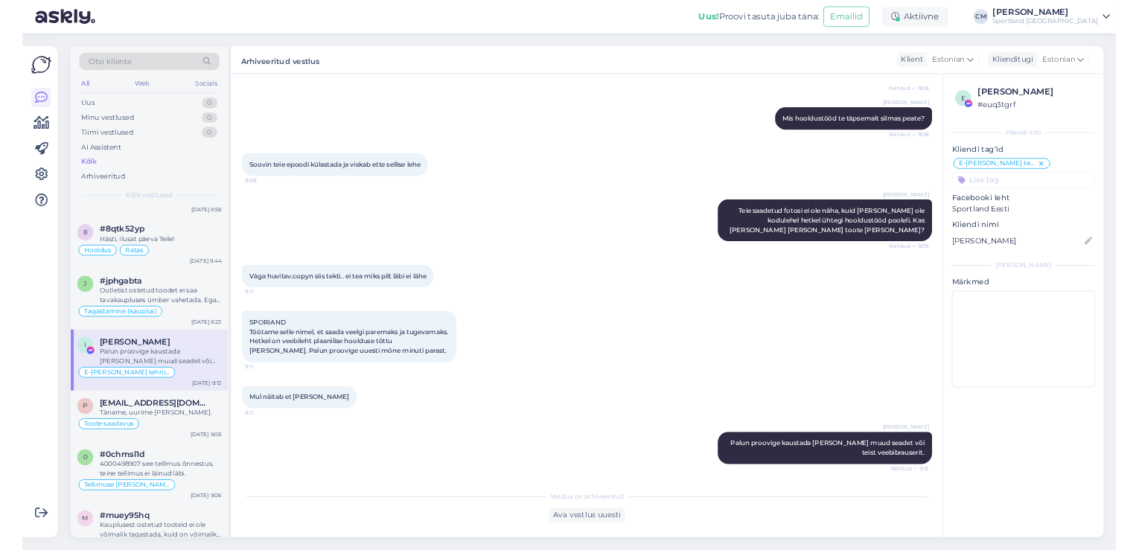
scroll to position [0, 0]
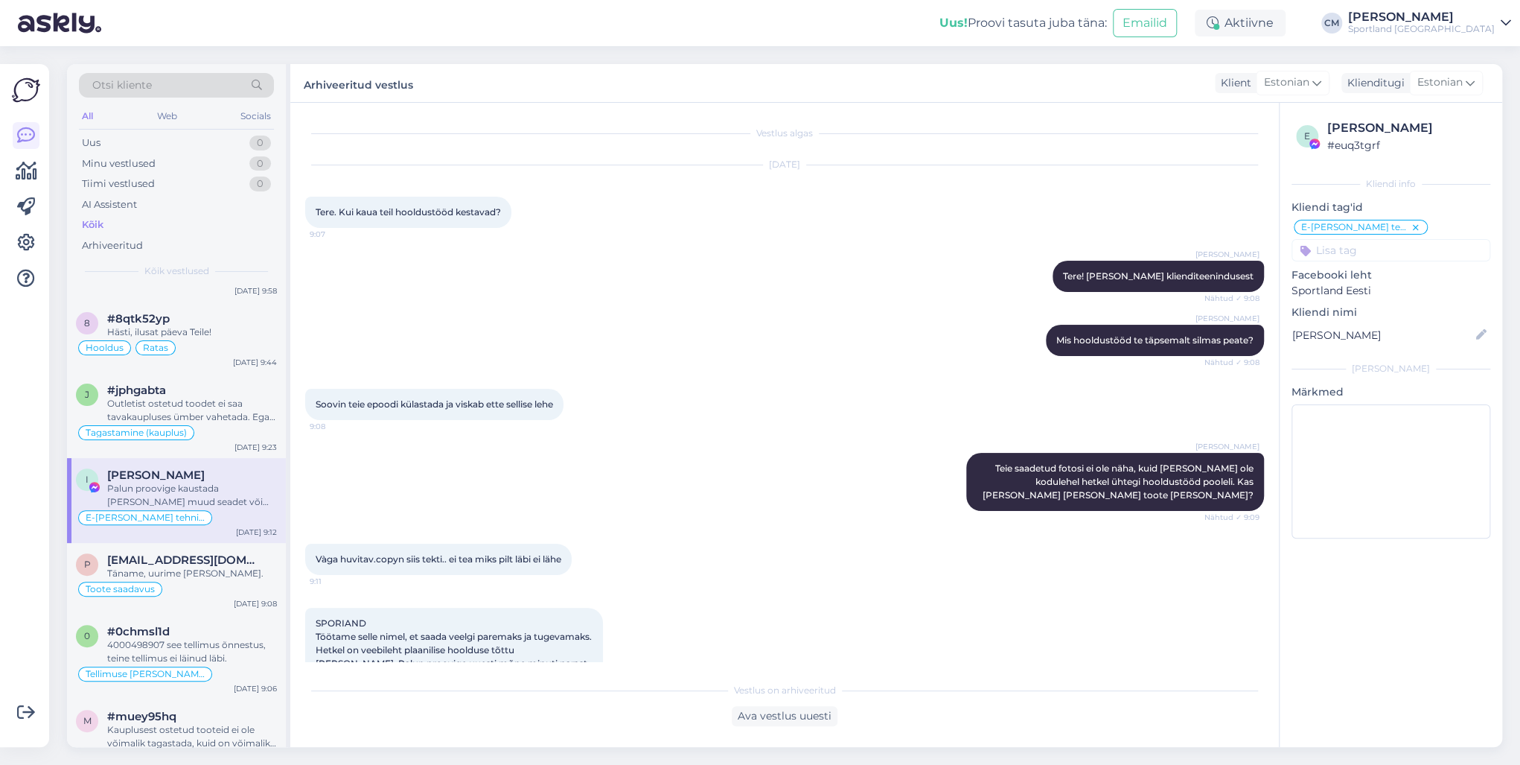
click at [698, 12] on div "Uus! Proovi tasuta [PERSON_NAME]: Emailid Aktiivne [PERSON_NAME] Sportland [GEO…" at bounding box center [760, 23] width 1520 height 46
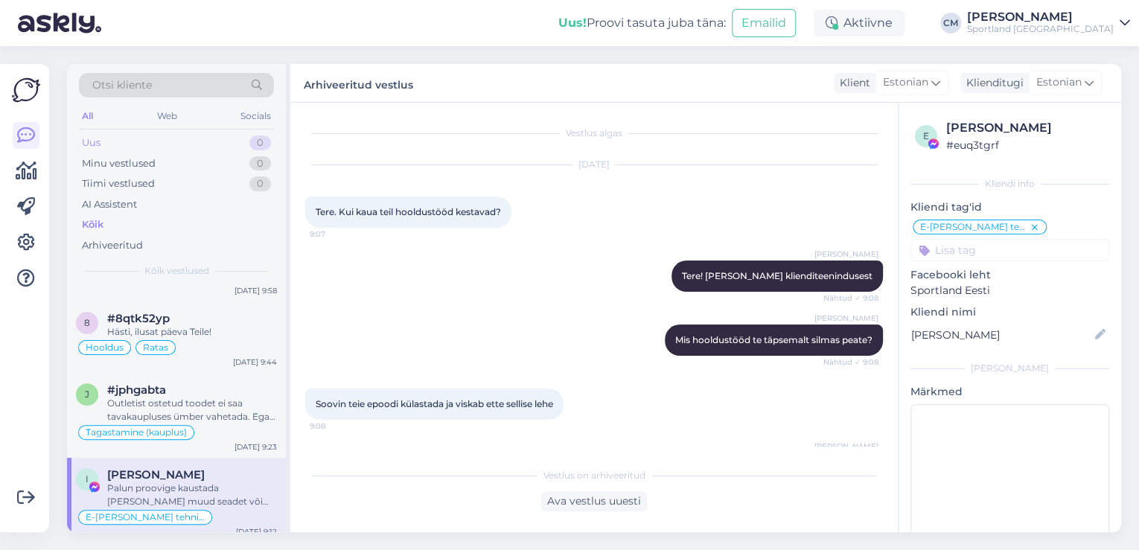
click at [232, 147] on div "Uus 0" at bounding box center [176, 143] width 195 height 21
